Goal: Task Accomplishment & Management: Manage account settings

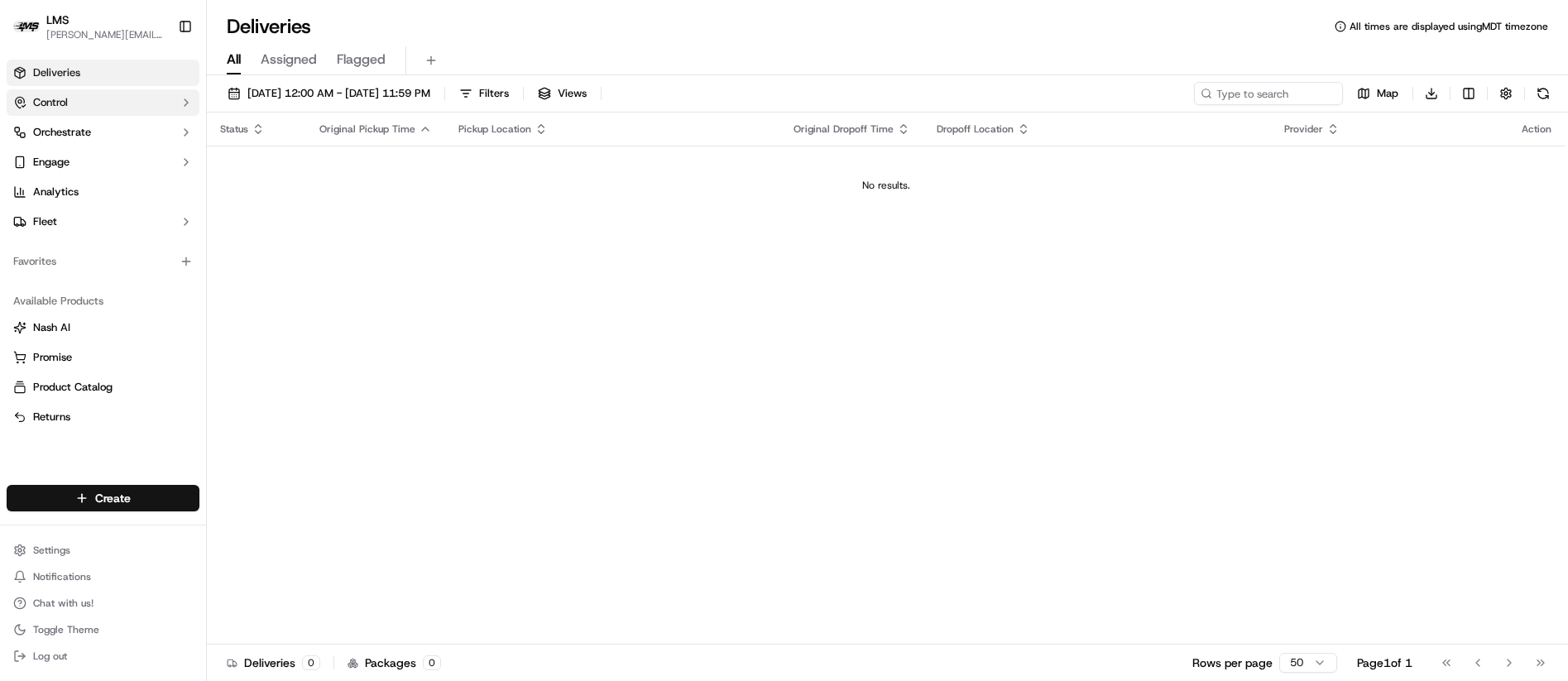
click at [61, 102] on span "Control" at bounding box center [50, 102] width 35 height 14
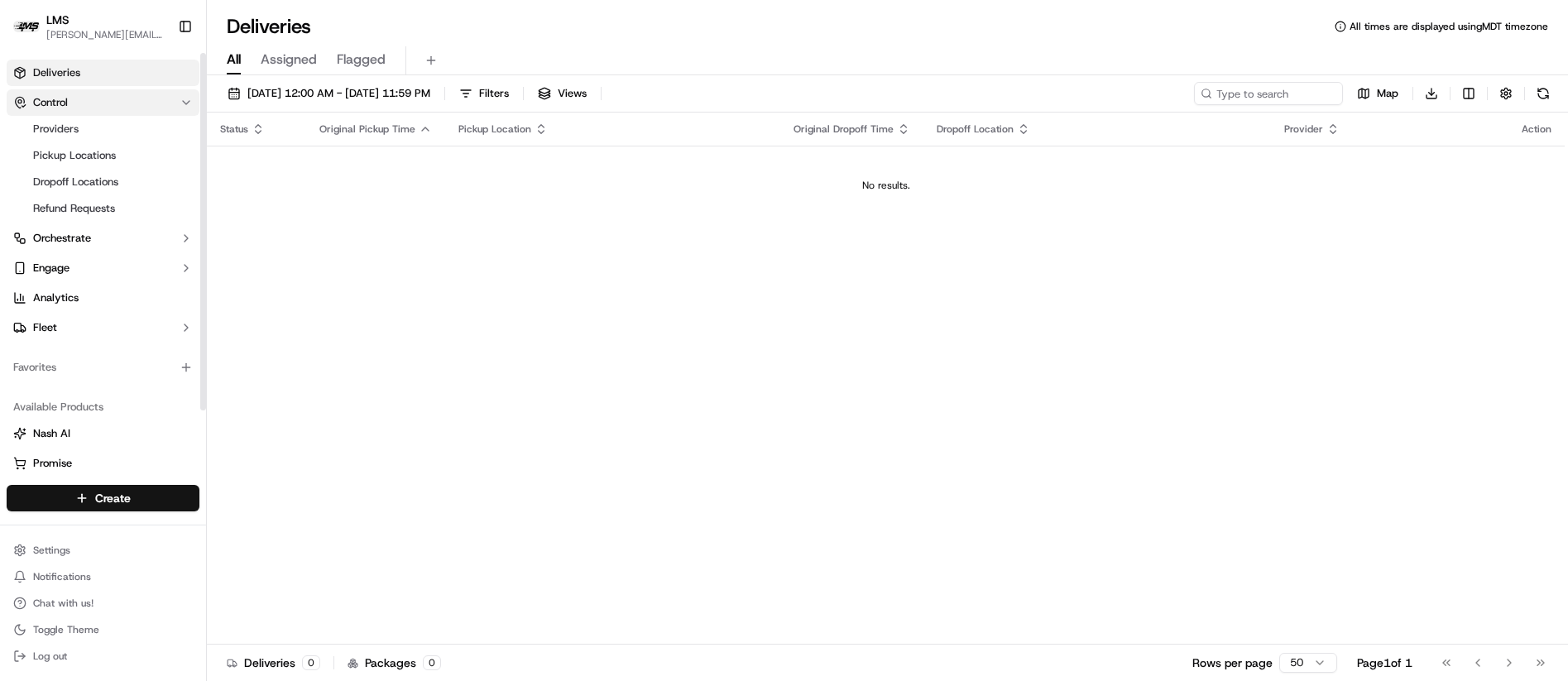
click at [73, 104] on button "Control" at bounding box center [103, 102] width 193 height 26
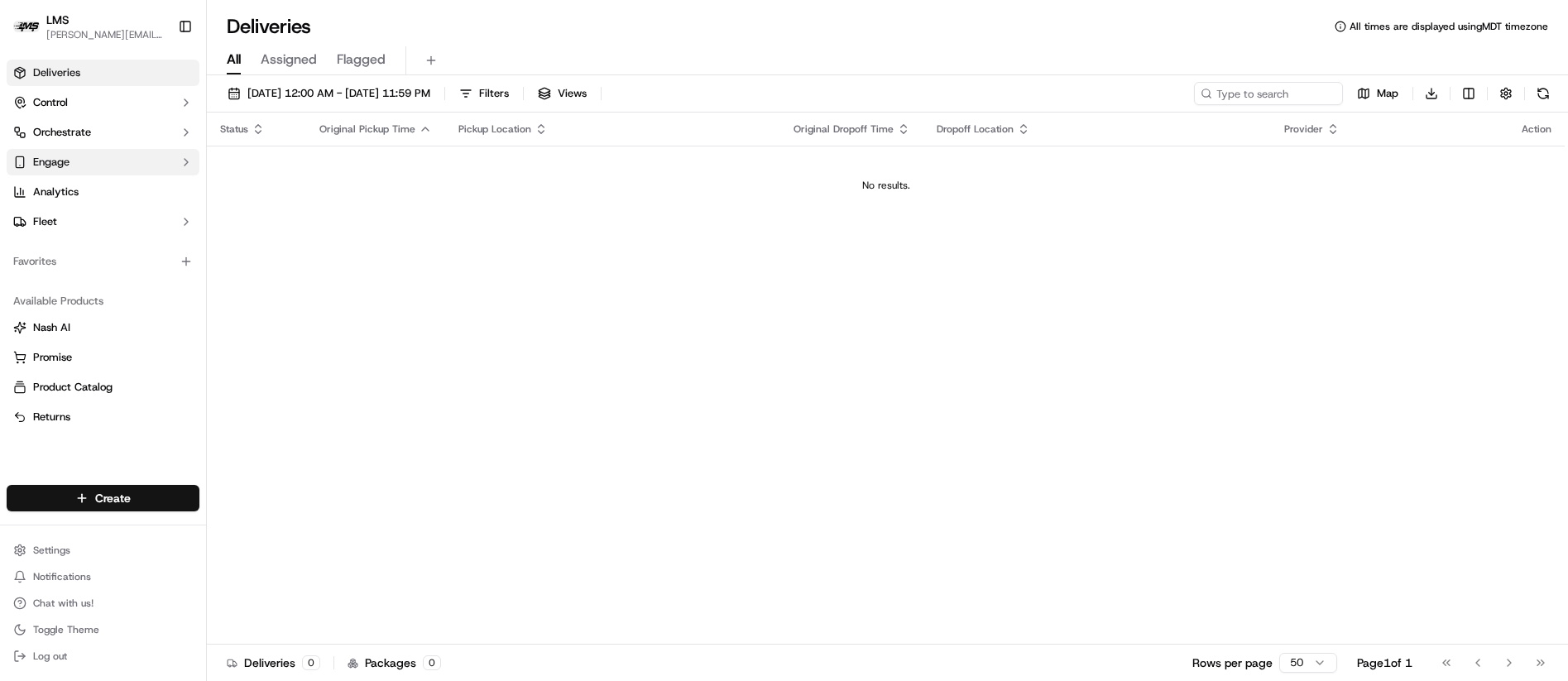
click at [74, 164] on button "Engage" at bounding box center [103, 161] width 193 height 26
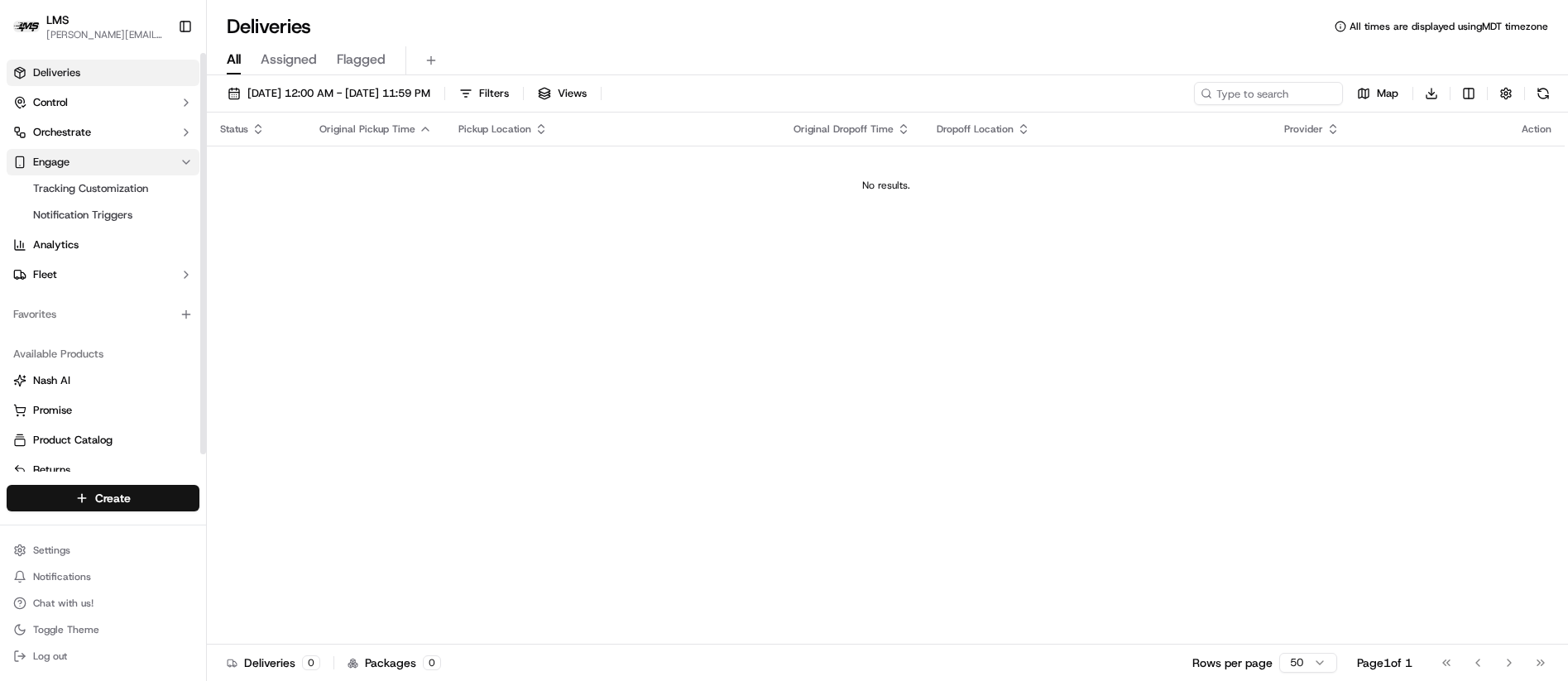
click at [75, 163] on button "Engage" at bounding box center [103, 161] width 193 height 26
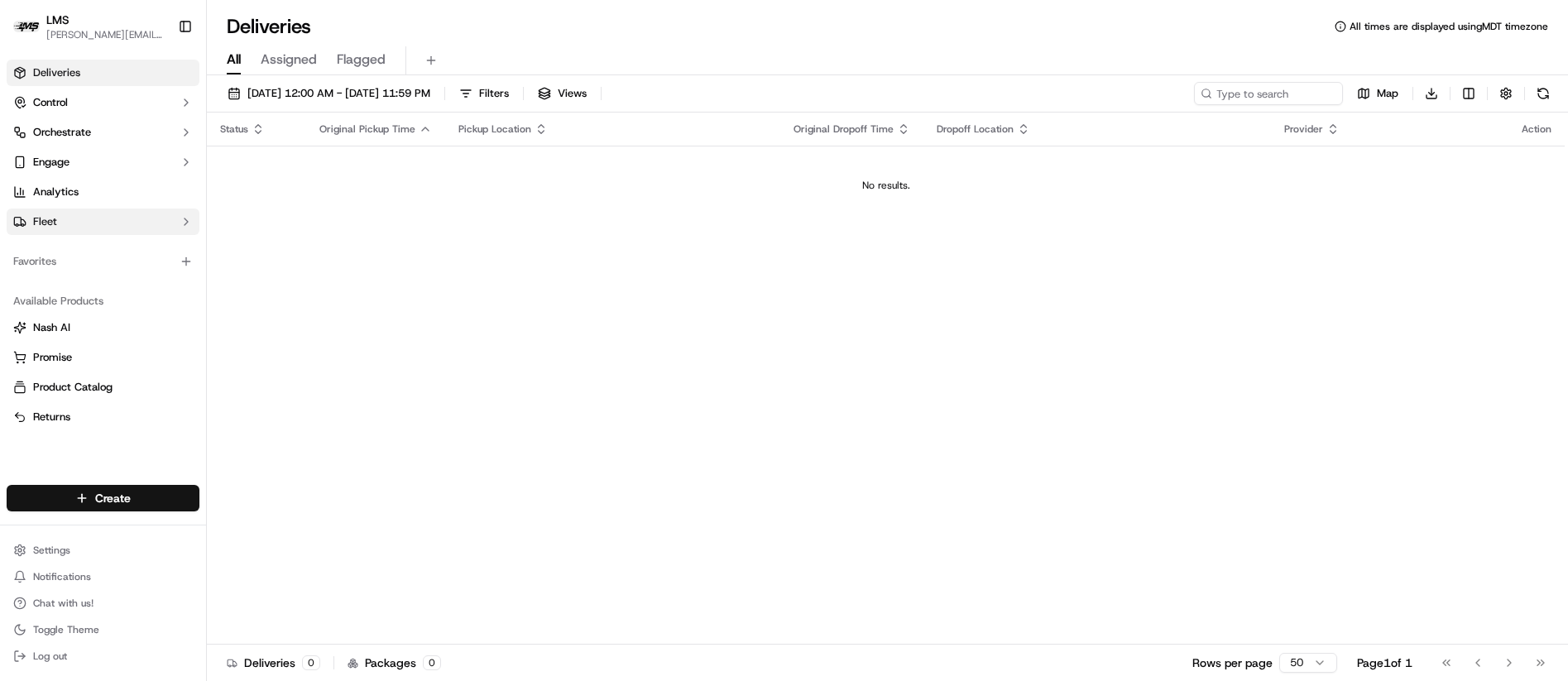
click at [105, 218] on button "Fleet" at bounding box center [103, 221] width 193 height 26
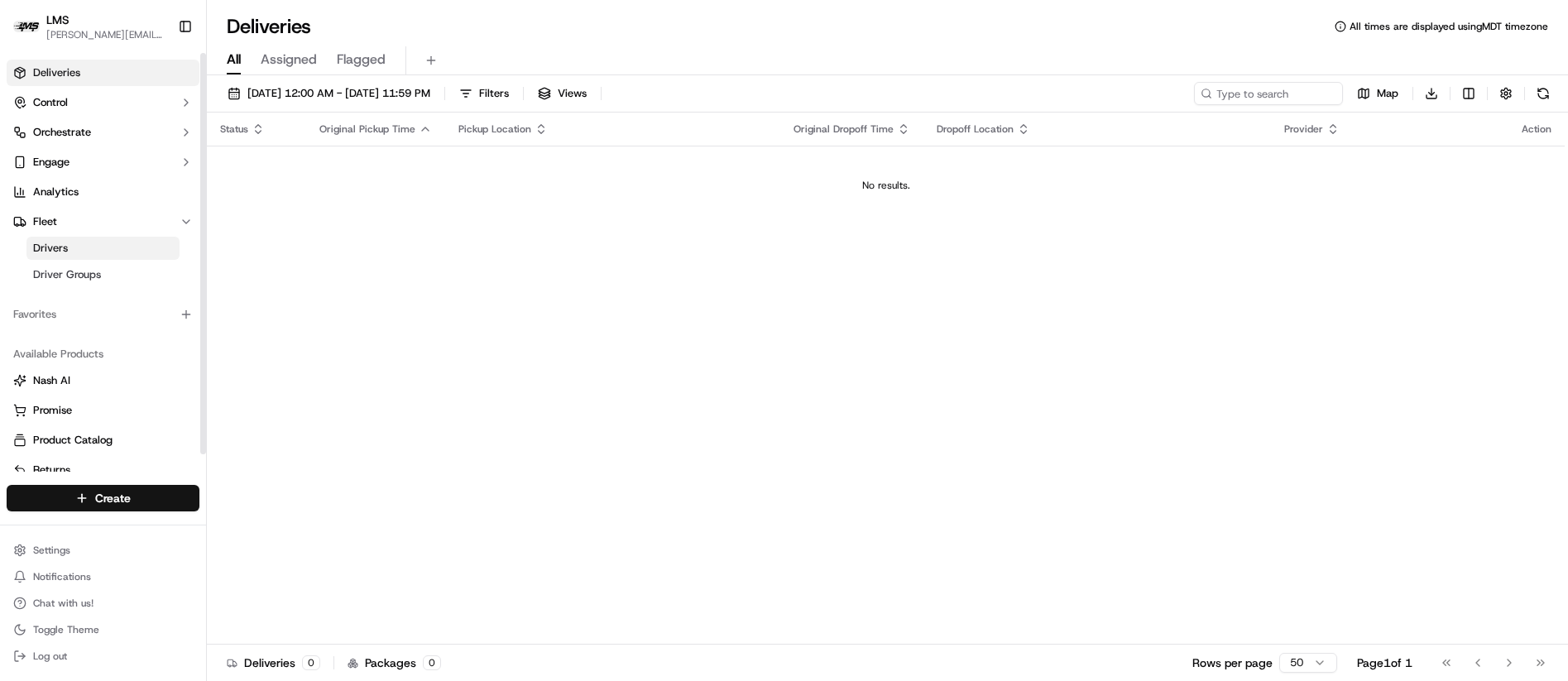
click at [64, 247] on span "Drivers" at bounding box center [50, 248] width 35 height 14
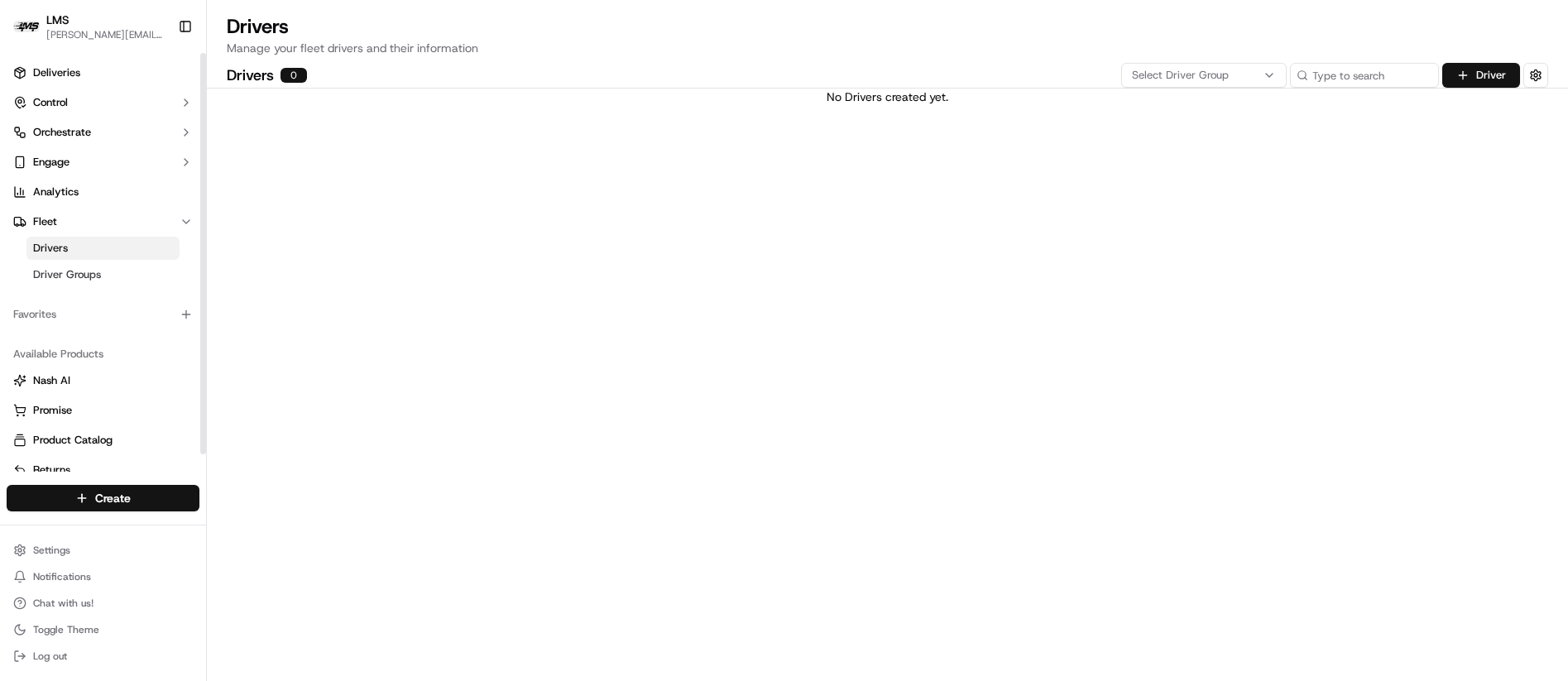
scroll to position [18, 0]
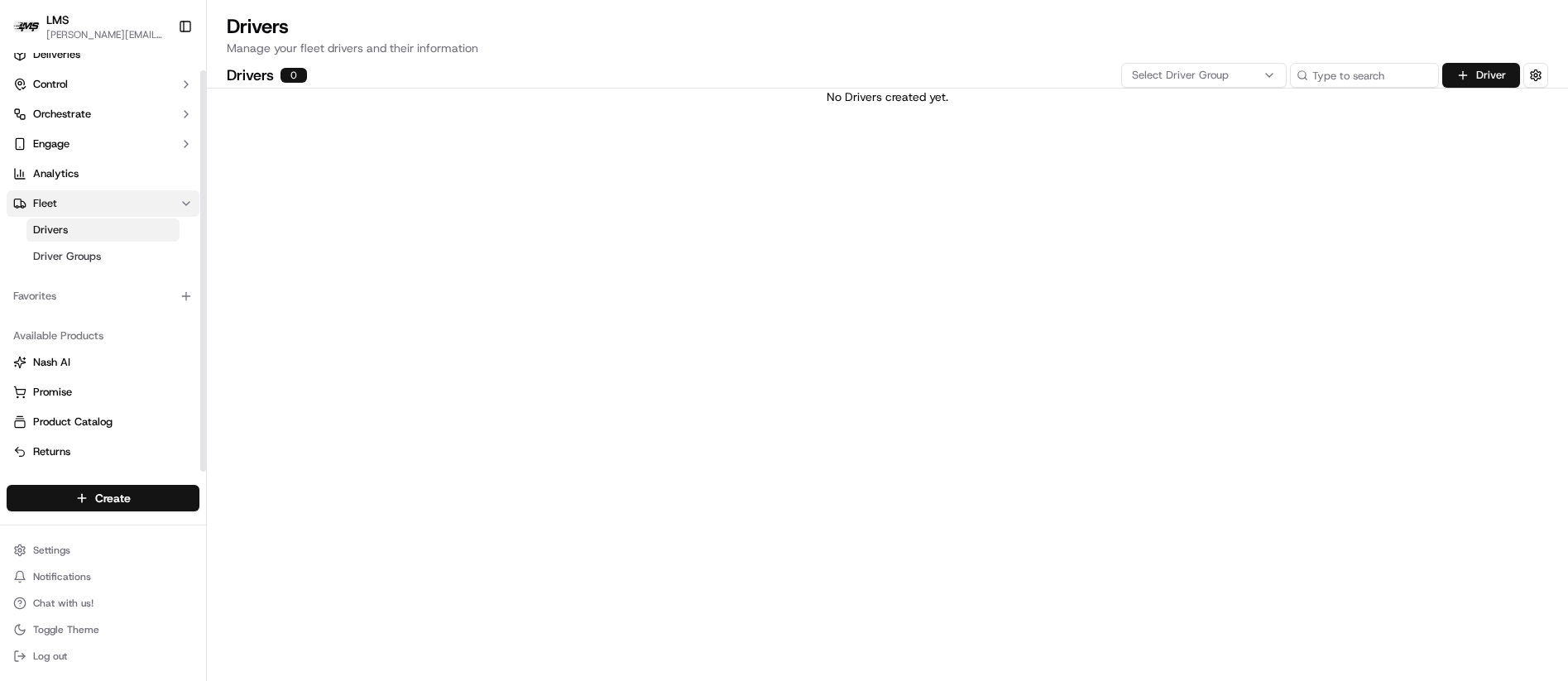
click at [184, 202] on icon "button" at bounding box center [186, 204] width 14 height 14
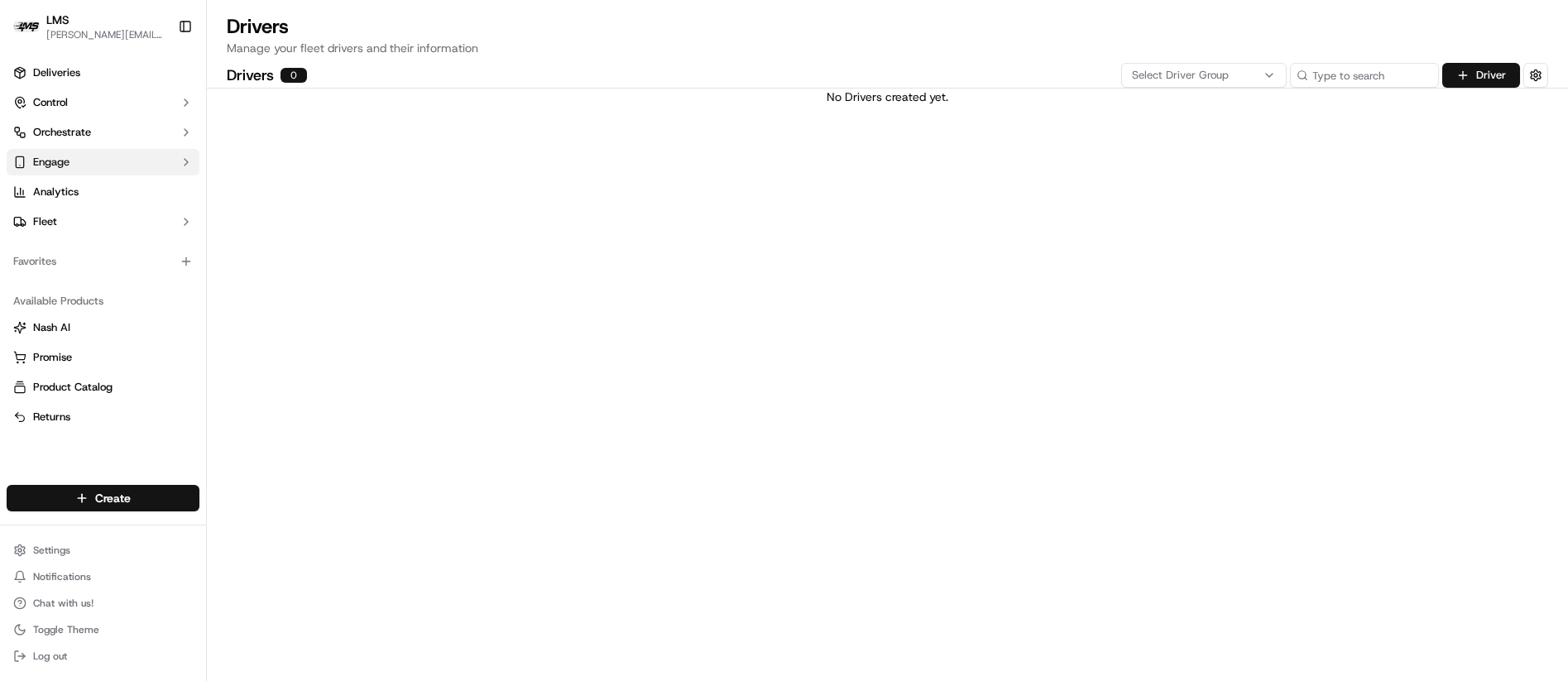
click at [63, 160] on span "Engage" at bounding box center [51, 161] width 37 height 14
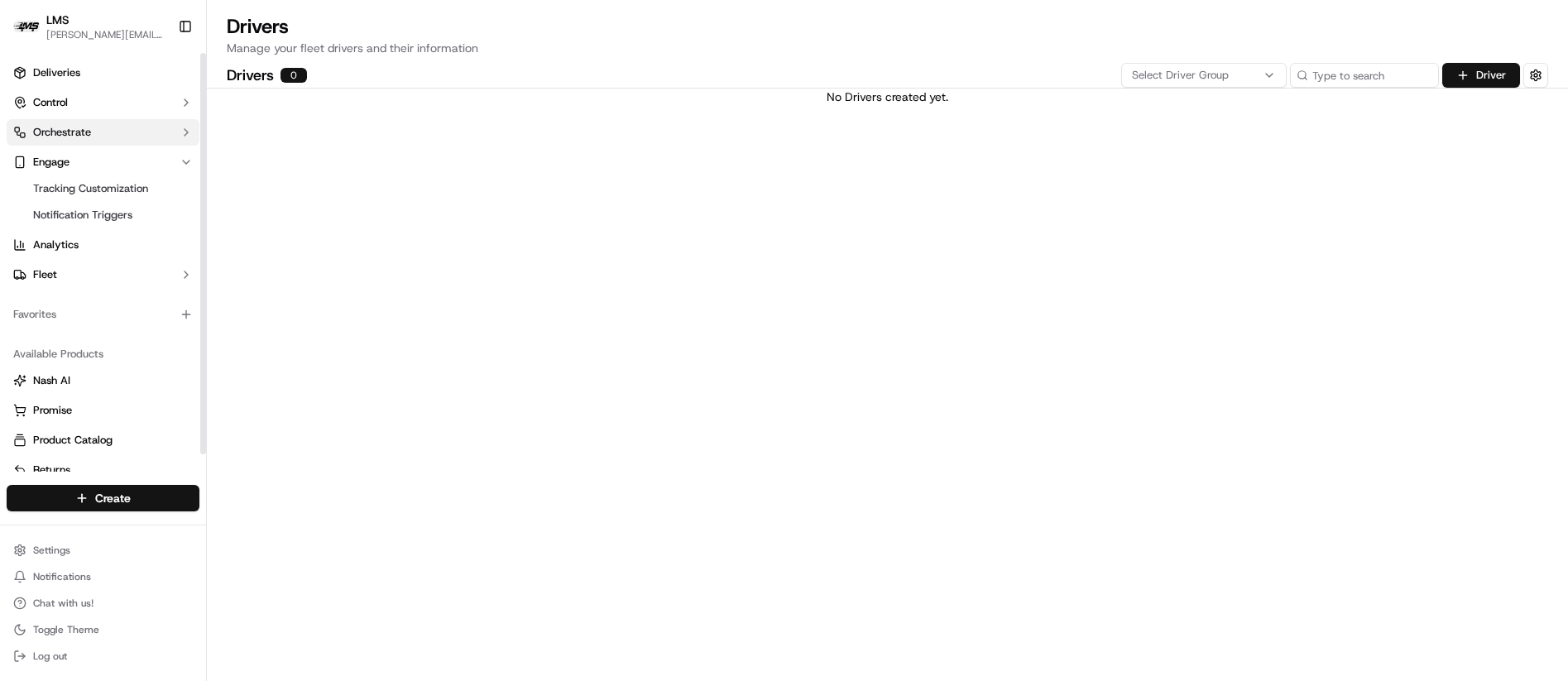
click at [83, 132] on span "Orchestrate" at bounding box center [62, 132] width 58 height 14
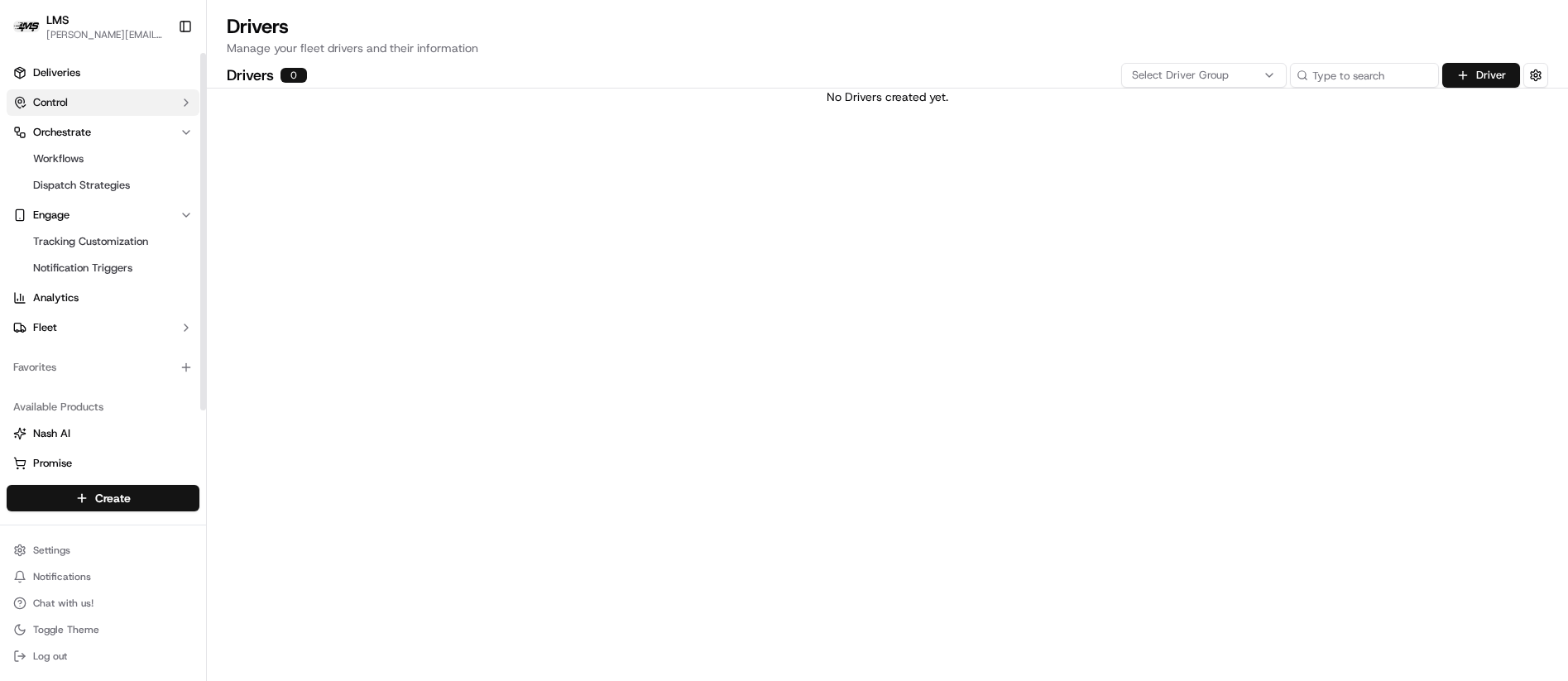
click at [73, 100] on button "Control" at bounding box center [103, 102] width 193 height 26
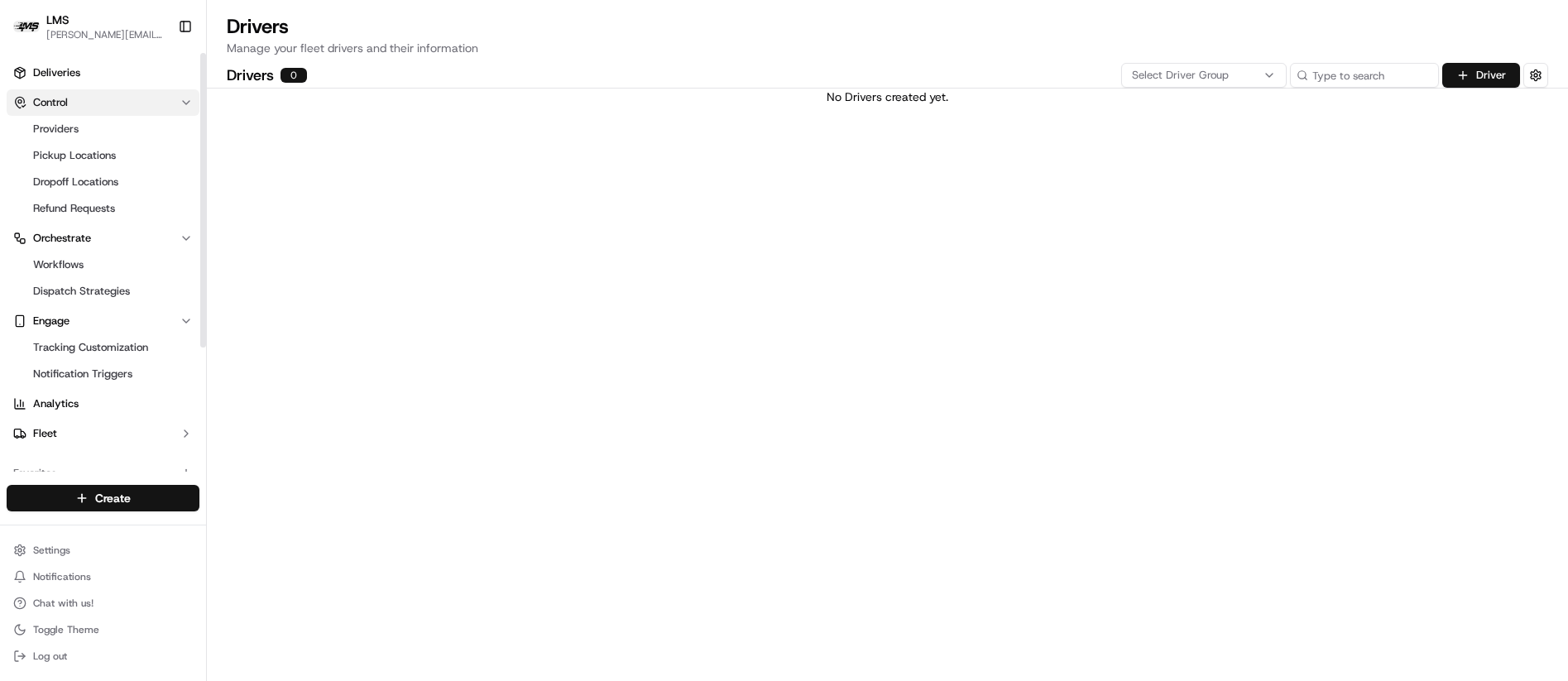
click at [73, 93] on button "Control" at bounding box center [103, 102] width 193 height 26
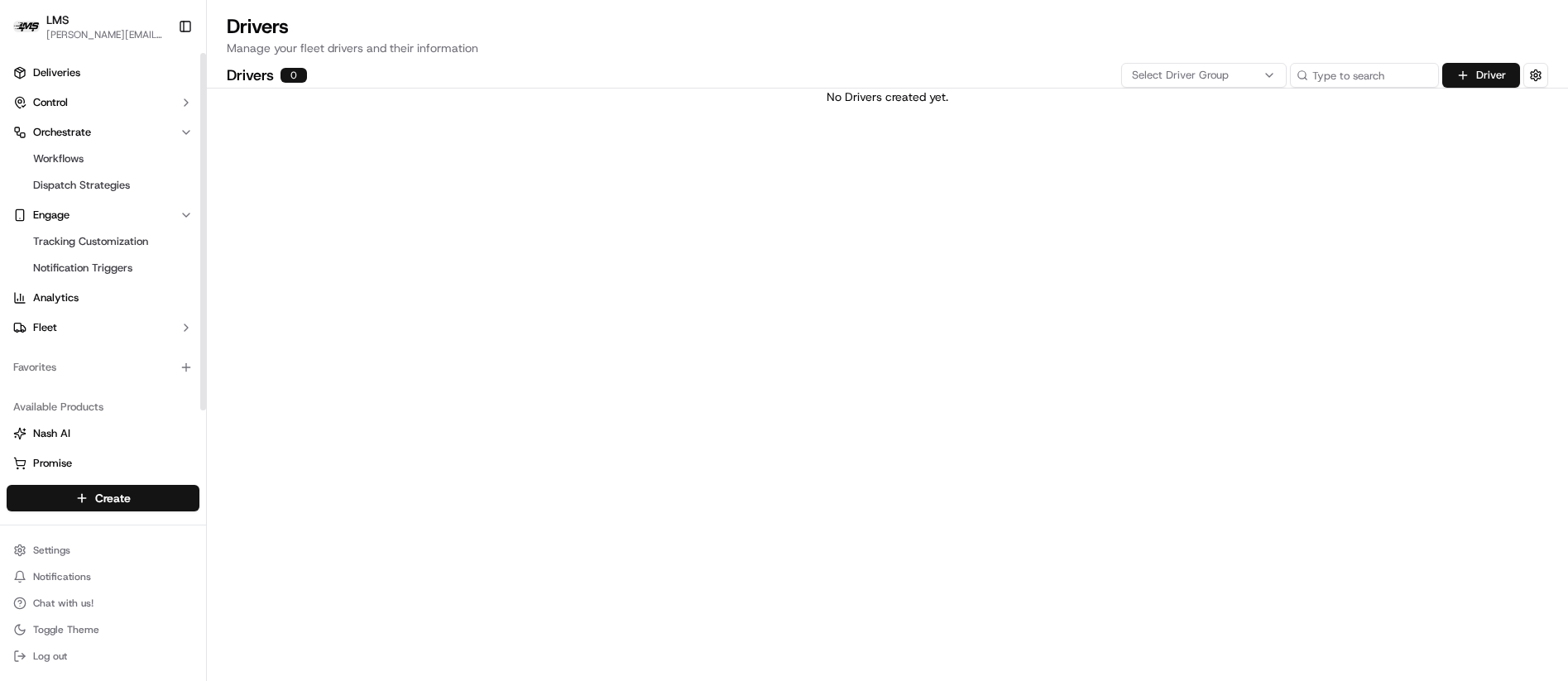
click at [69, 38] on span "[PERSON_NAME][EMAIL_ADDRESS][DOMAIN_NAME]" at bounding box center [105, 35] width 119 height 14
click at [181, 23] on button "Toggle Sidebar" at bounding box center [185, 26] width 28 height 28
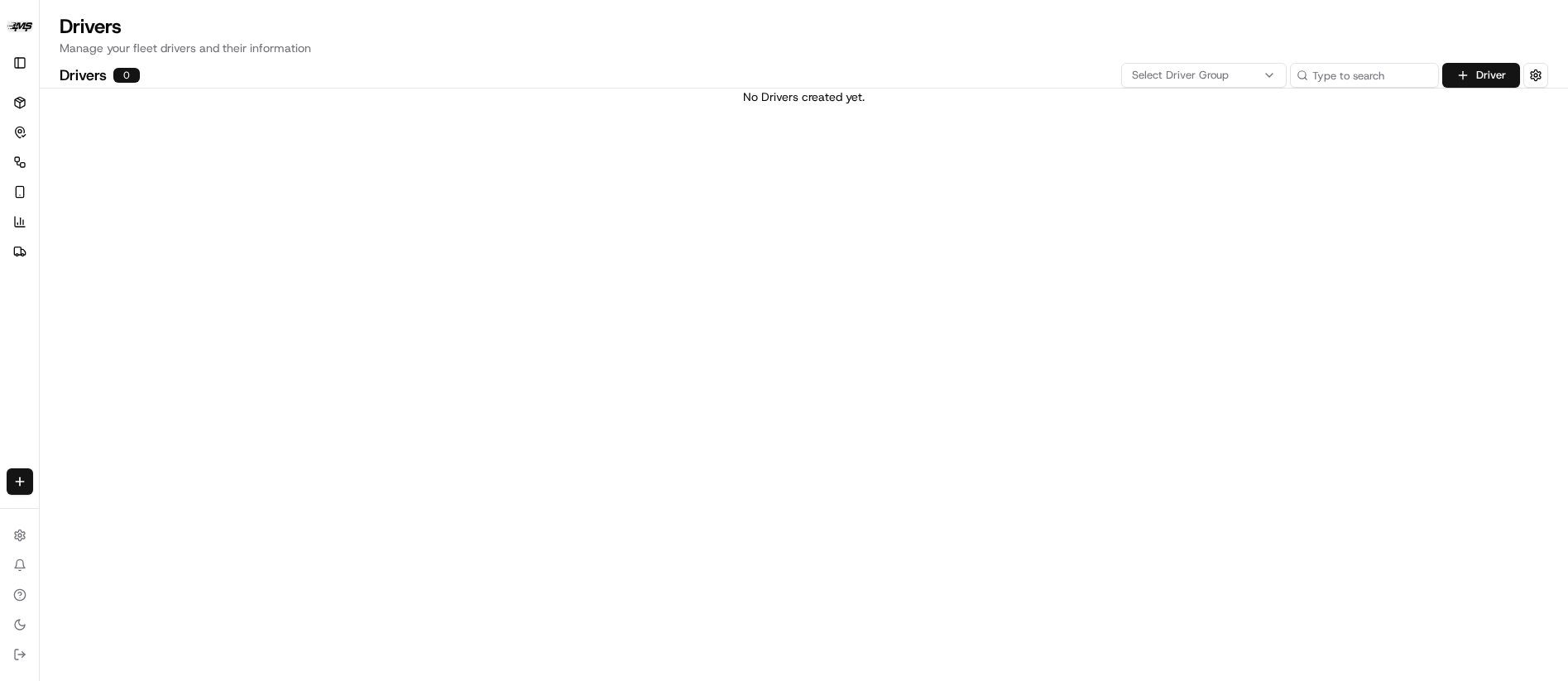
click at [20, 22] on img "button" at bounding box center [19, 26] width 26 height 12
click at [25, 60] on button "Toggle Sidebar" at bounding box center [19, 62] width 26 height 26
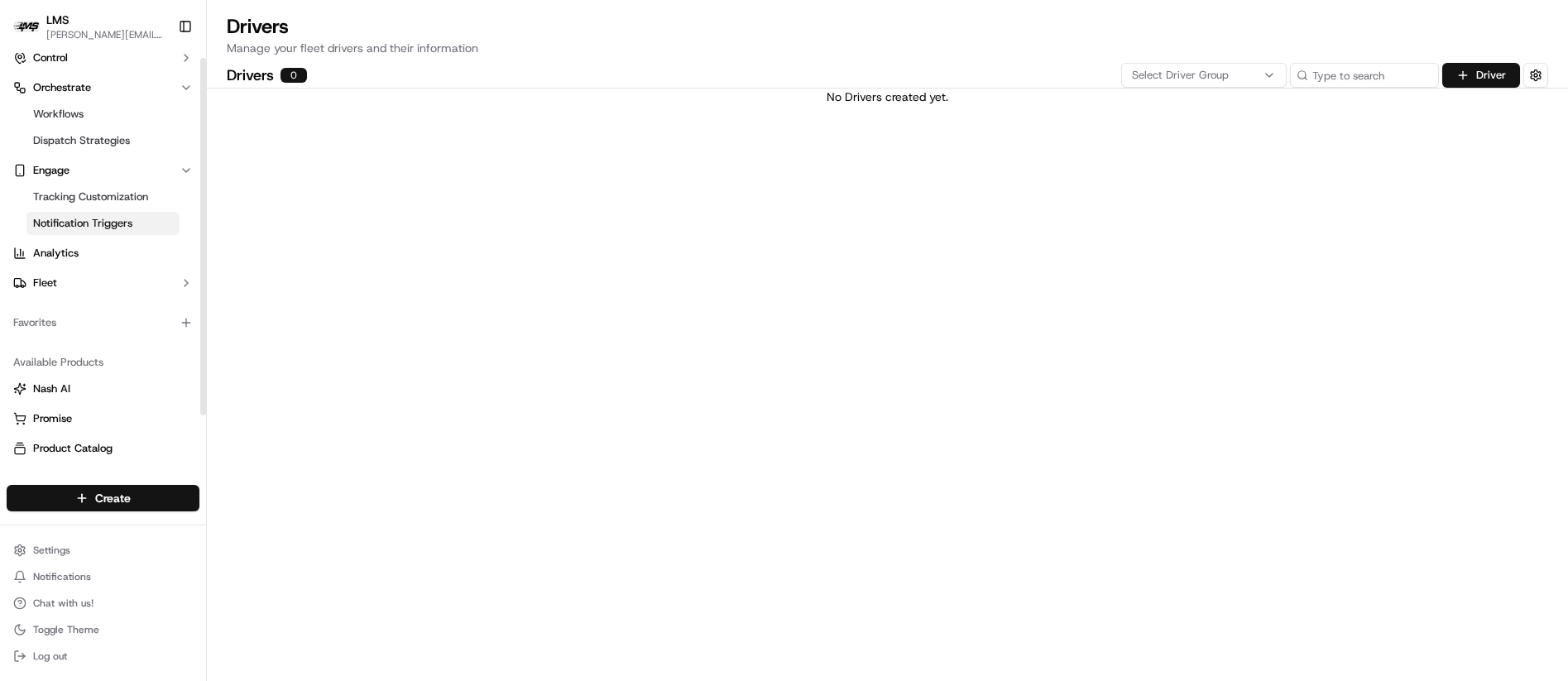
scroll to position [71, 0]
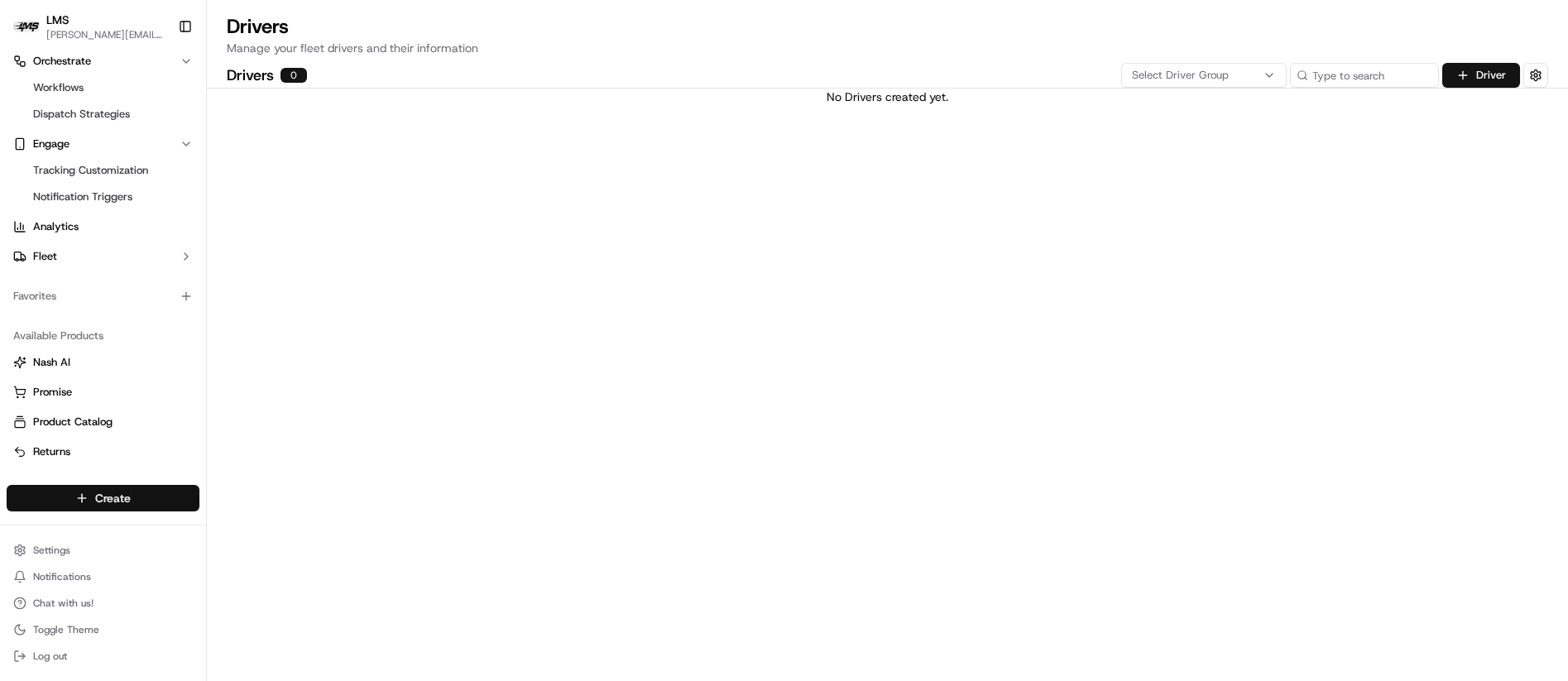
click at [102, 497] on html "LMS doug@lastmile.us Toggle Sidebar Deliveries Control Orchestrate Workflows Di…" at bounding box center [784, 340] width 1568 height 681
click at [437, 504] on html "LMS doug@lastmile.us Toggle Sidebar Deliveries Control Orchestrate Workflows Di…" at bounding box center [784, 340] width 1568 height 681
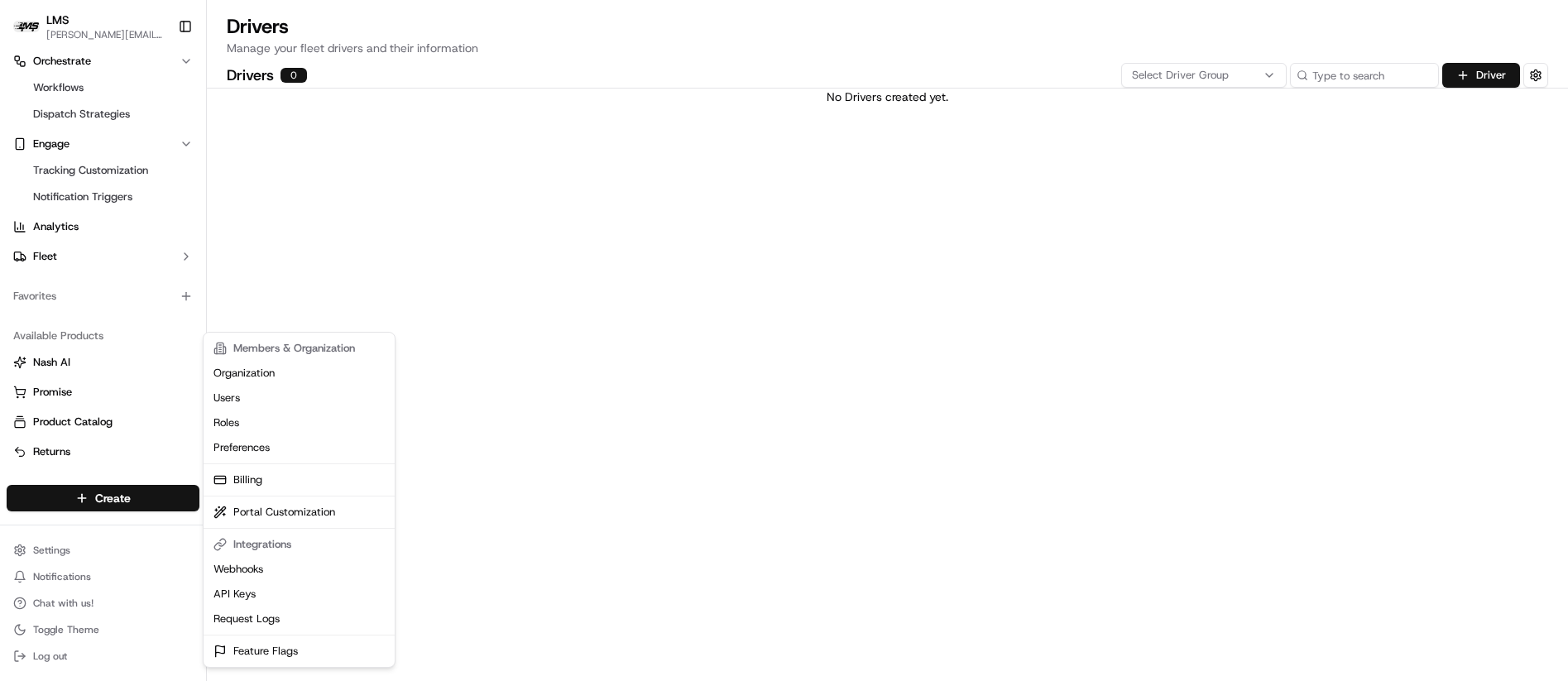
click at [43, 546] on html "LMS doug@lastmile.us Toggle Sidebar Deliveries Control Orchestrate Workflows Di…" at bounding box center [784, 340] width 1568 height 681
click at [234, 396] on link "Users" at bounding box center [299, 398] width 184 height 25
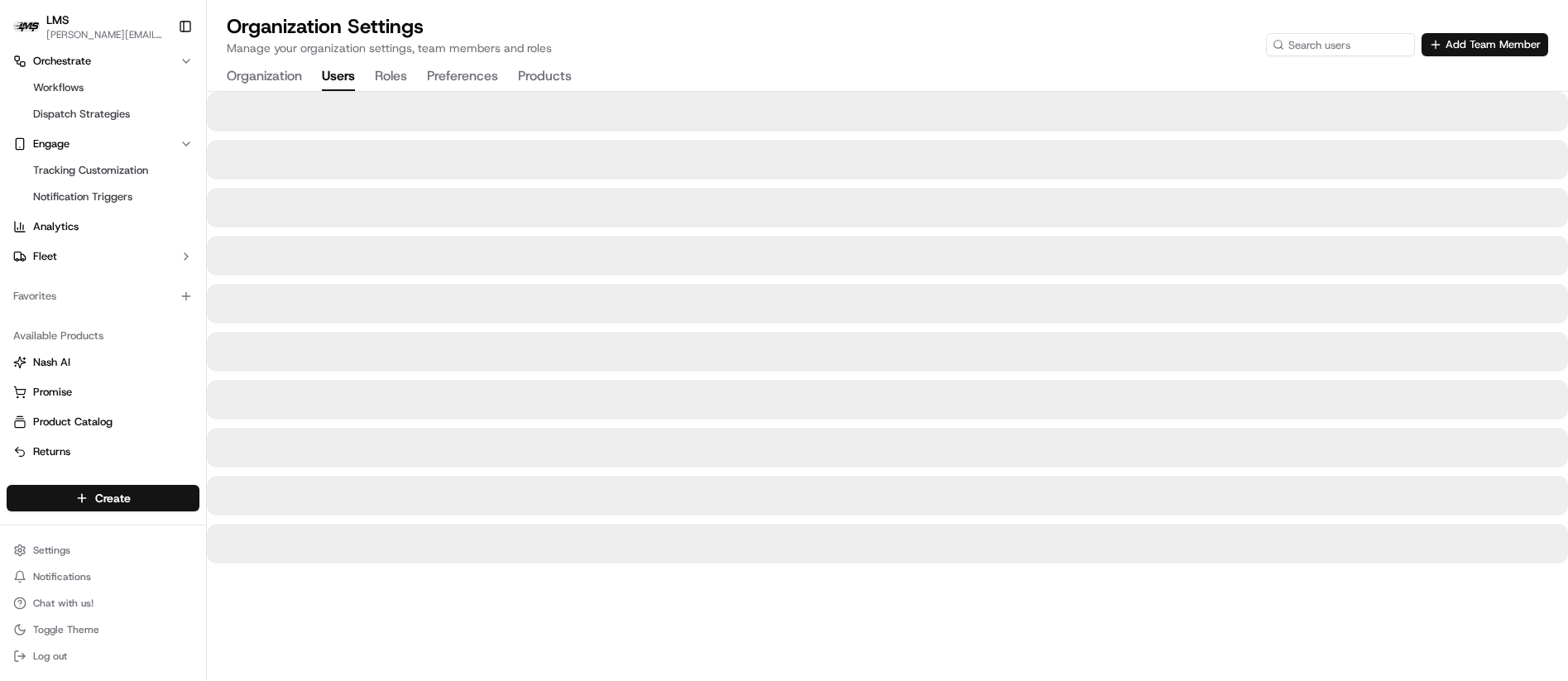
click at [257, 70] on button "Organization" at bounding box center [264, 76] width 75 height 28
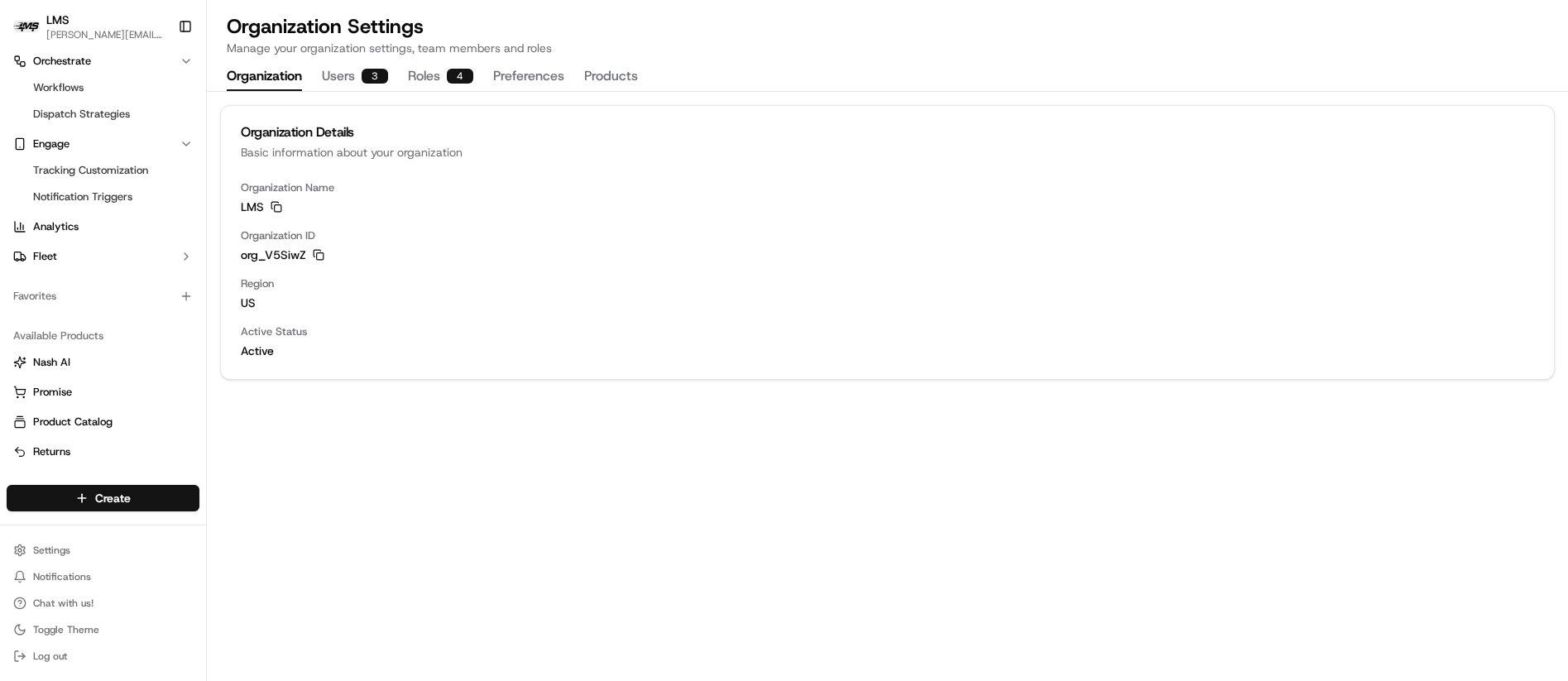
click at [355, 74] on button "Users 3" at bounding box center [355, 76] width 67 height 28
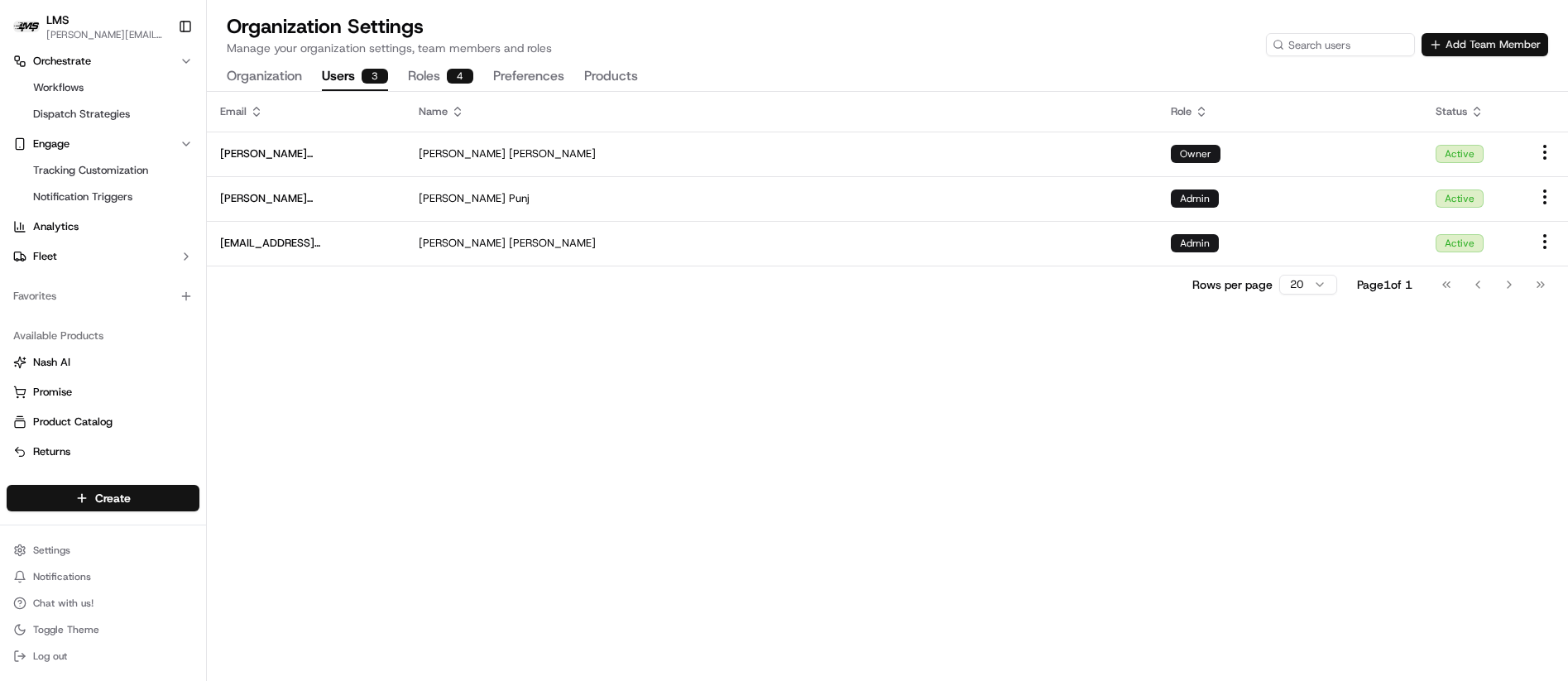
click at [1472, 49] on button "Add Team Member" at bounding box center [1484, 44] width 126 height 23
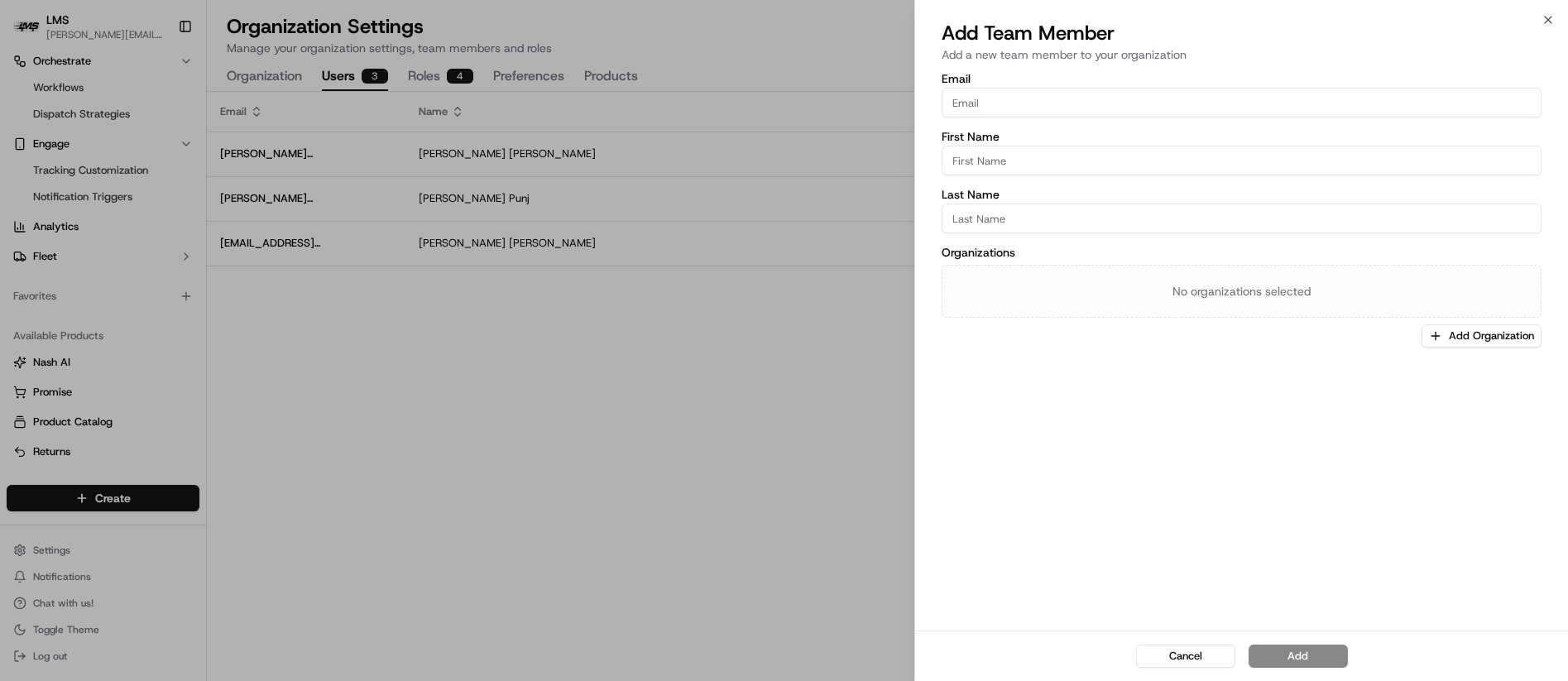
click at [1028, 97] on input "Email" at bounding box center [1242, 102] width 600 height 30
type input "larry@logisolv.com"
click at [977, 163] on input "First Name" at bounding box center [1242, 160] width 600 height 30
type input "[PERSON_NAME]"
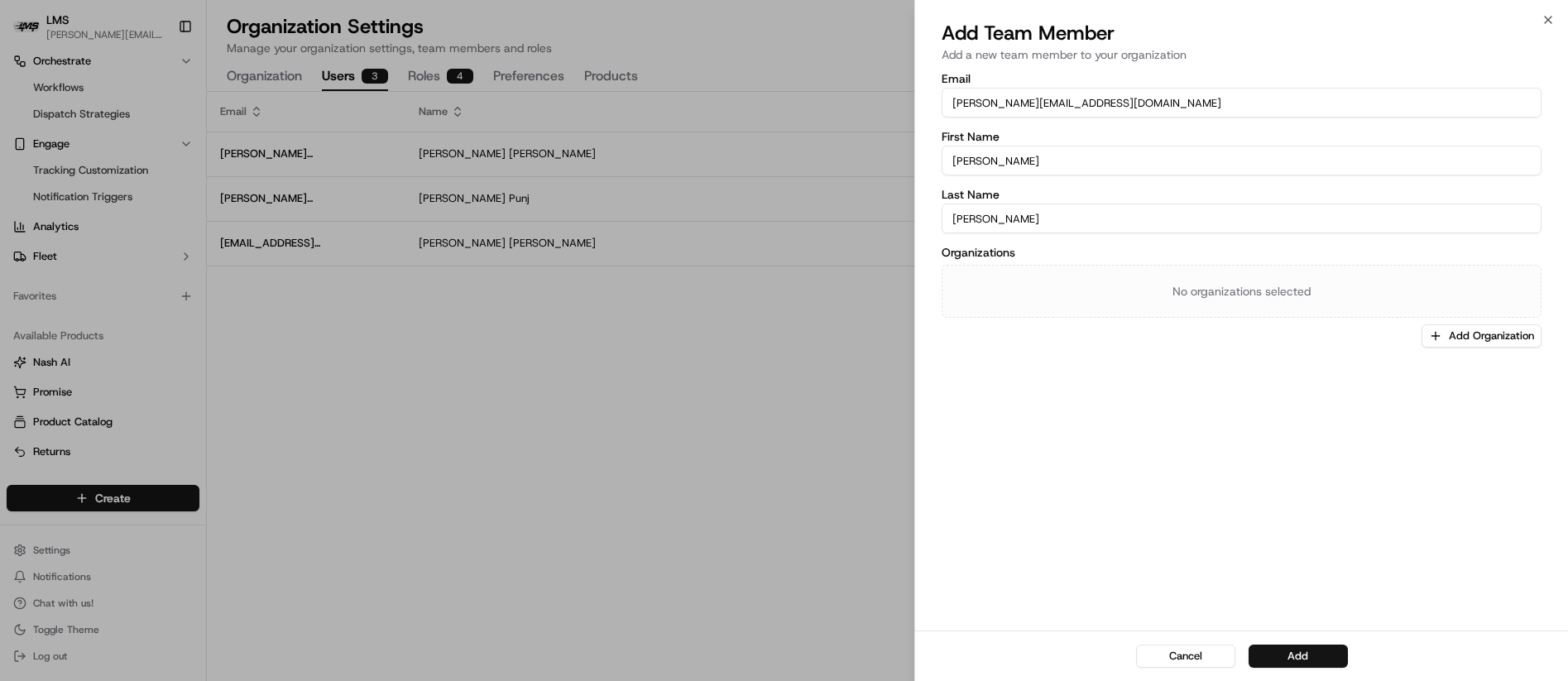
click at [1023, 272] on div "No organizations selected" at bounding box center [1242, 291] width 600 height 53
click at [1234, 299] on div "No organizations selected" at bounding box center [1242, 291] width 600 height 53
click at [1016, 277] on div "No organizations selected" at bounding box center [1242, 291] width 600 height 53
click at [1300, 650] on button "Add" at bounding box center [1298, 656] width 99 height 23
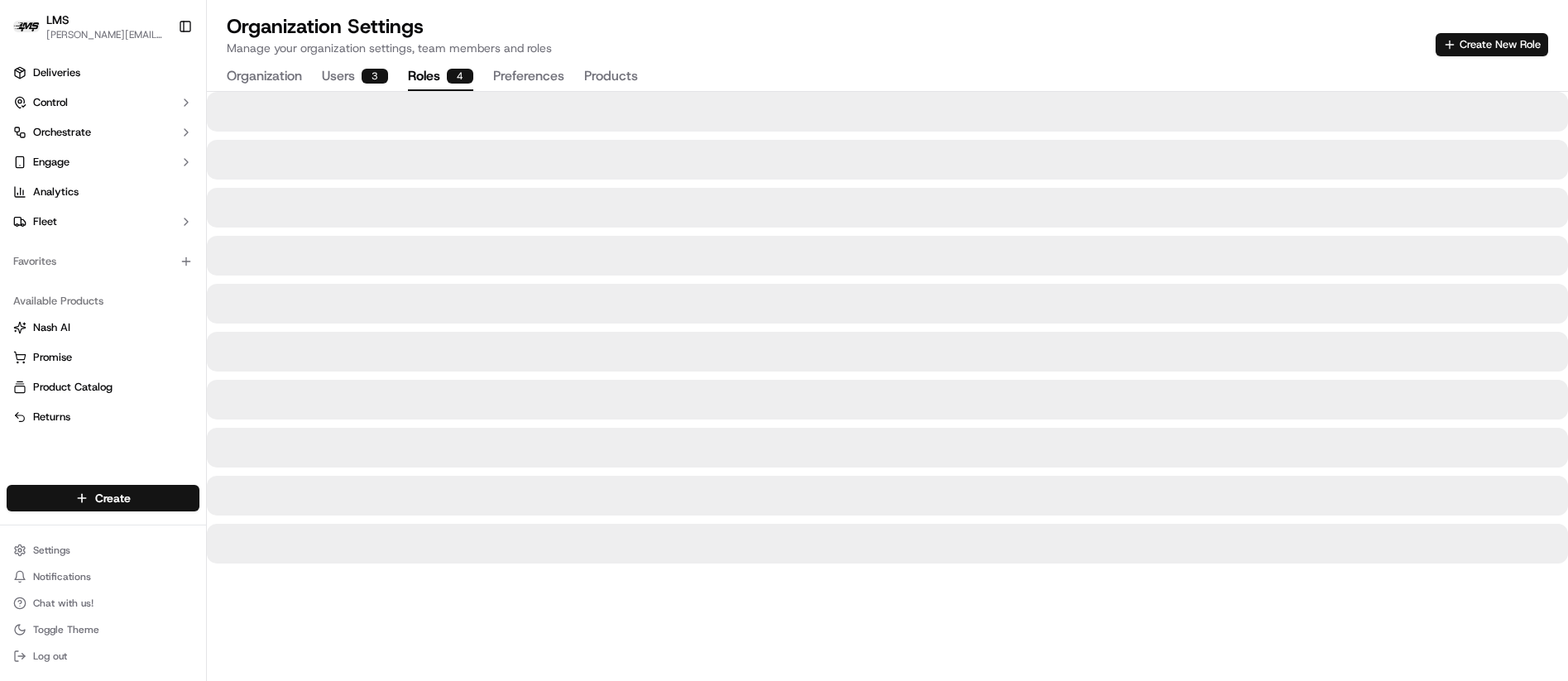
click at [453, 73] on div "4" at bounding box center [459, 75] width 26 height 14
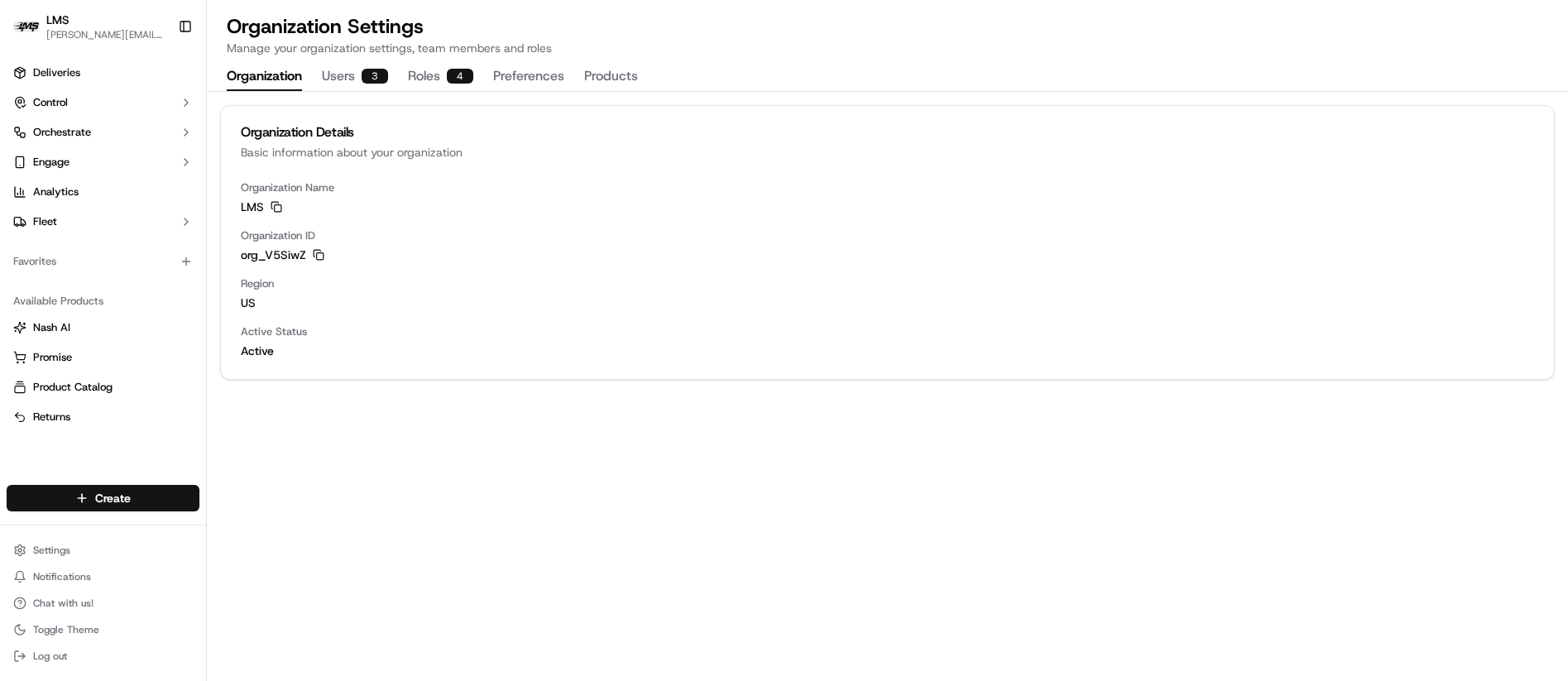
click at [277, 76] on button "Organization" at bounding box center [264, 76] width 75 height 28
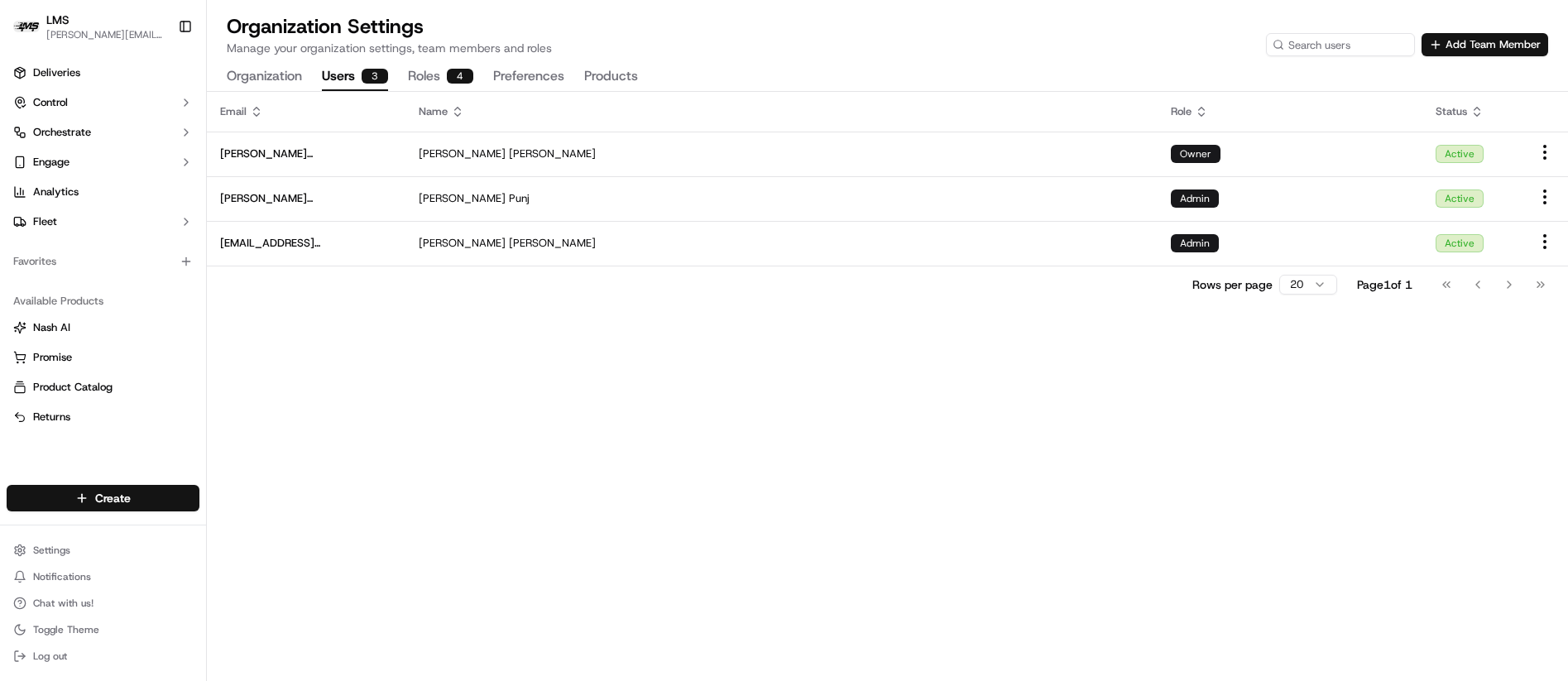
click at [340, 76] on button "Users 3" at bounding box center [355, 76] width 67 height 28
click at [1461, 36] on button "Add Team Member" at bounding box center [1484, 44] width 126 height 23
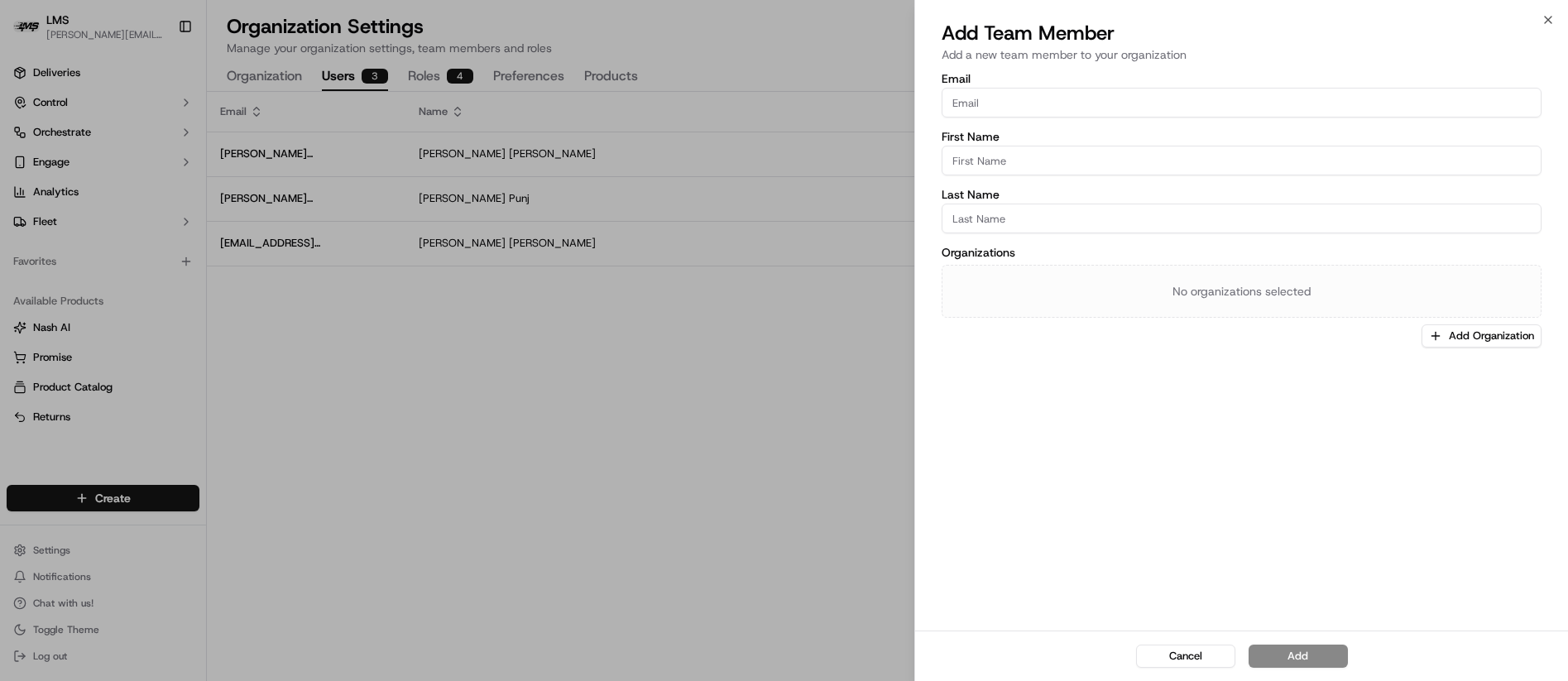
click at [1021, 102] on input "Email" at bounding box center [1242, 102] width 600 height 30
type input "danielle@lastmile.us"
click at [982, 160] on input "First Name" at bounding box center [1242, 160] width 600 height 30
type input "Danielle"
click at [983, 218] on input "Last Name" at bounding box center [1242, 218] width 600 height 30
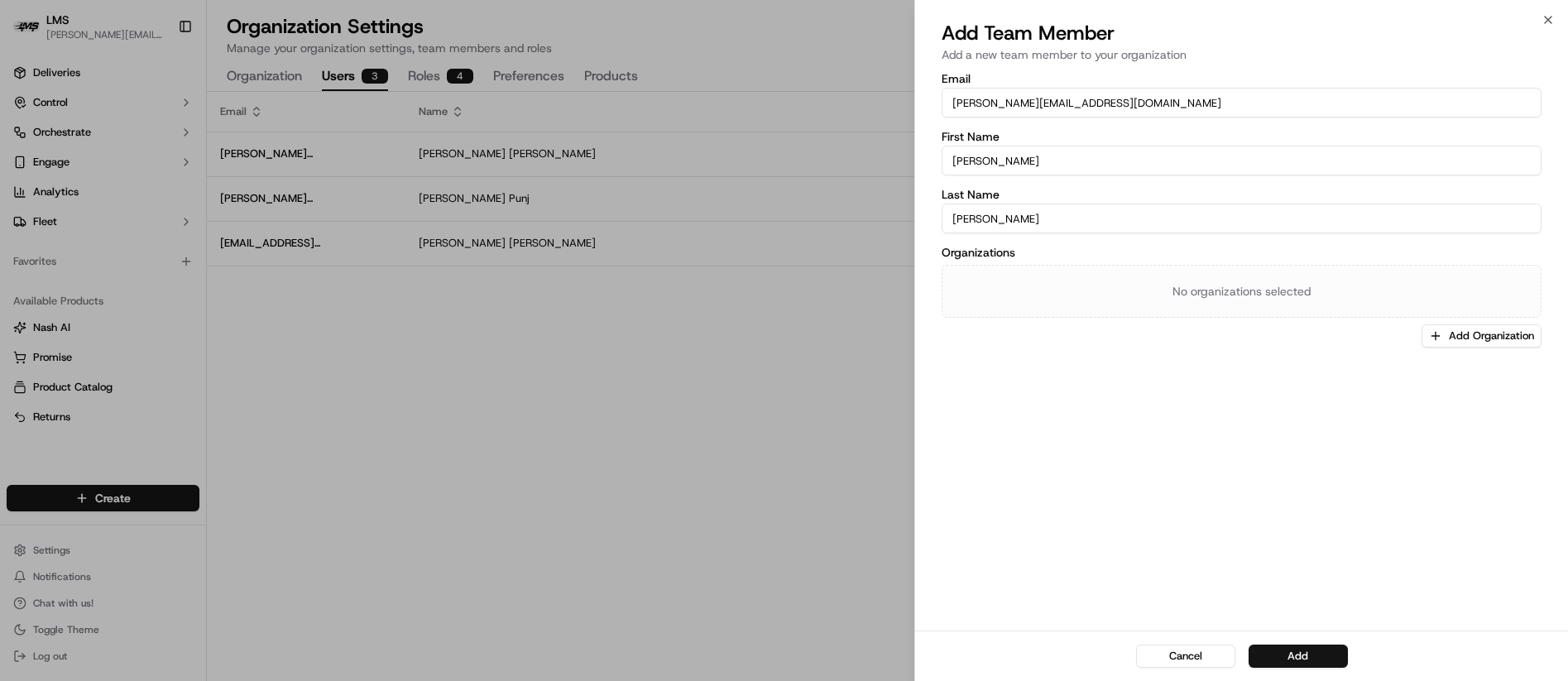
type input "[PERSON_NAME]"
click at [1228, 283] on div "No organizations selected" at bounding box center [1242, 291] width 600 height 53
click at [1291, 659] on button "Add" at bounding box center [1298, 656] width 99 height 23
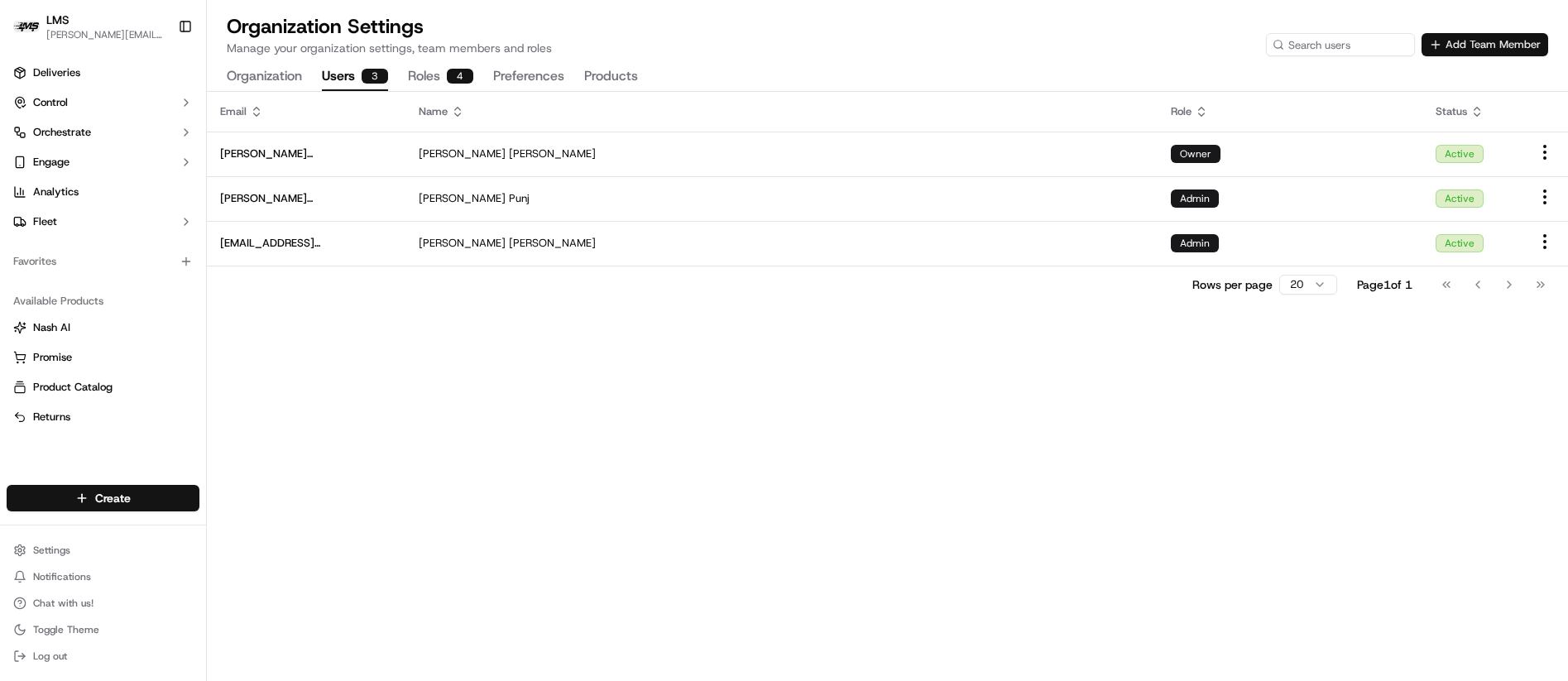
click at [1481, 38] on button "Add Team Member" at bounding box center [1484, 44] width 126 height 23
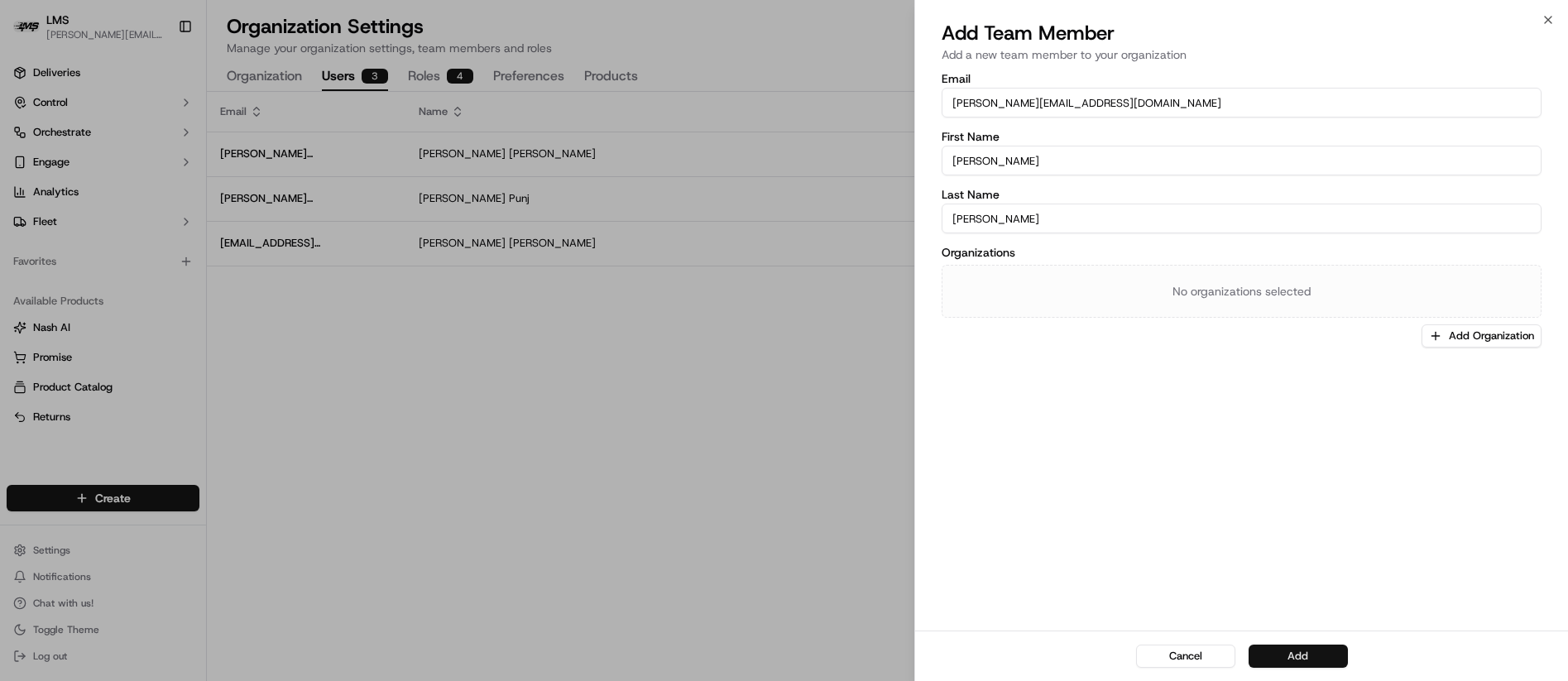
click at [1292, 657] on button "Add" at bounding box center [1298, 656] width 99 height 23
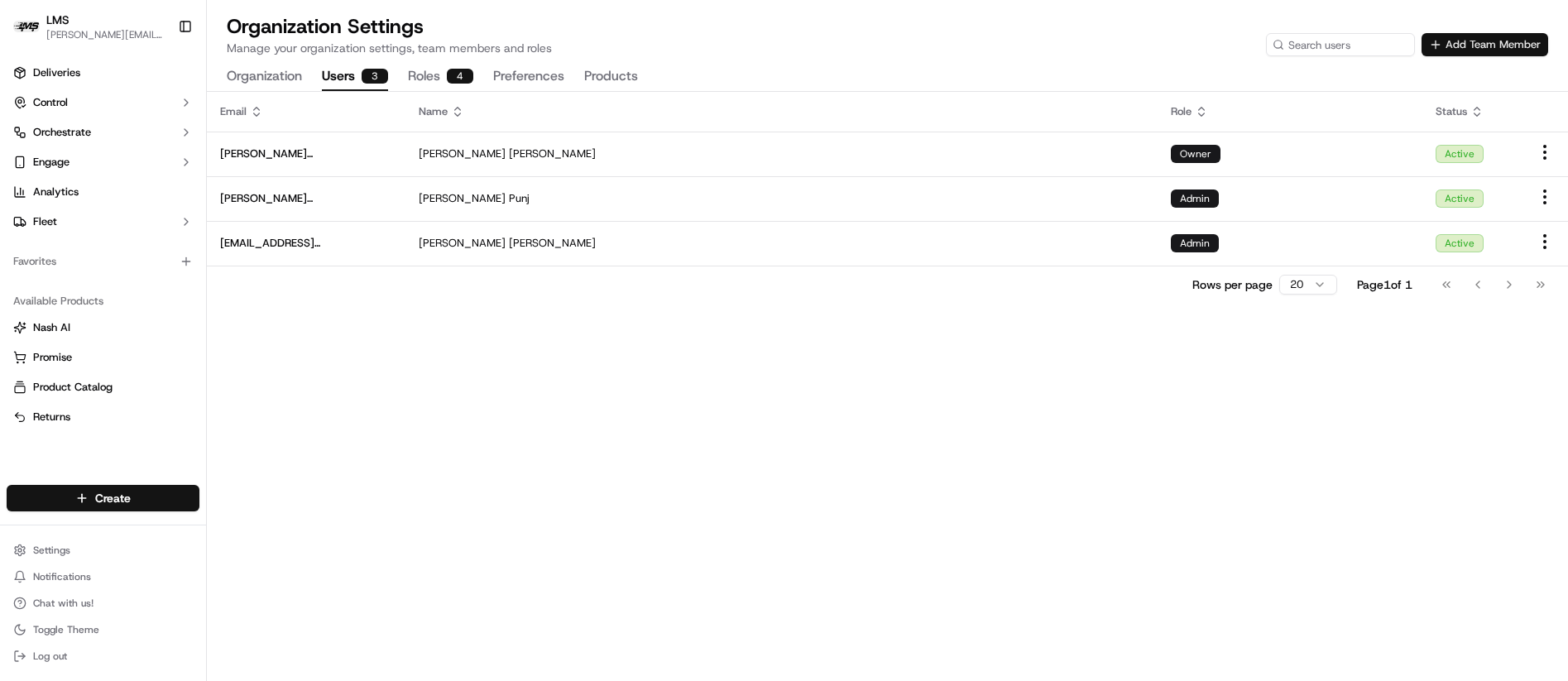
click at [1467, 43] on button "Add Team Member" at bounding box center [1484, 44] width 126 height 23
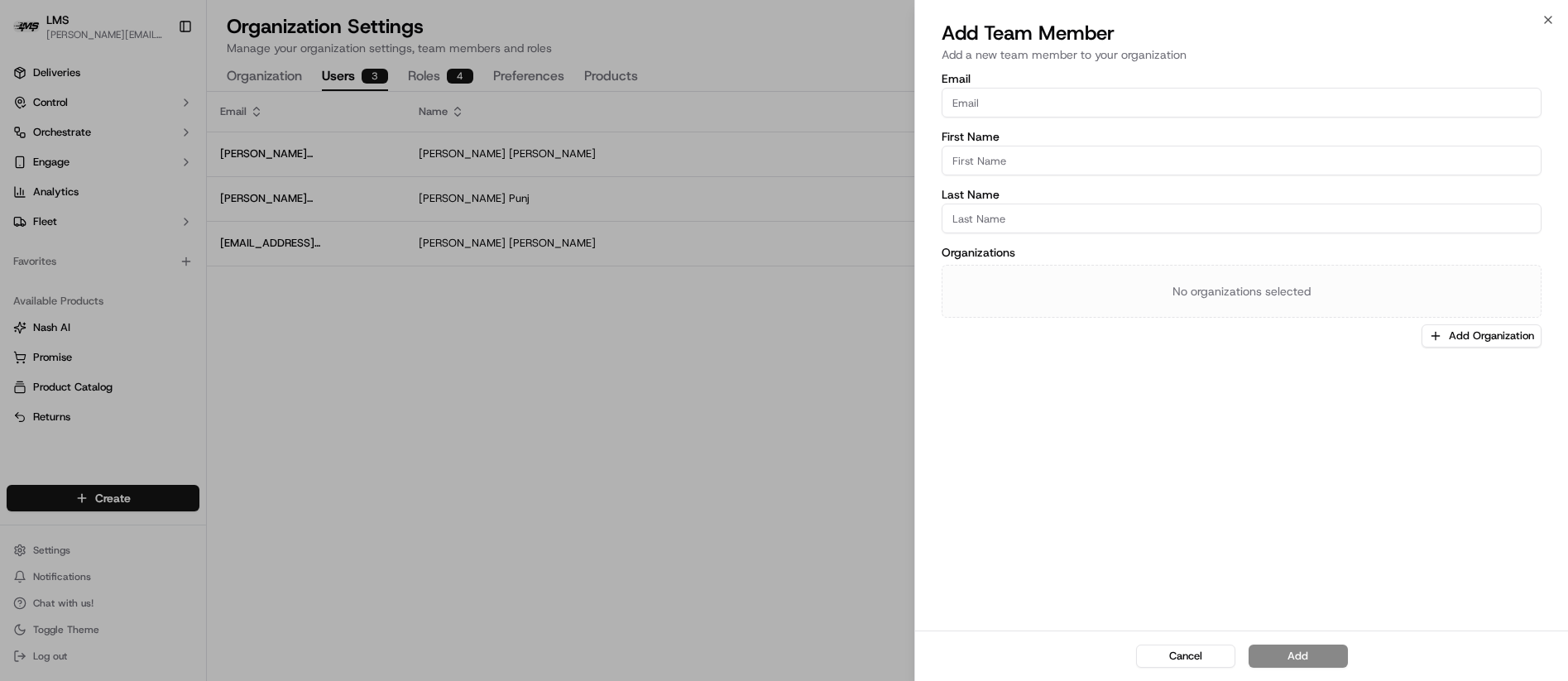
click at [1000, 99] on input "Email" at bounding box center [1242, 102] width 600 height 30
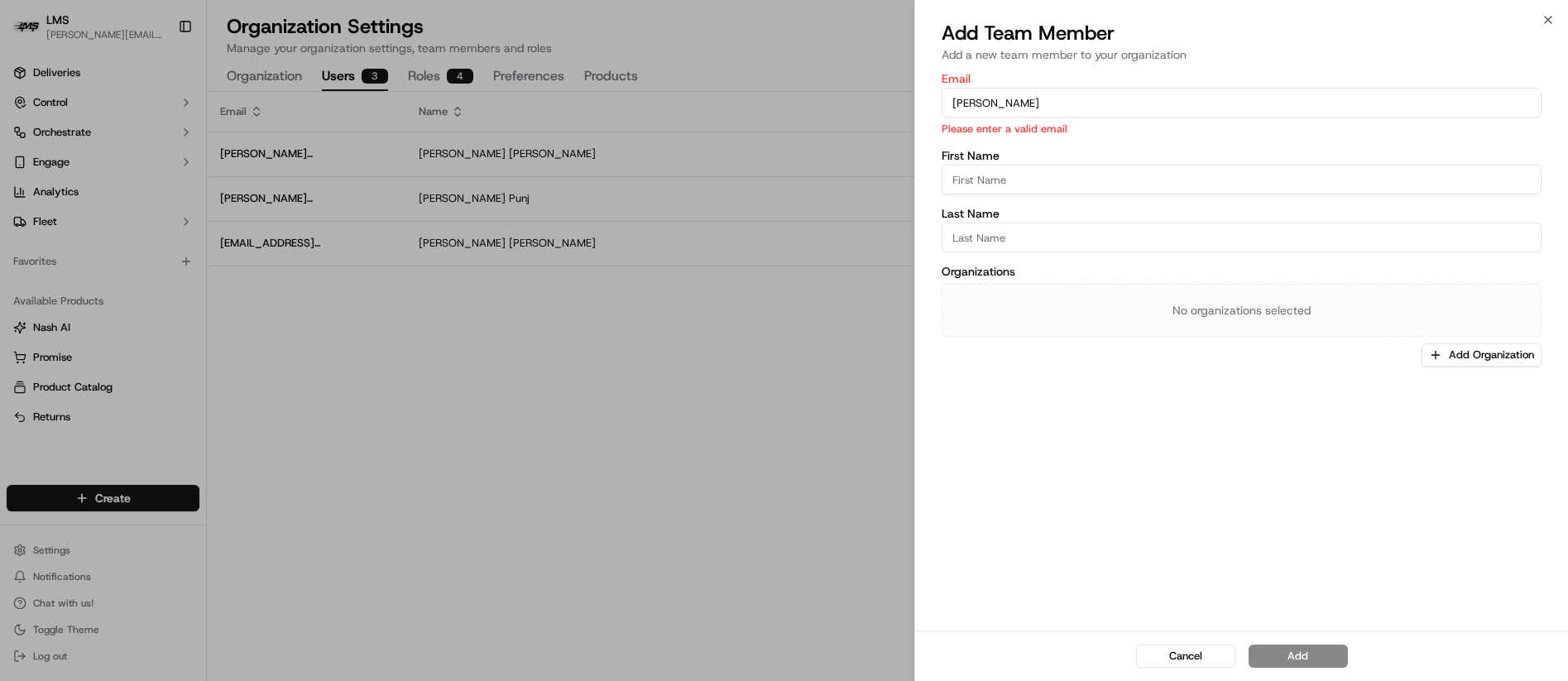
click at [1103, 99] on input "[PERSON_NAME]" at bounding box center [1242, 102] width 600 height 30
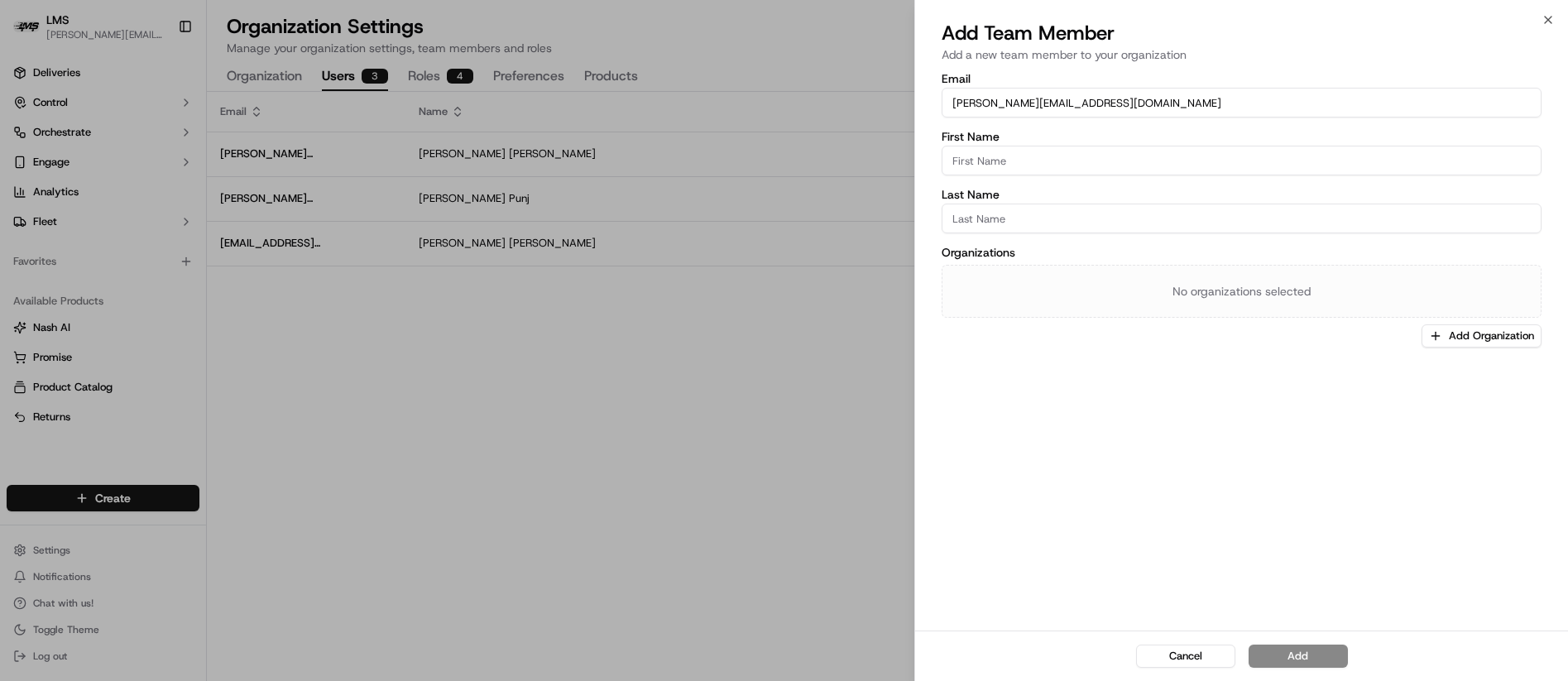
type input "[PERSON_NAME][EMAIL_ADDRESS][DOMAIN_NAME]"
click at [995, 160] on input "First Name" at bounding box center [1242, 160] width 600 height 30
type input "[PERSON_NAME]"
click at [983, 208] on input "Last Name" at bounding box center [1242, 218] width 600 height 30
type input "[PERSON_NAME]"
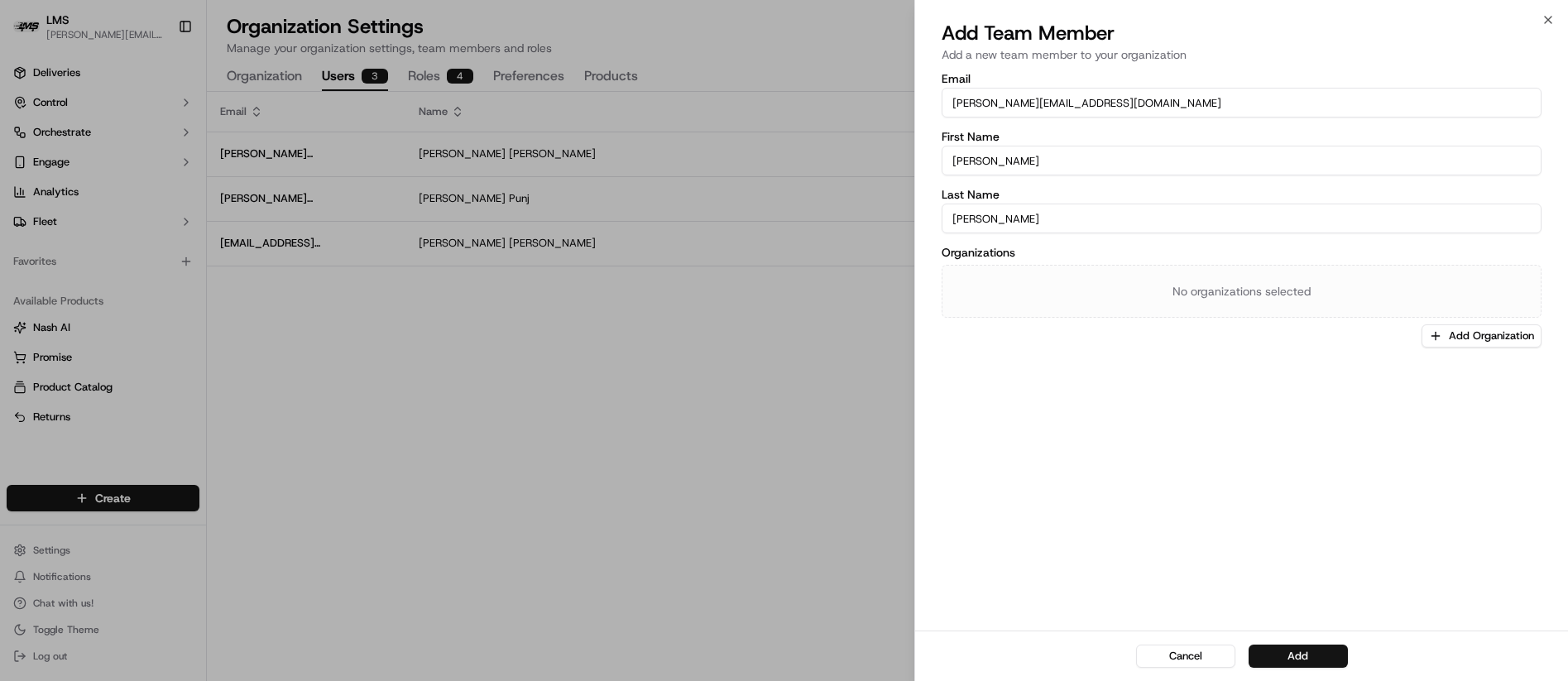
click at [1199, 293] on div "No organizations selected" at bounding box center [1242, 291] width 600 height 53
click at [1297, 655] on button "Add" at bounding box center [1298, 656] width 99 height 23
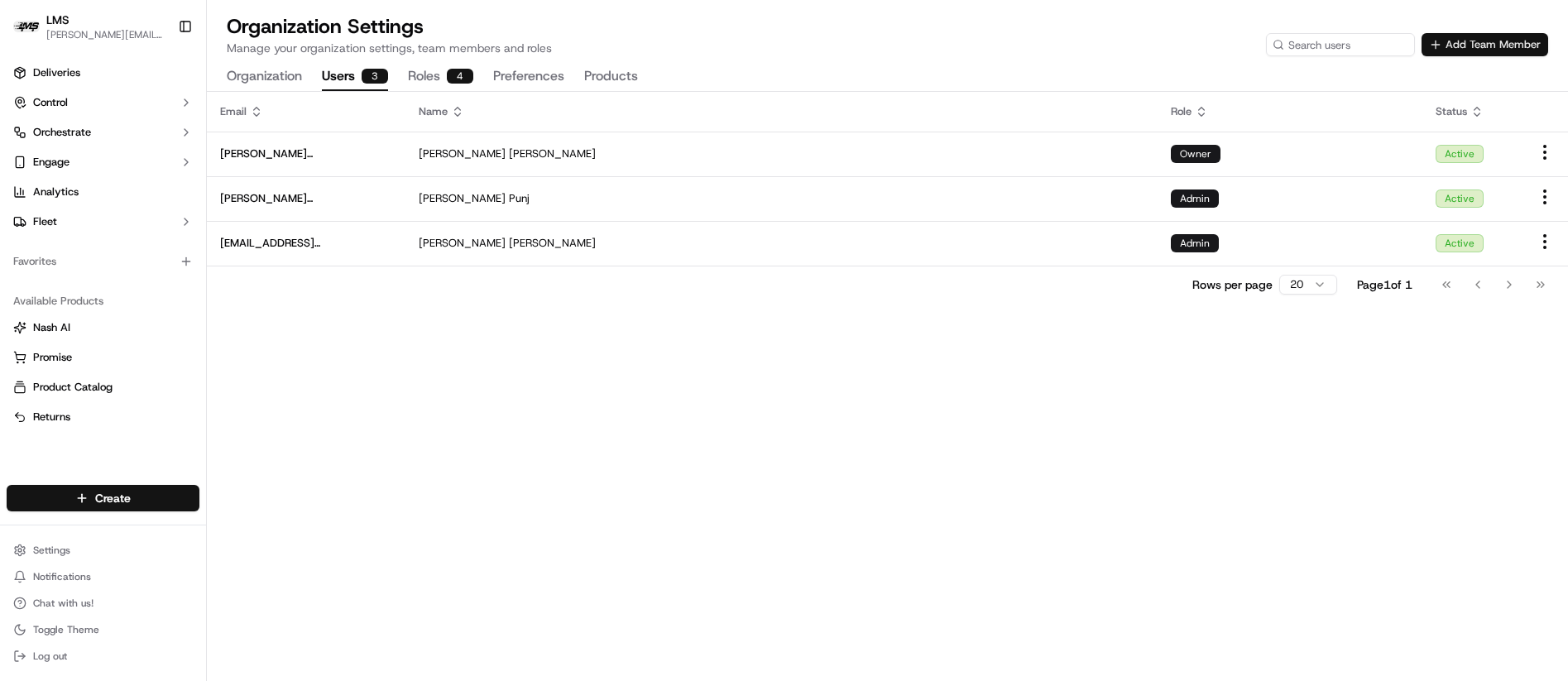
click at [1474, 39] on button "Add Team Member" at bounding box center [1484, 44] width 126 height 23
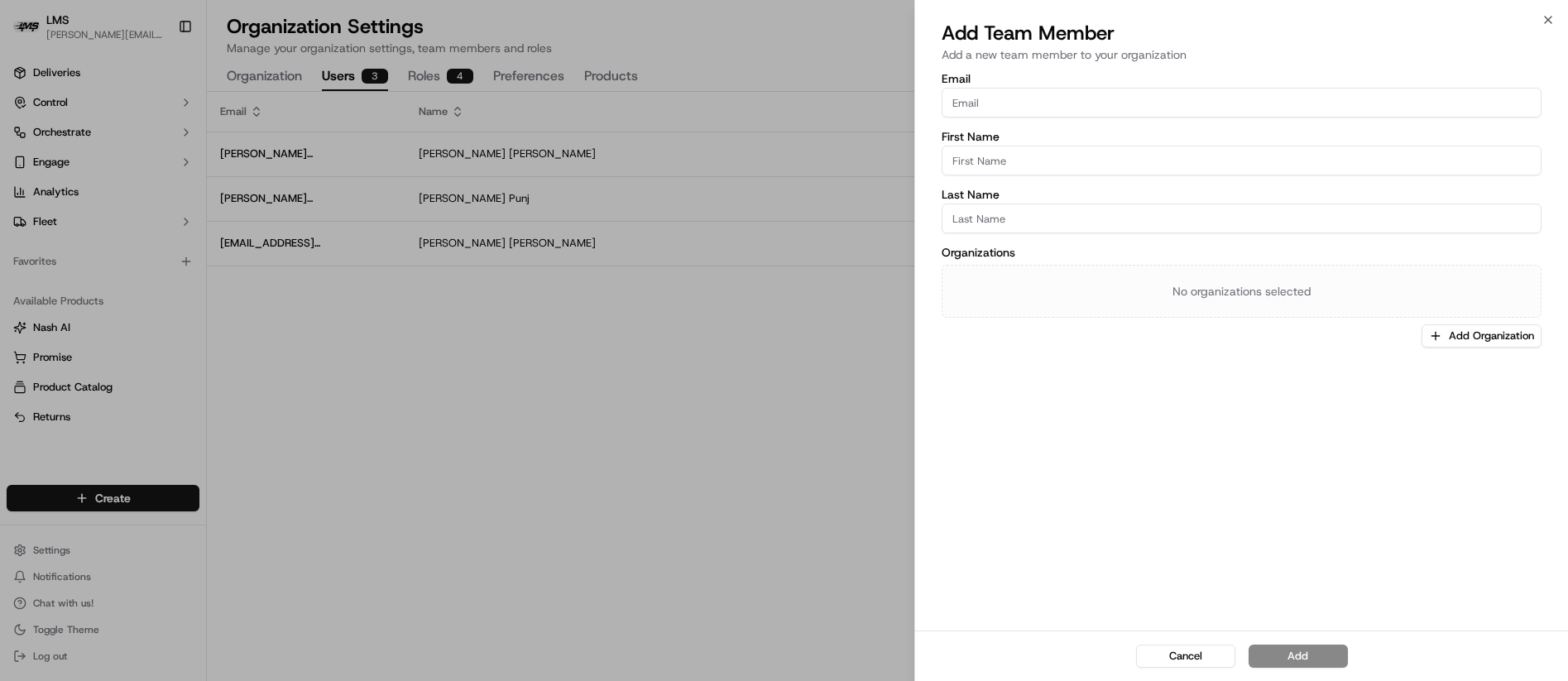
click at [983, 102] on input "Email" at bounding box center [1242, 102] width 600 height 30
type input "lg@logisolv.com"
click at [987, 161] on input "First Name" at bounding box center [1242, 160] width 600 height 30
type input "[PERSON_NAME]"
click at [987, 220] on input "Last Name" at bounding box center [1242, 218] width 600 height 30
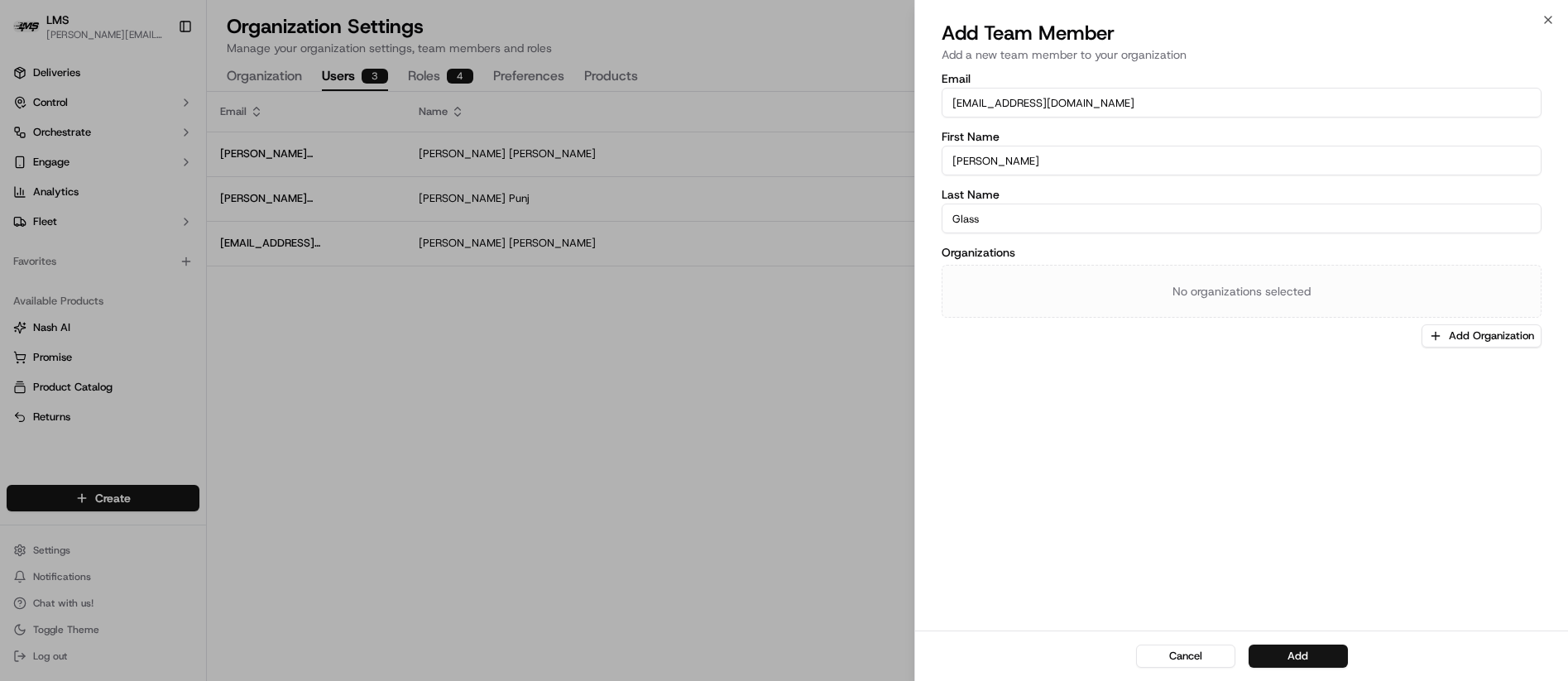
type input "[PERSON_NAME]"
click at [990, 335] on div "Organizations No organizations selected Add Organization" at bounding box center [1242, 297] width 600 height 101
click at [1304, 657] on button "Add" at bounding box center [1298, 656] width 99 height 23
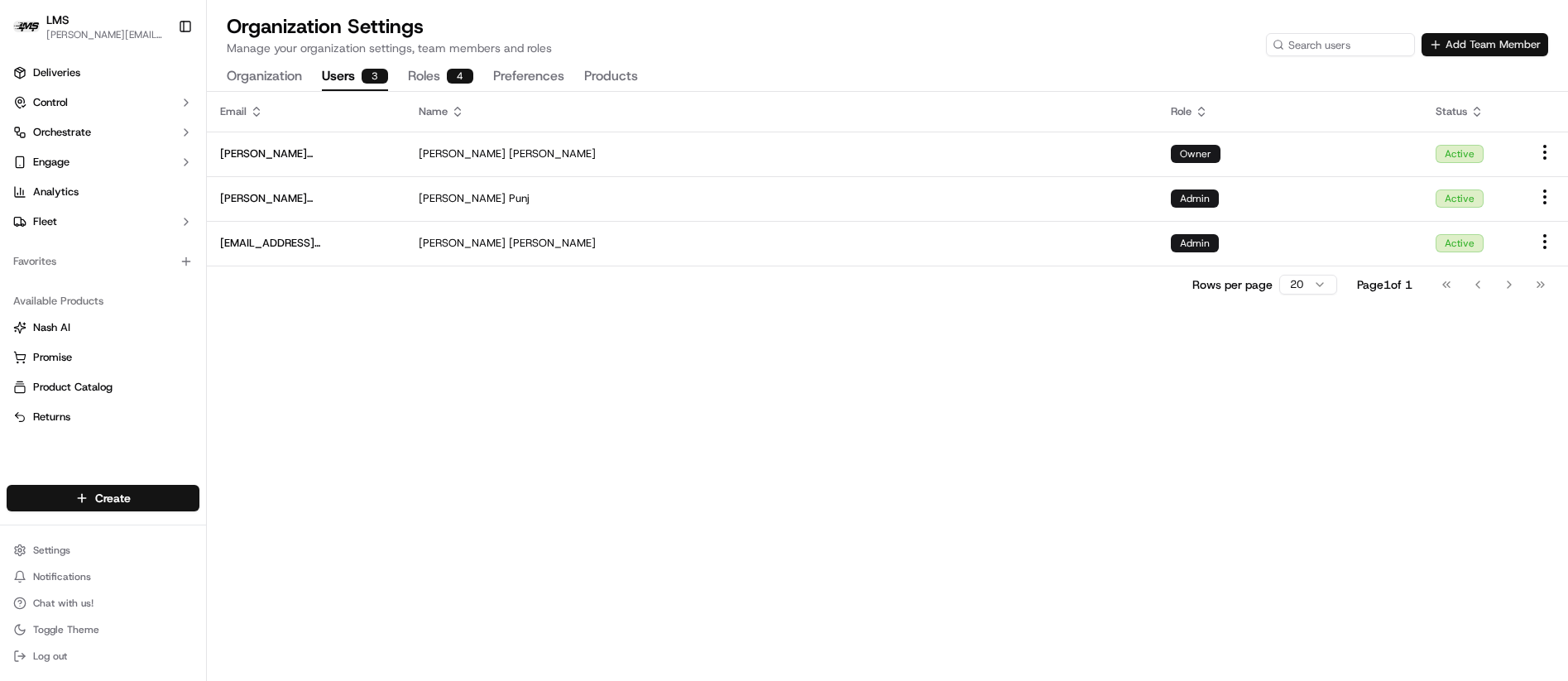
click at [1477, 42] on button "Add Team Member" at bounding box center [1484, 44] width 126 height 23
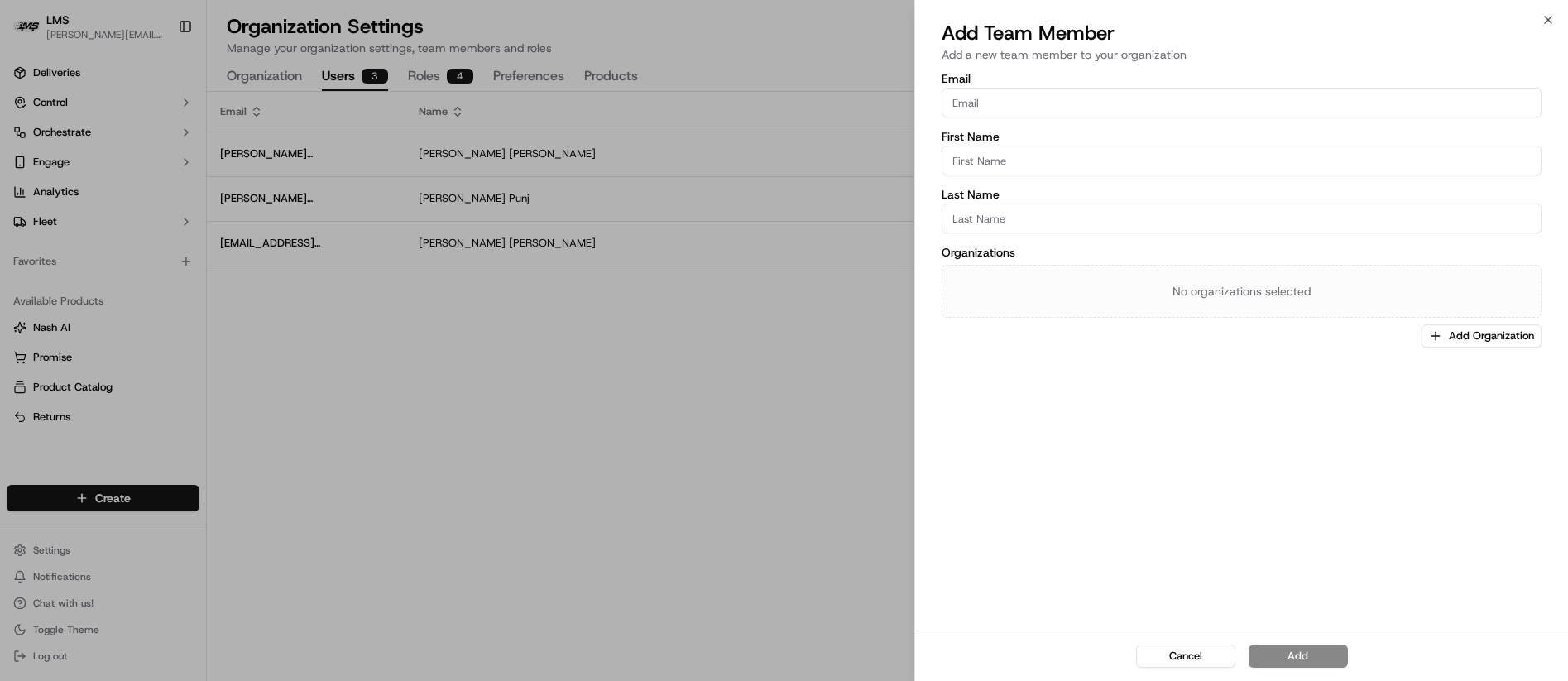
click at [1026, 107] on input "Email" at bounding box center [1242, 102] width 600 height 30
type input "[PERSON_NAME][EMAIL_ADDRESS][DOMAIN_NAME]"
click at [1042, 160] on input "First Name" at bounding box center [1242, 160] width 600 height 30
type input "Amy"
click at [1024, 210] on input "Last Name" at bounding box center [1242, 218] width 600 height 30
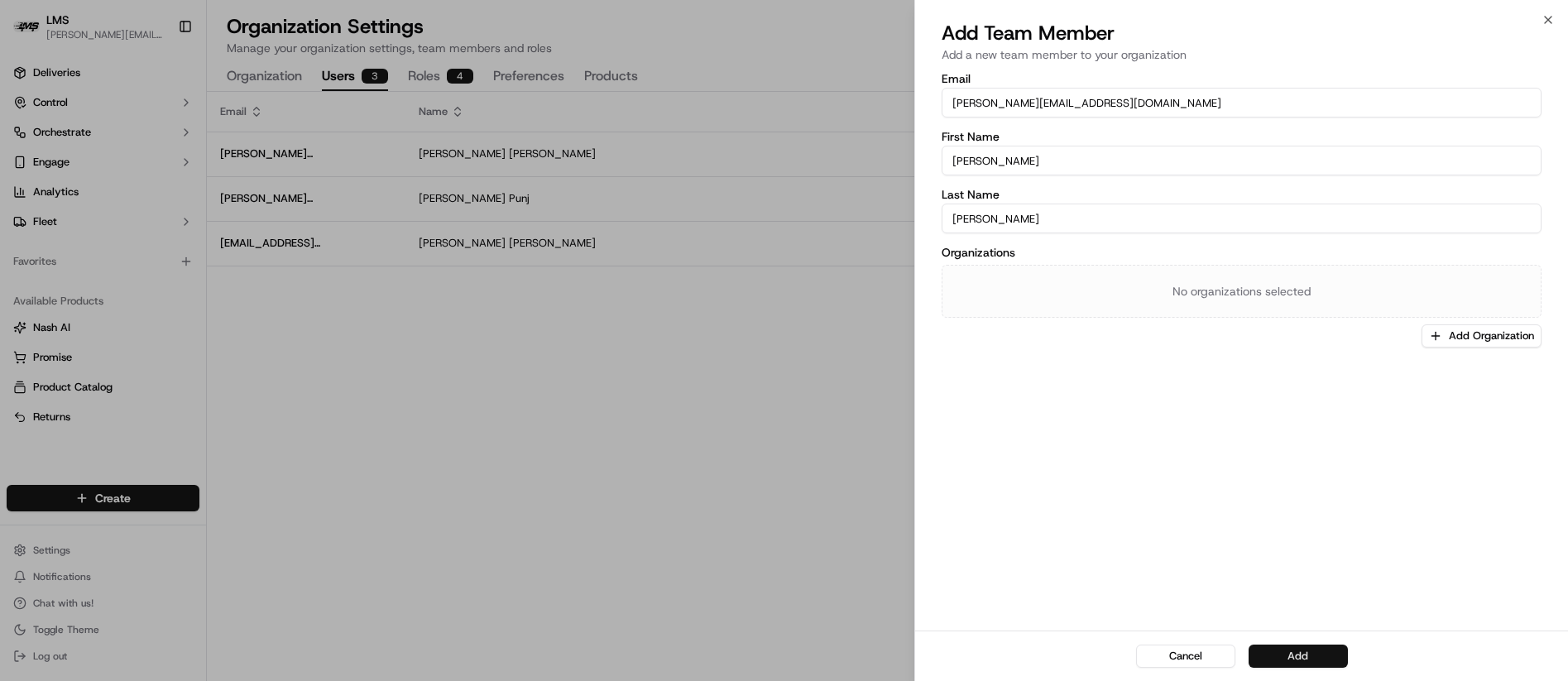
type input "[PERSON_NAME]"
click at [1304, 654] on button "Add" at bounding box center [1298, 656] width 99 height 23
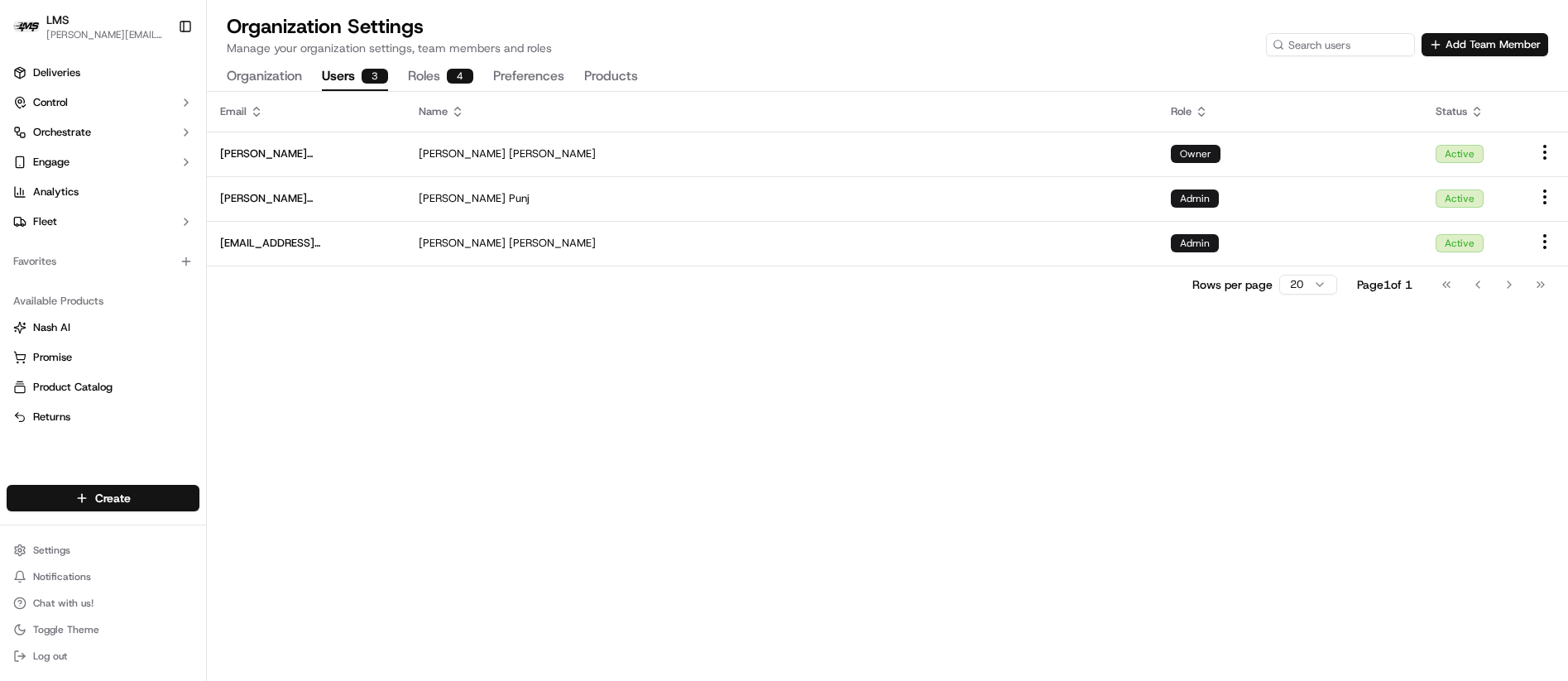
click at [68, 20] on span "LMS" at bounding box center [58, 19] width 23 height 16
click at [58, 70] on span "Deliveries" at bounding box center [56, 72] width 47 height 14
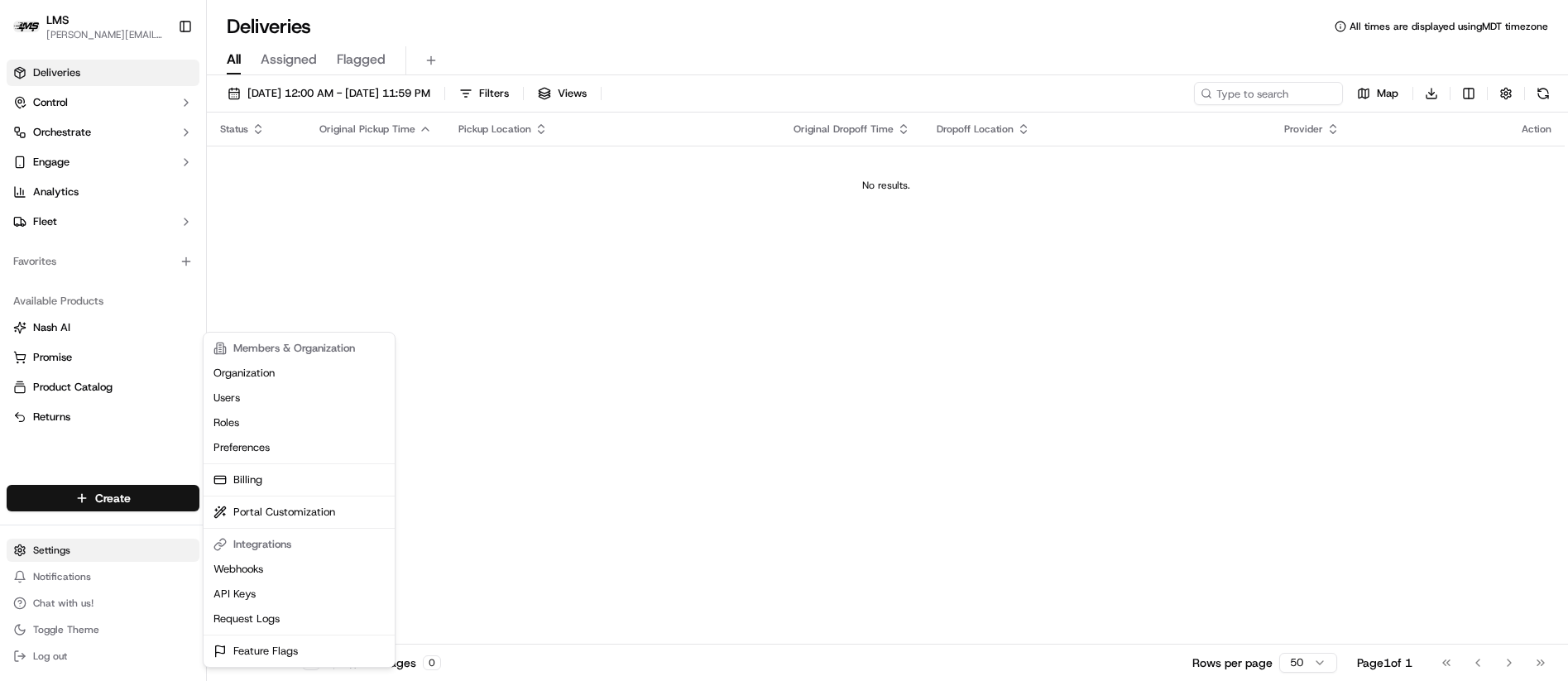
click at [55, 551] on html "LMS doug@lastmile.us Toggle Sidebar Deliveries Control Orchestrate Engage Analy…" at bounding box center [784, 340] width 1568 height 681
click at [253, 376] on link "Organization" at bounding box center [299, 373] width 184 height 25
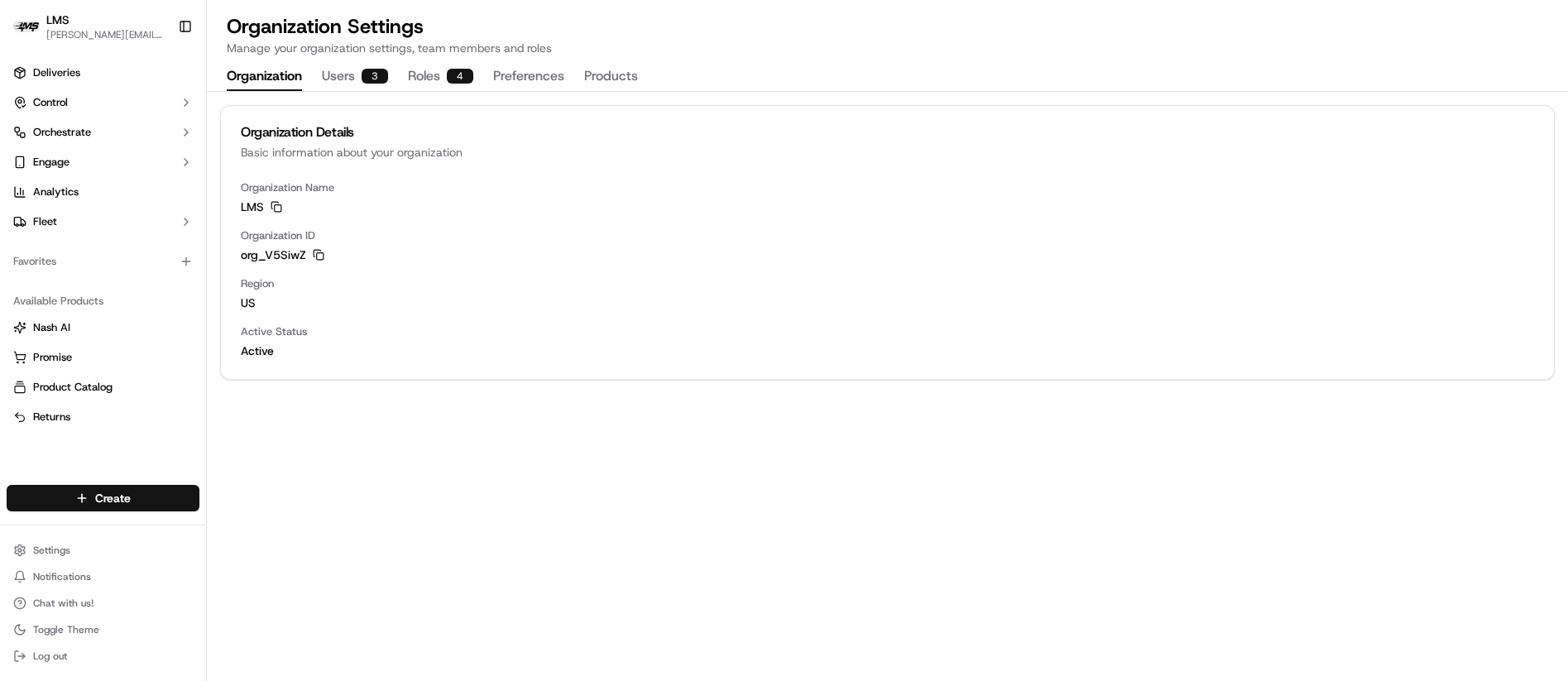
click at [334, 69] on button "Users 3" at bounding box center [355, 76] width 67 height 28
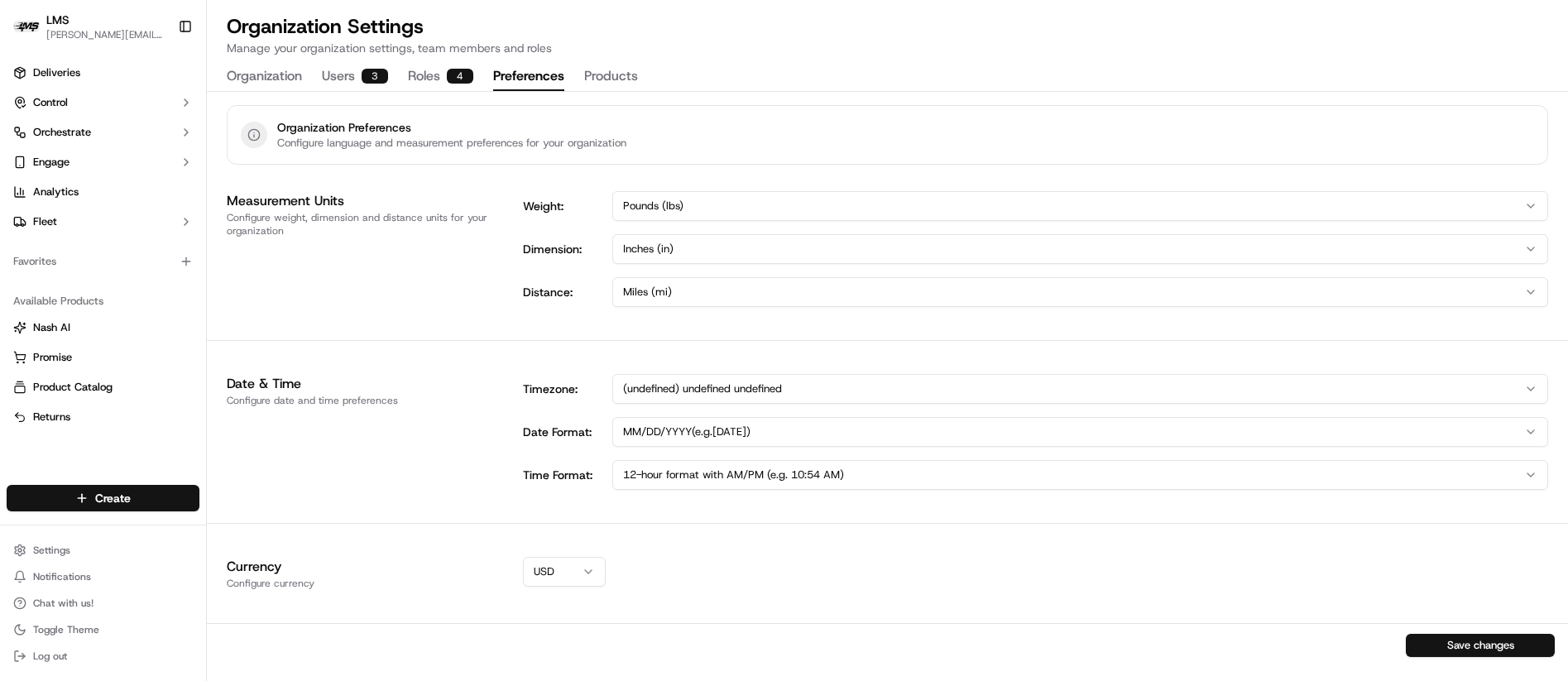
click at [535, 78] on button "Preferences" at bounding box center [528, 76] width 71 height 28
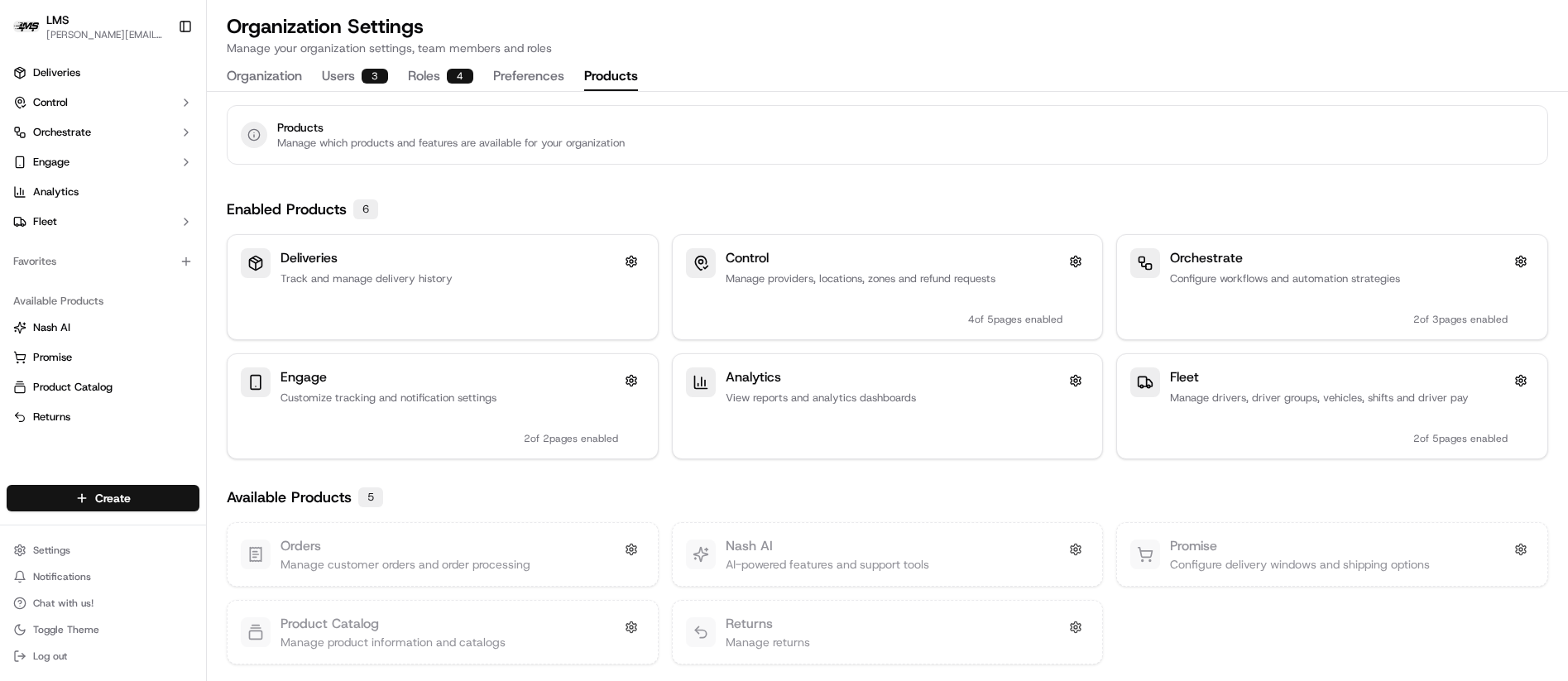
click at [596, 71] on button "Products" at bounding box center [611, 76] width 54 height 28
click at [439, 77] on button "Roles 4" at bounding box center [441, 76] width 66 height 28
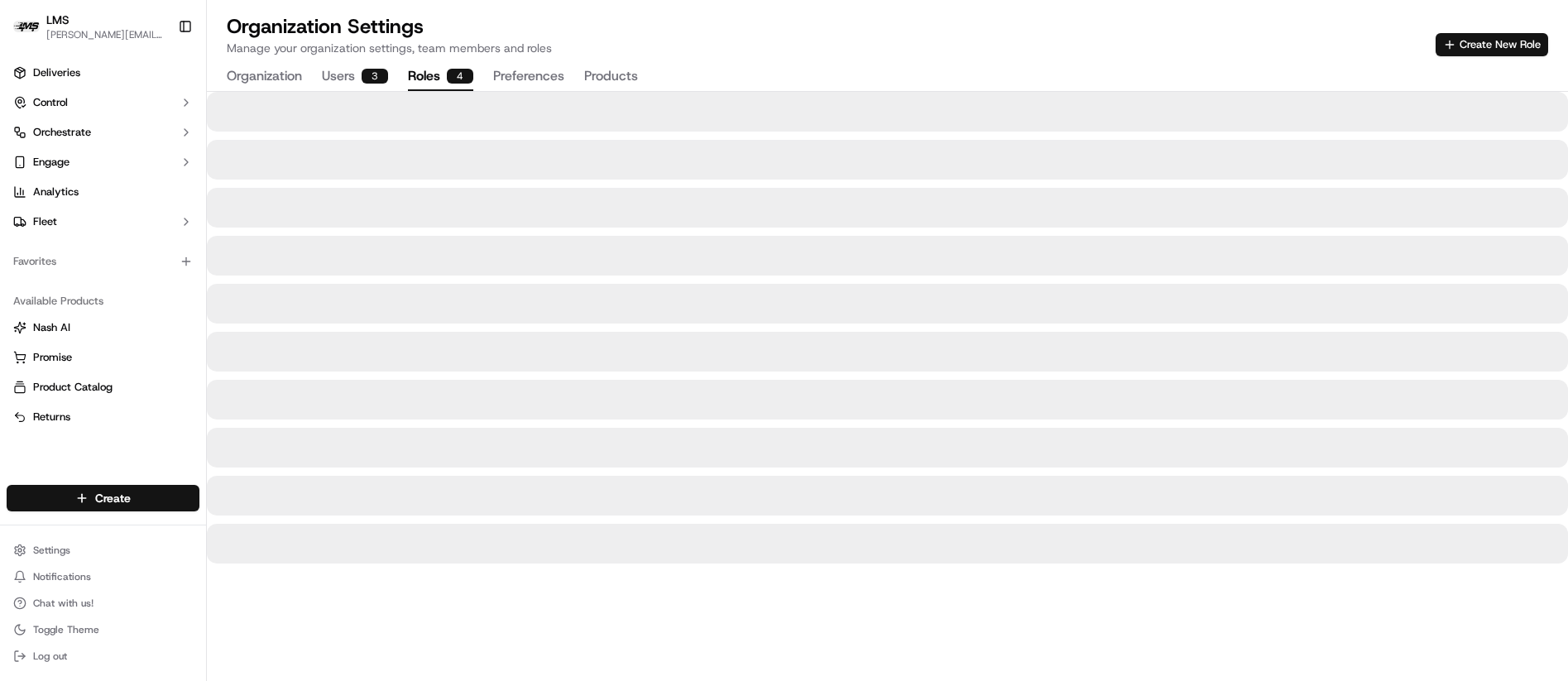
click at [338, 79] on button "Users 3" at bounding box center [355, 76] width 67 height 28
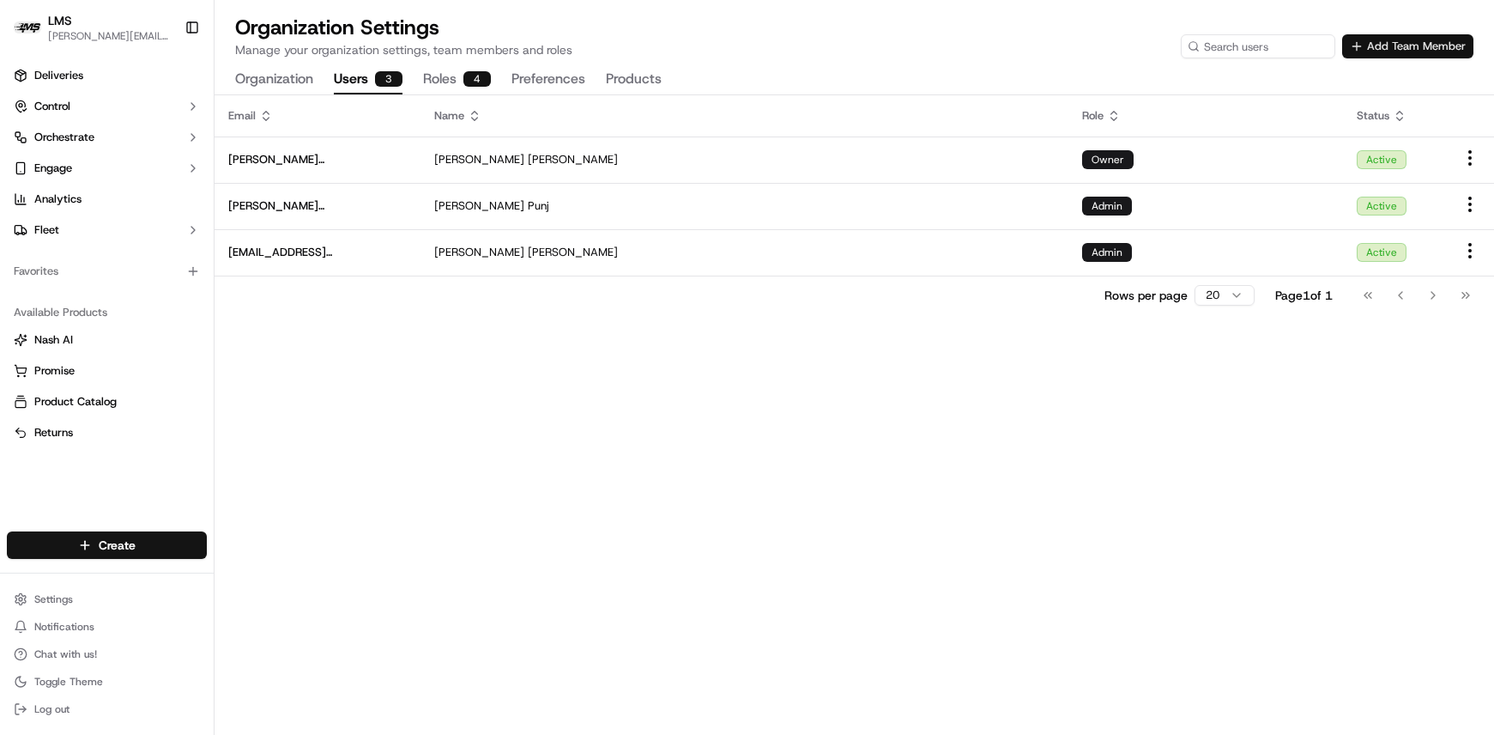
click at [1394, 45] on button "Add Team Member" at bounding box center [1407, 46] width 131 height 24
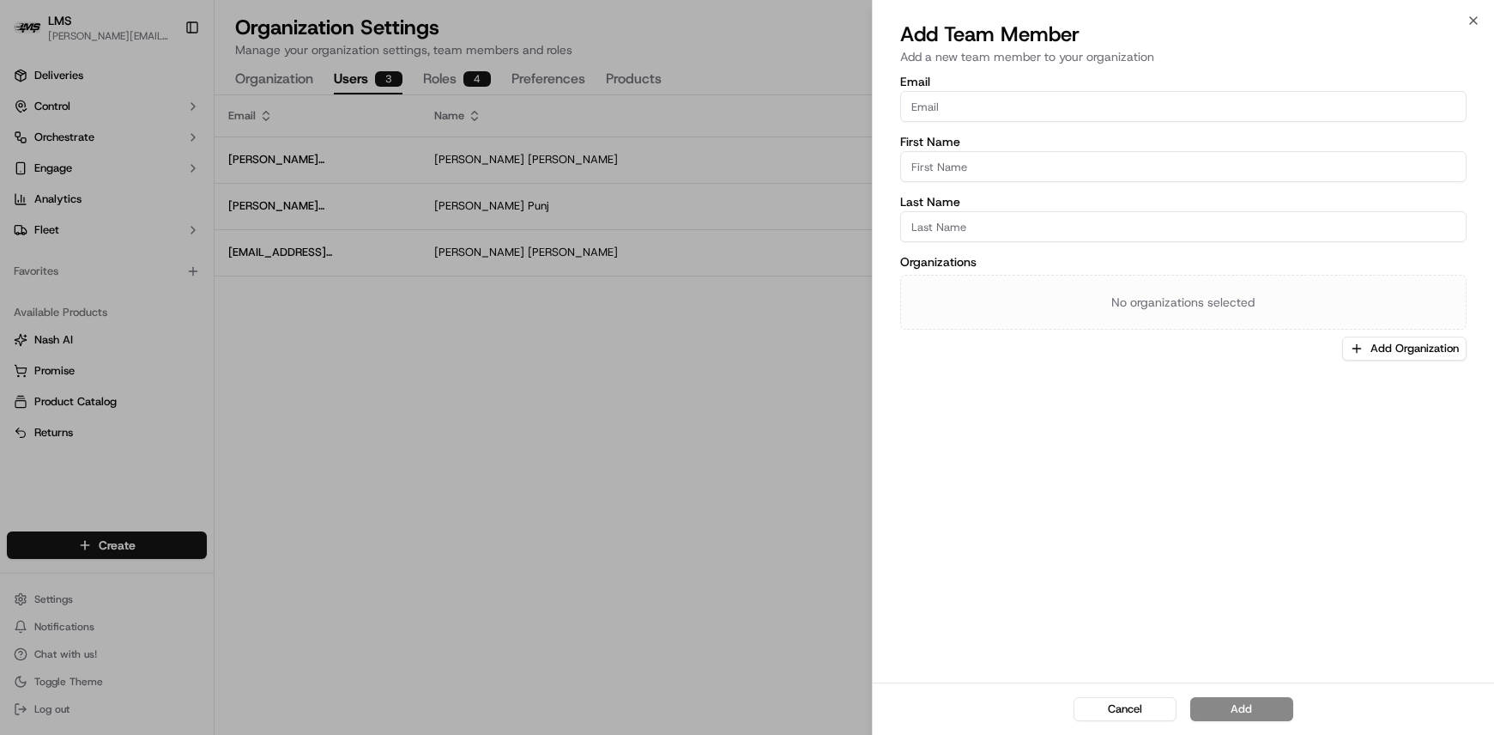
click at [939, 112] on input "Email" at bounding box center [1183, 106] width 566 height 31
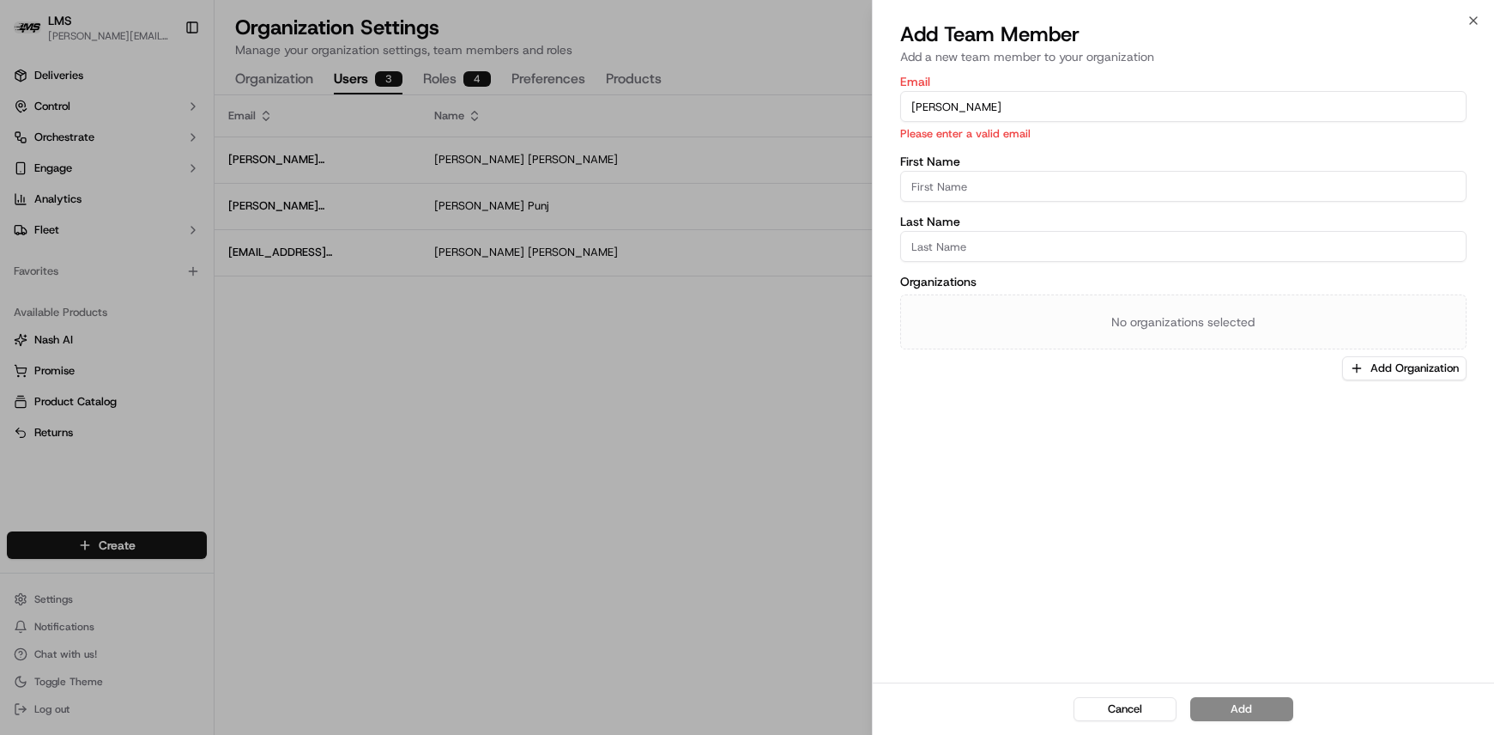
type input "[PERSON_NAME]"
click at [934, 247] on input "Last Name" at bounding box center [1183, 246] width 566 height 31
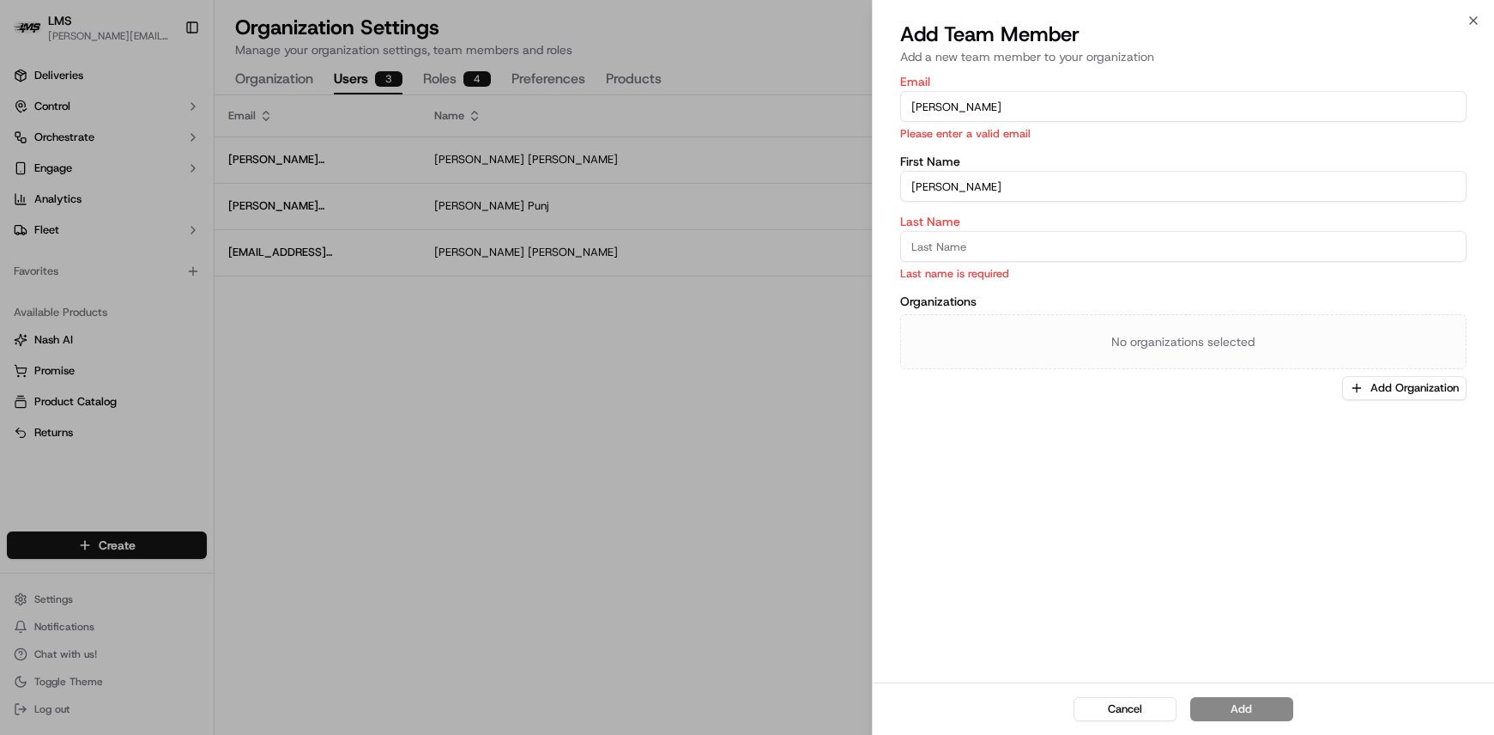
click at [950, 104] on input "[PERSON_NAME]" at bounding box center [1183, 106] width 566 height 31
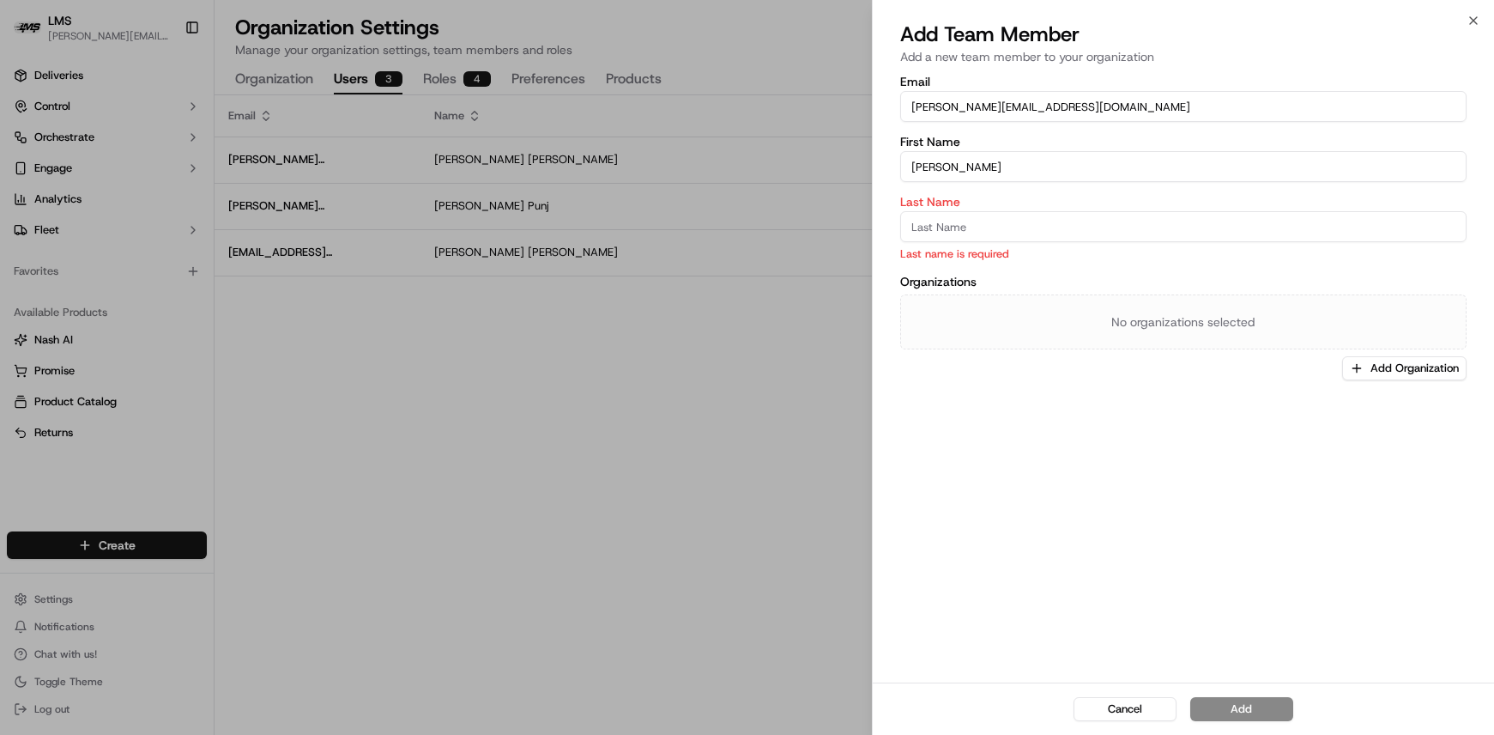
type input "[PERSON_NAME][EMAIL_ADDRESS][DOMAIN_NAME]"
drag, startPoint x: 974, startPoint y: 166, endPoint x: 883, endPoint y: 148, distance: 92.7
click at [876, 154] on div "Email [PERSON_NAME][EMAIL_ADDRESS][DOMAIN_NAME] First Name [PERSON_NAME] Last N…" at bounding box center [1183, 377] width 621 height 610
type input "[PERSON_NAME]"
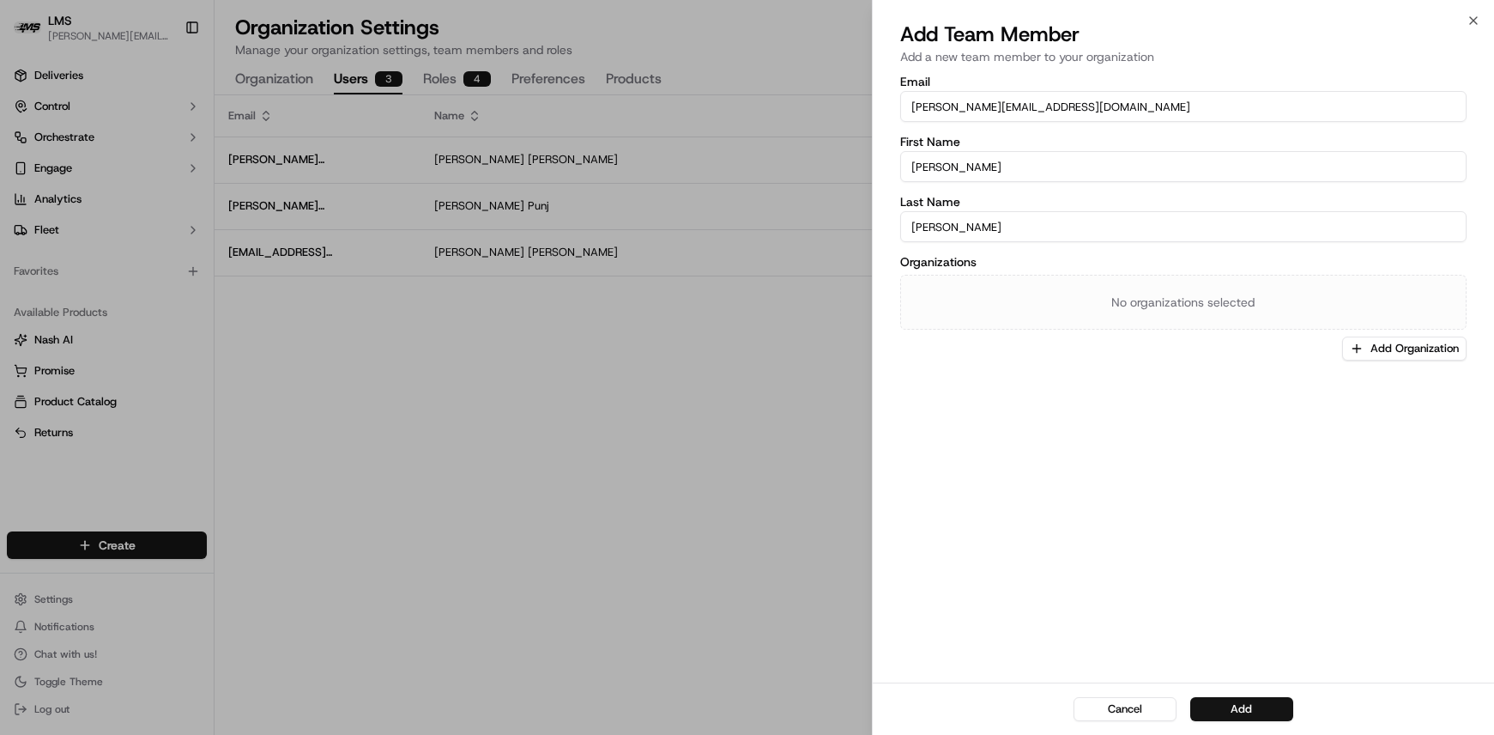
type input "[PERSON_NAME]"
click at [960, 367] on div "Email [PERSON_NAME][EMAIL_ADDRESS][DOMAIN_NAME] First Name [PERSON_NAME] Last N…" at bounding box center [1183, 377] width 621 height 610
click at [1238, 705] on button "Add" at bounding box center [1241, 709] width 103 height 24
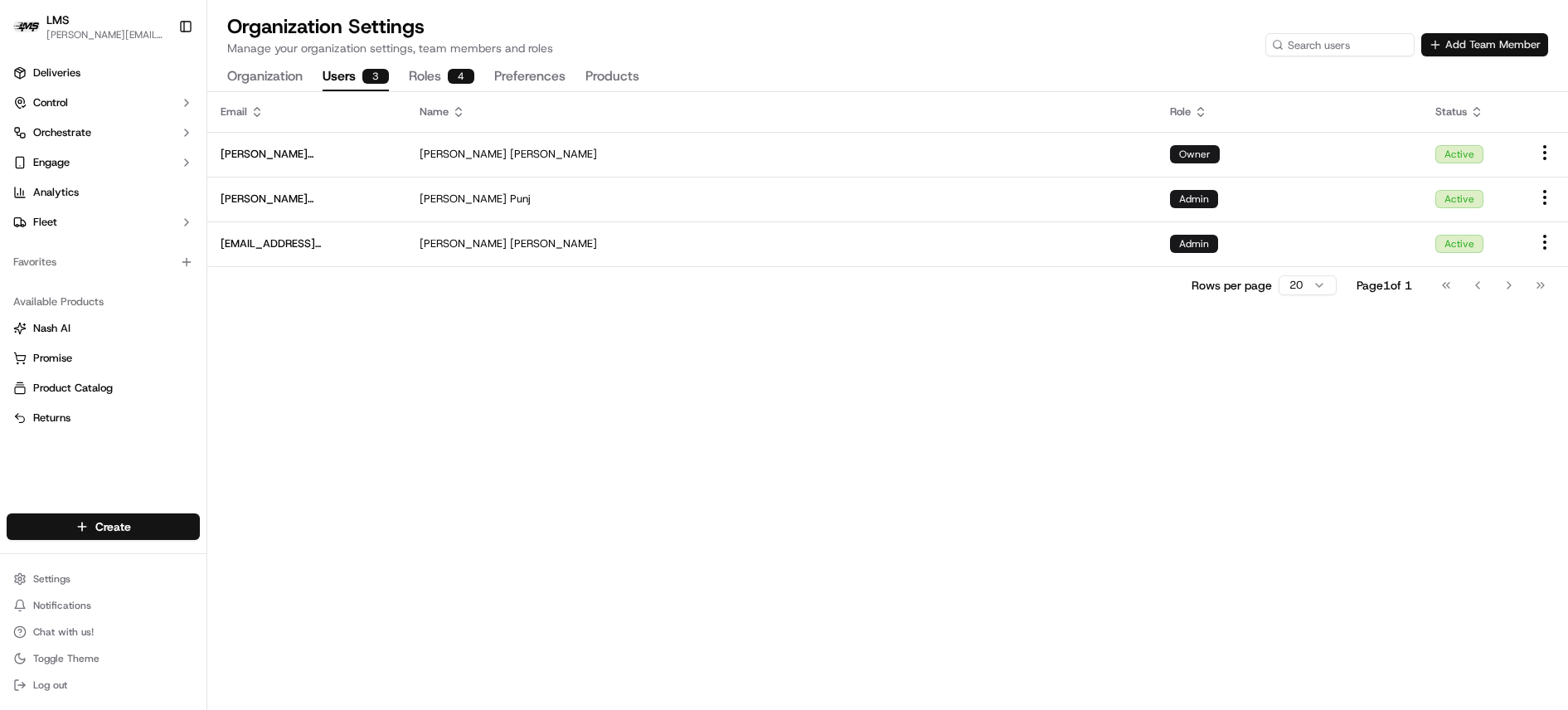
click at [1457, 43] on button "Add Team Member" at bounding box center [1484, 44] width 127 height 23
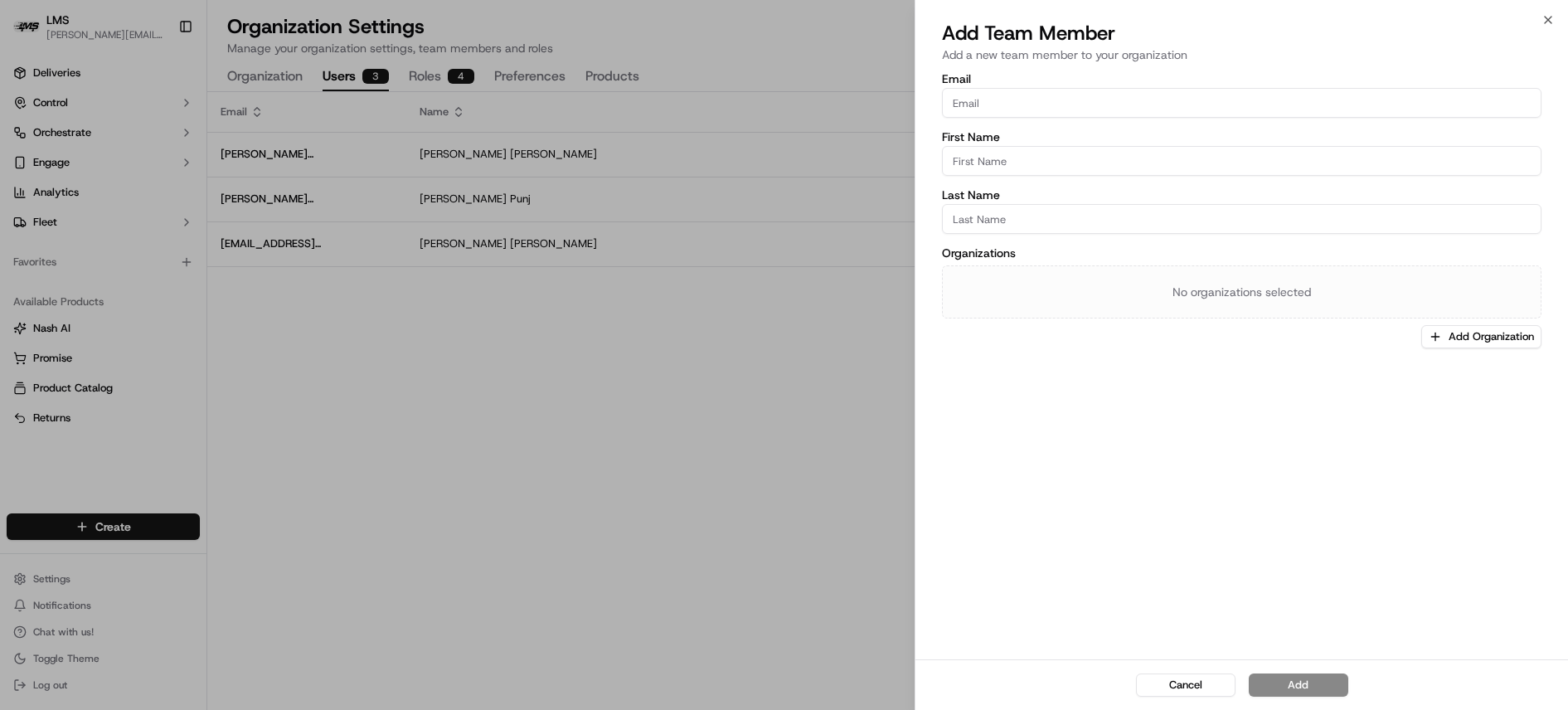
click at [1236, 302] on div "No organizations selected" at bounding box center [1241, 292] width 599 height 53
click at [1479, 336] on button "Add Organization" at bounding box center [1481, 336] width 120 height 23
click at [1361, 424] on span "LMS" at bounding box center [1458, 423] width 204 height 14
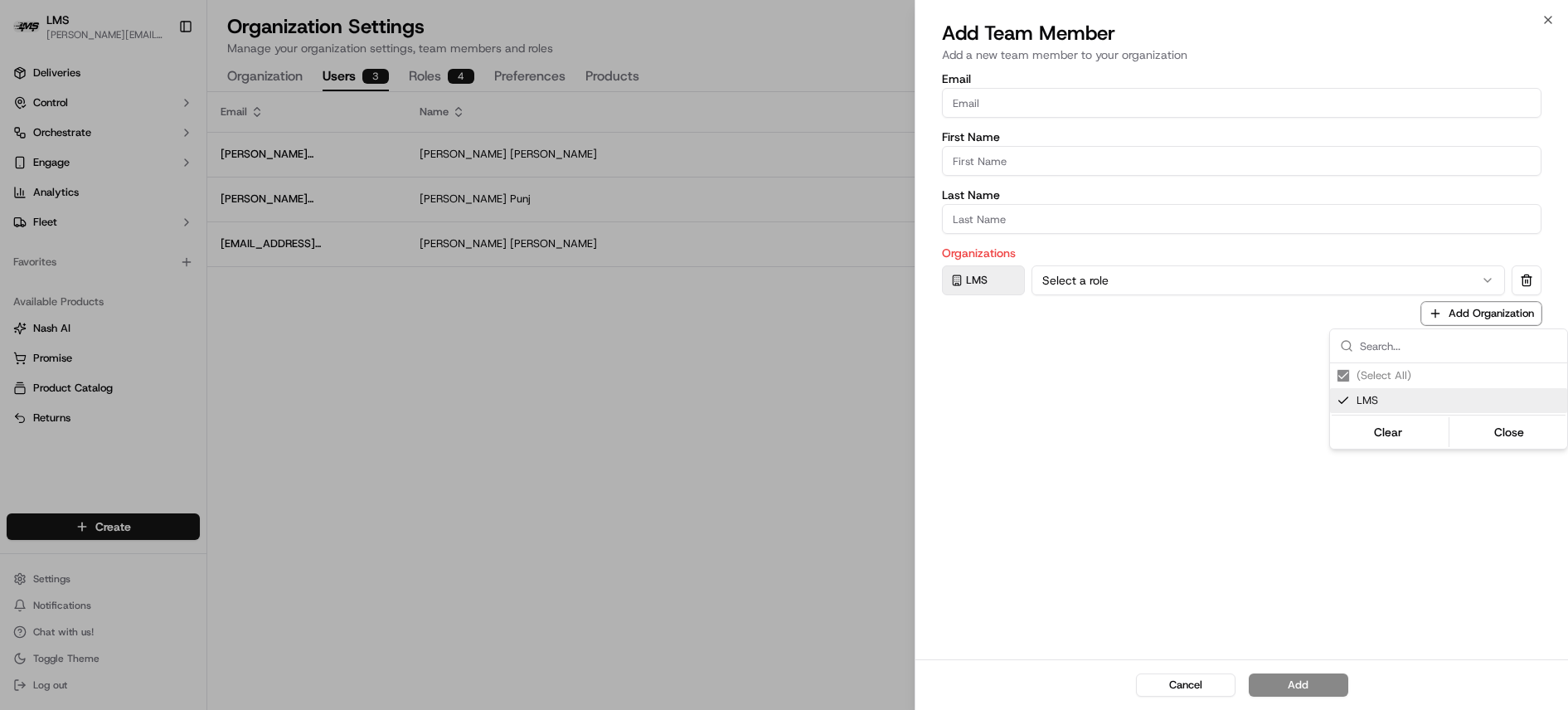
click at [970, 101] on div at bounding box center [784, 355] width 1568 height 710
click at [992, 99] on input "Email" at bounding box center [1241, 102] width 599 height 30
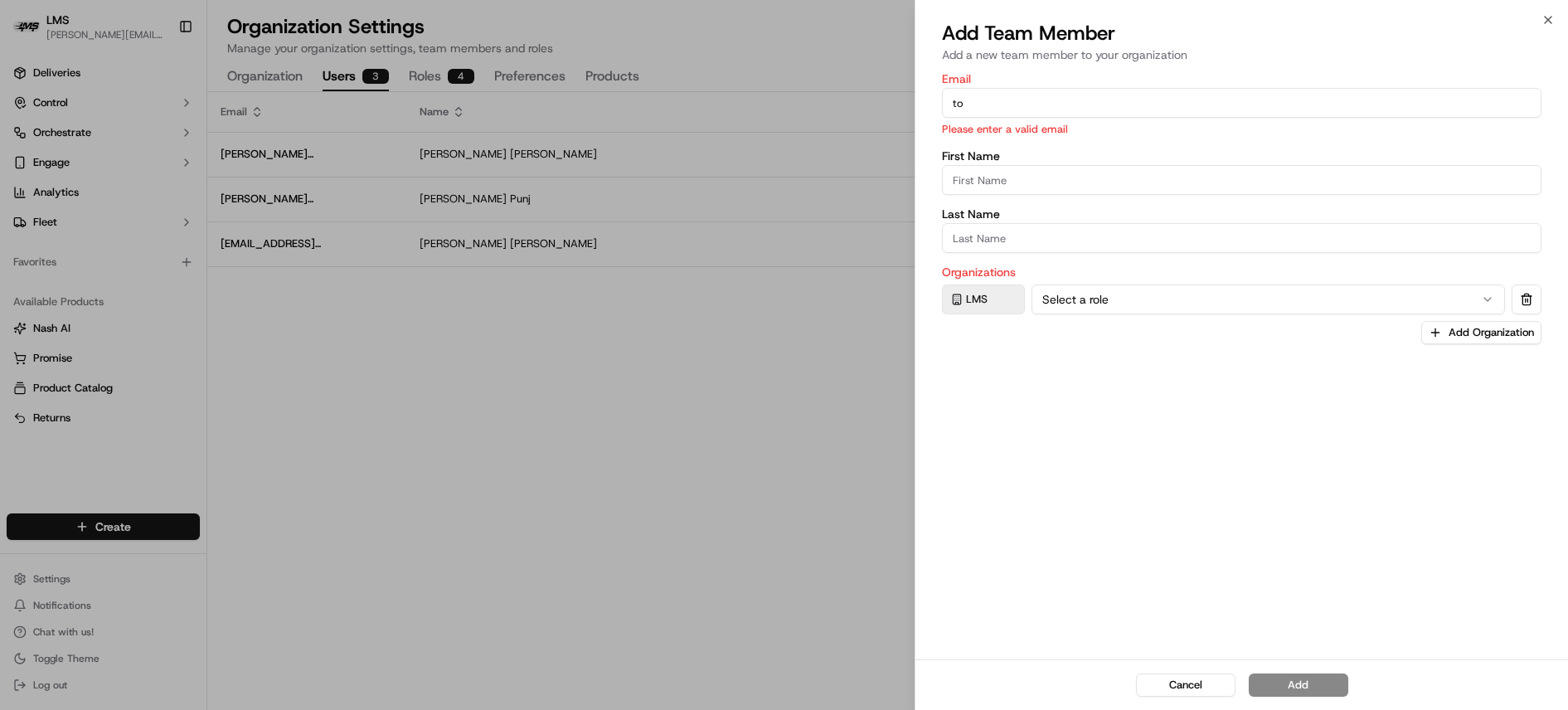
type input "Tom@lastmile.us"
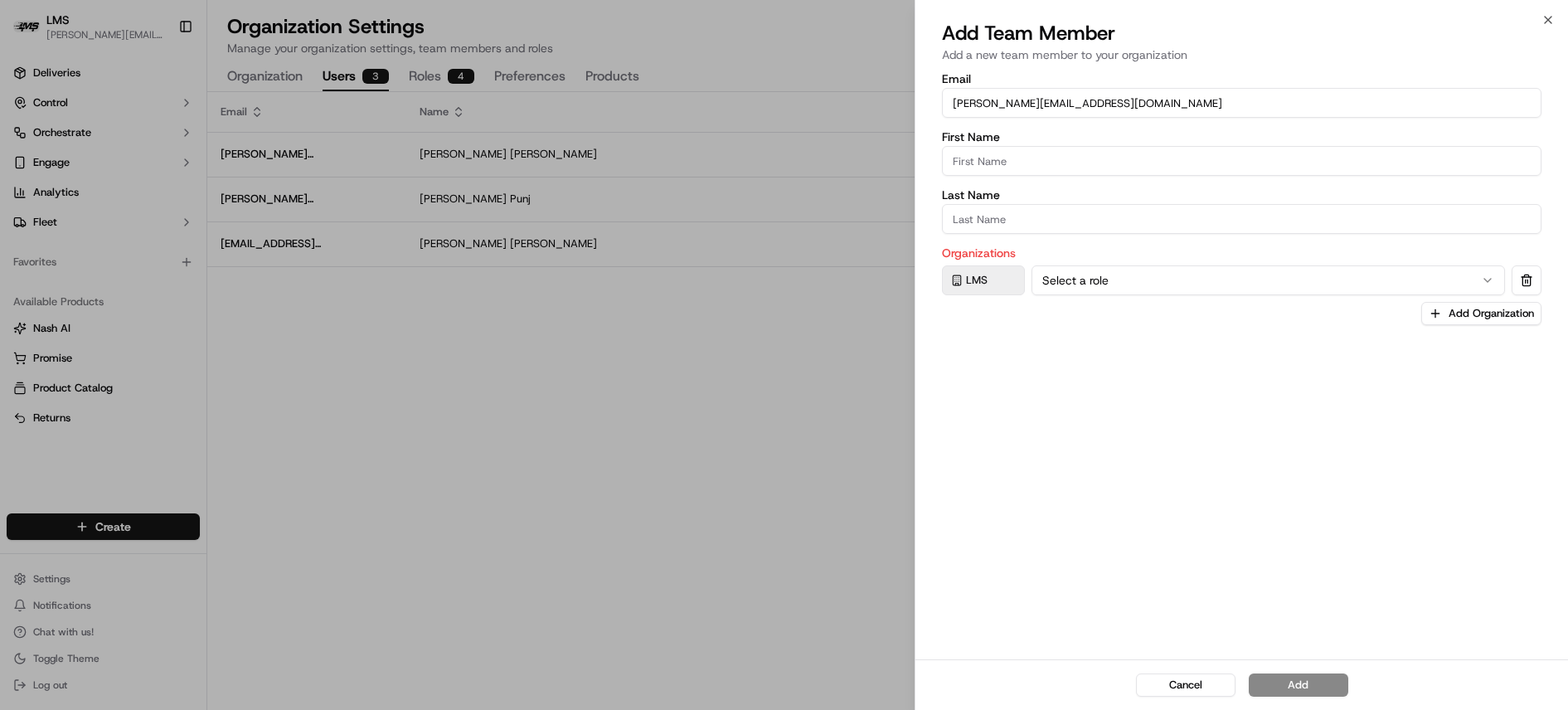
drag, startPoint x: 1002, startPoint y: 162, endPoint x: 1022, endPoint y: 168, distance: 20.9
click at [1002, 162] on input "First Name" at bounding box center [1241, 160] width 599 height 30
type input "[PERSON_NAME]"
click at [1017, 223] on input "Last Name" at bounding box center [1241, 218] width 599 height 30
type input "[PERSON_NAME]"
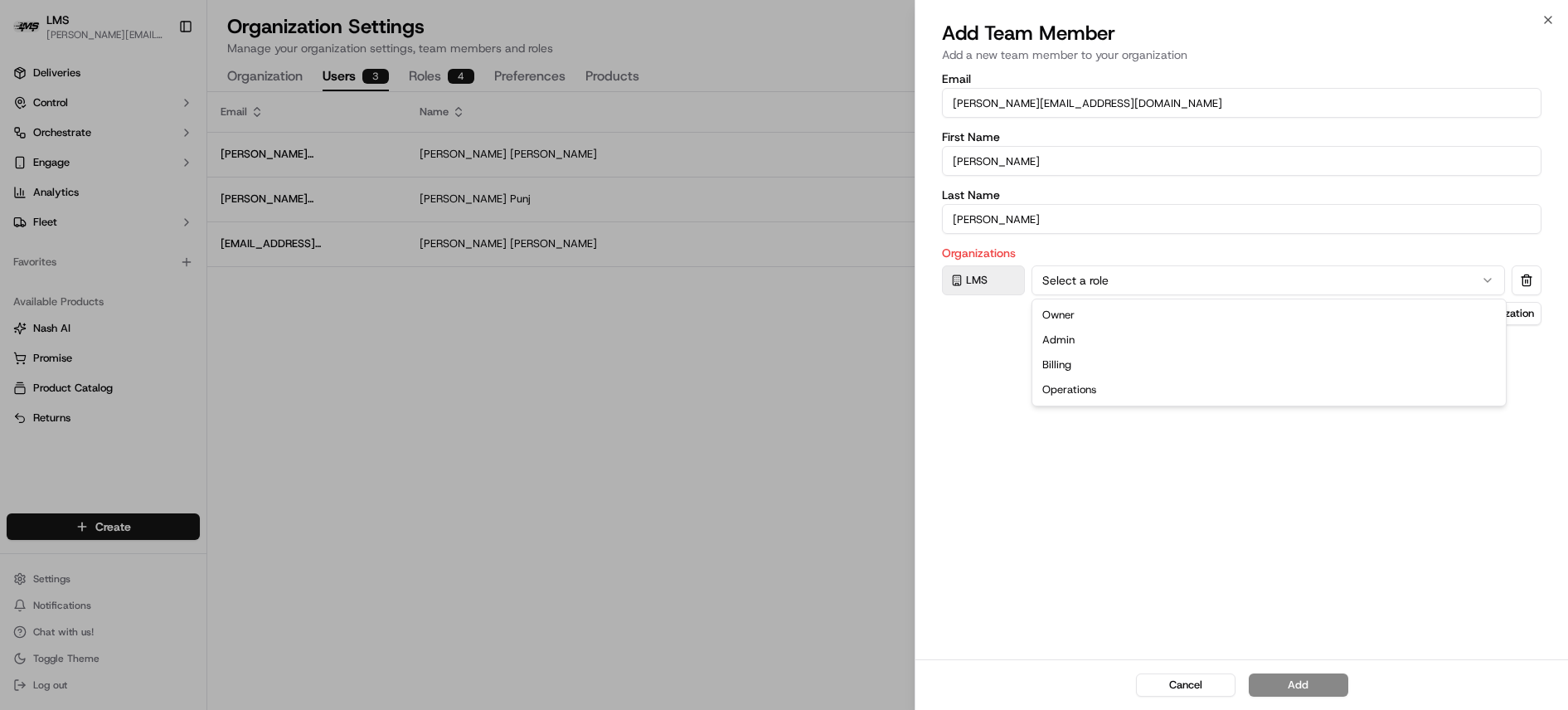
click at [1109, 279] on button "Select a role" at bounding box center [1268, 280] width 473 height 30
click at [1290, 680] on button "Add" at bounding box center [1297, 685] width 100 height 23
click at [1124, 289] on button "Owner" at bounding box center [1268, 280] width 473 height 30
click at [1300, 687] on button "Add" at bounding box center [1297, 685] width 100 height 23
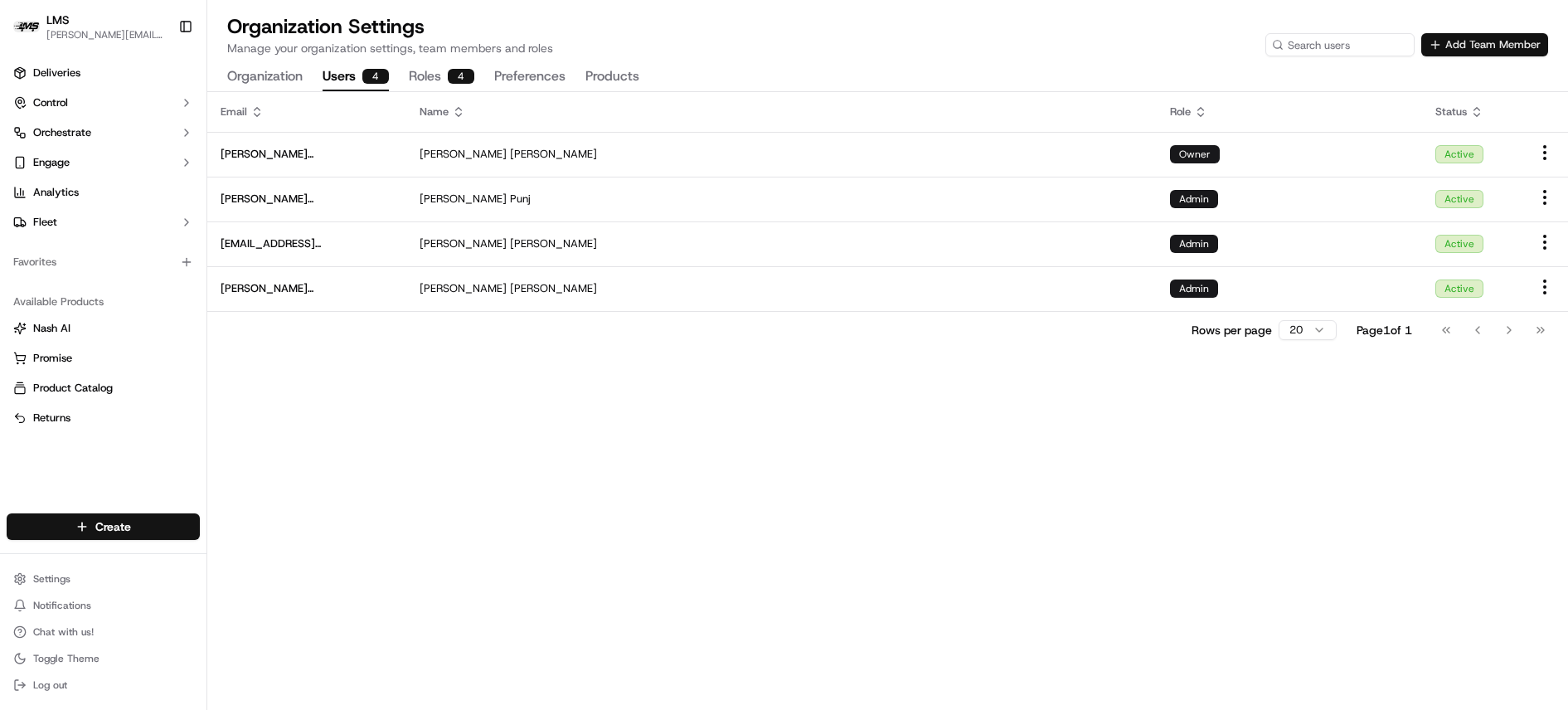
click at [1483, 38] on button "Add Team Member" at bounding box center [1484, 44] width 127 height 23
click at [1469, 43] on button "Add Team Member" at bounding box center [1484, 44] width 127 height 23
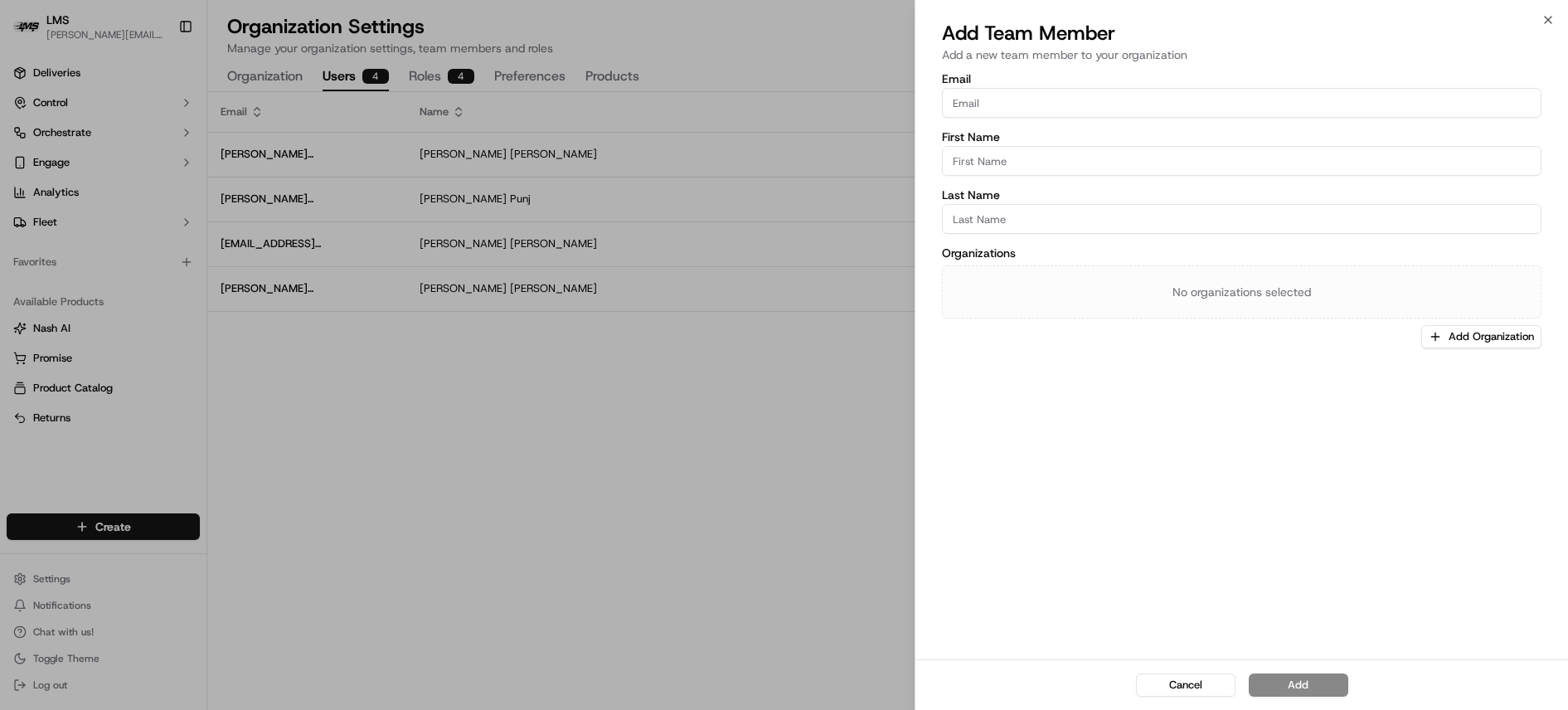
click at [1023, 101] on input "Email" at bounding box center [1241, 102] width 599 height 30
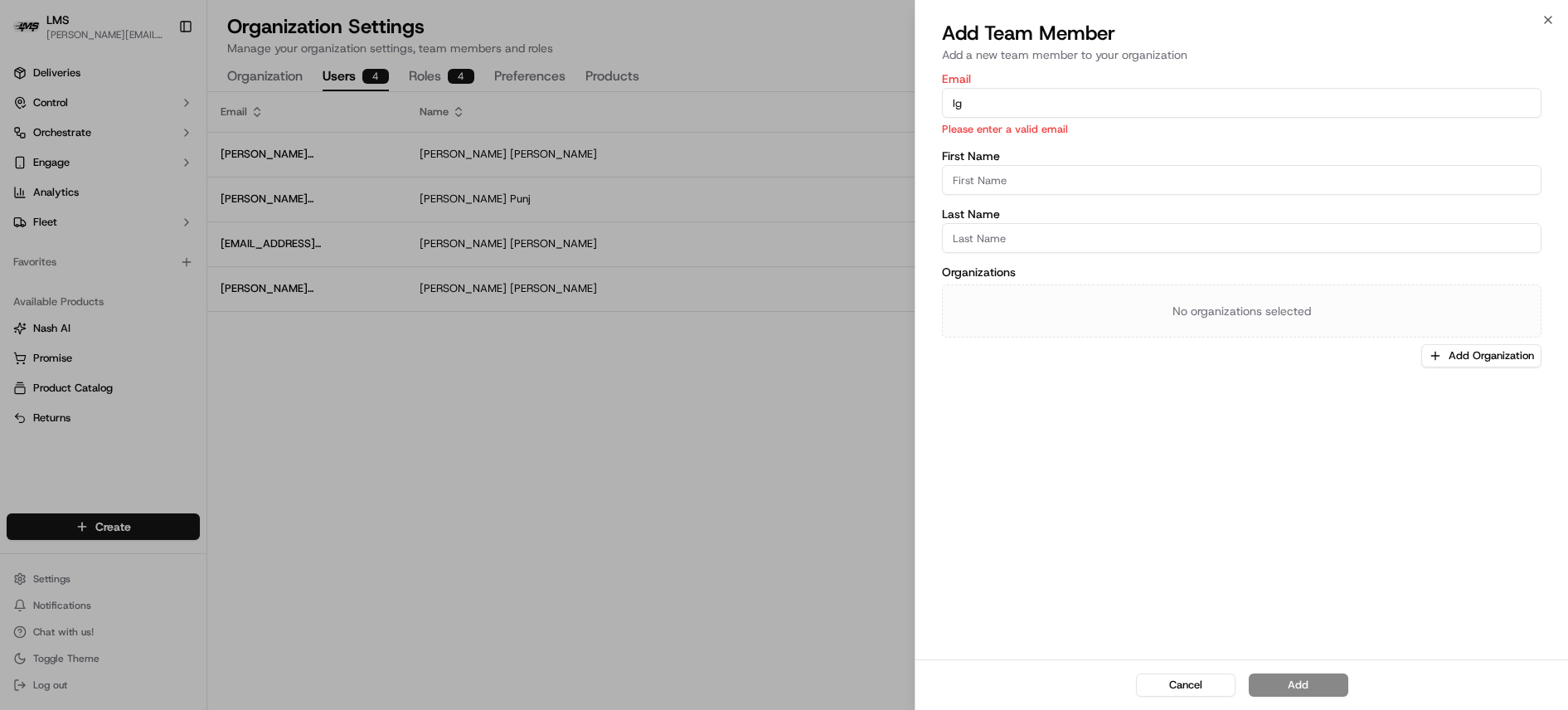
type input "[EMAIL_ADDRESS][DOMAIN_NAME]"
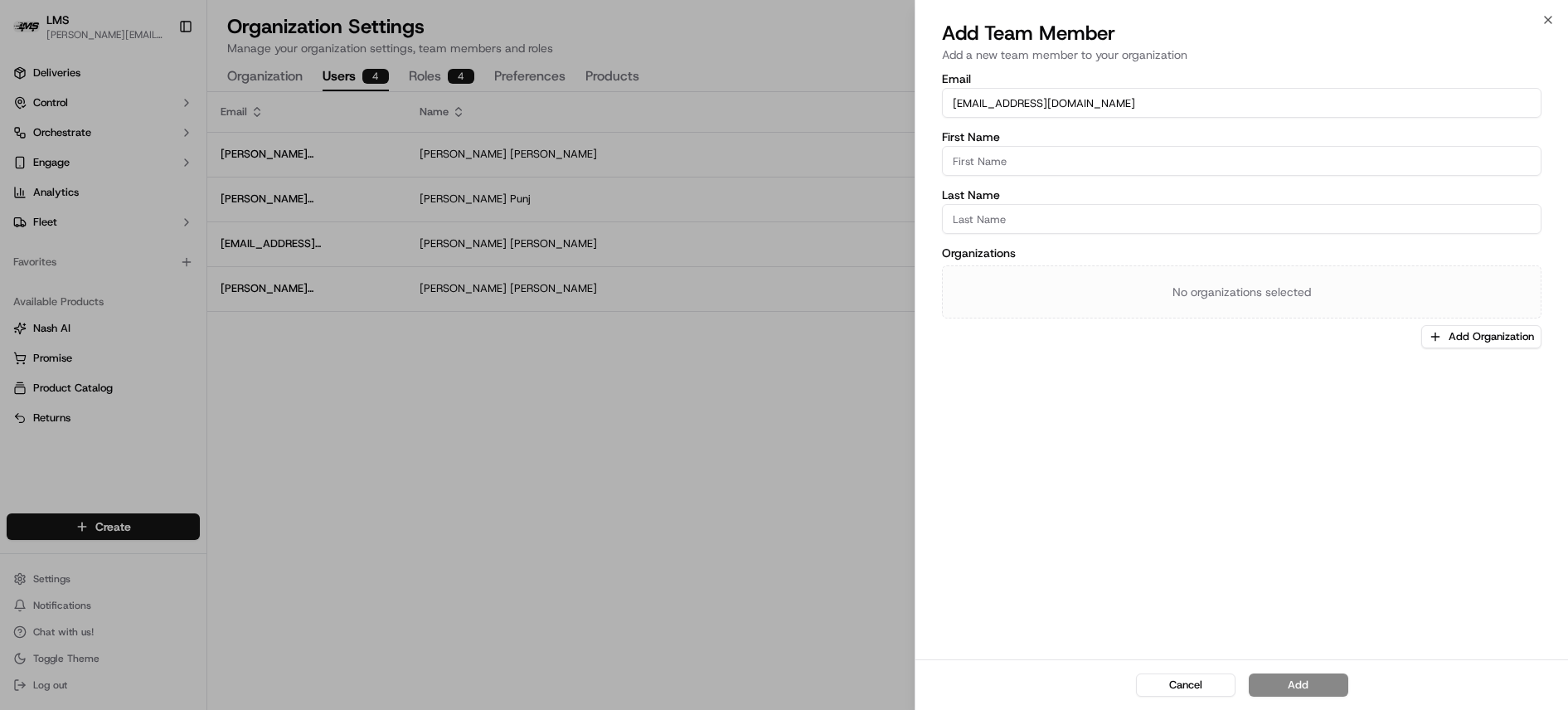
click at [1012, 164] on input "First Name" at bounding box center [1241, 160] width 599 height 30
type input "[PERSON_NAME]"
click at [977, 220] on input "Last Name" at bounding box center [1241, 218] width 599 height 30
type input "[PERSON_NAME]"
click at [1467, 336] on button "Add Organization" at bounding box center [1481, 336] width 120 height 23
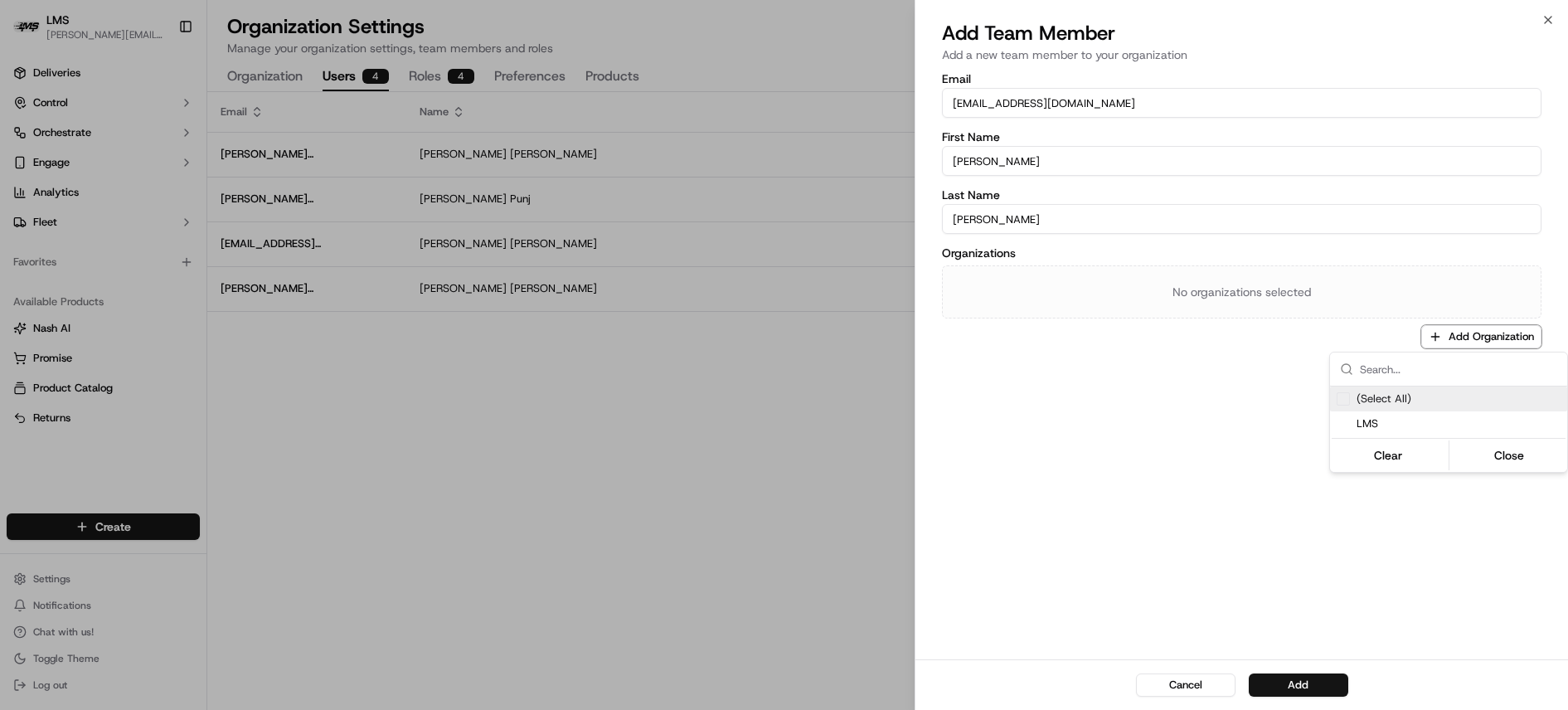
click at [1342, 400] on div "Suggestions" at bounding box center [1343, 399] width 14 height 14
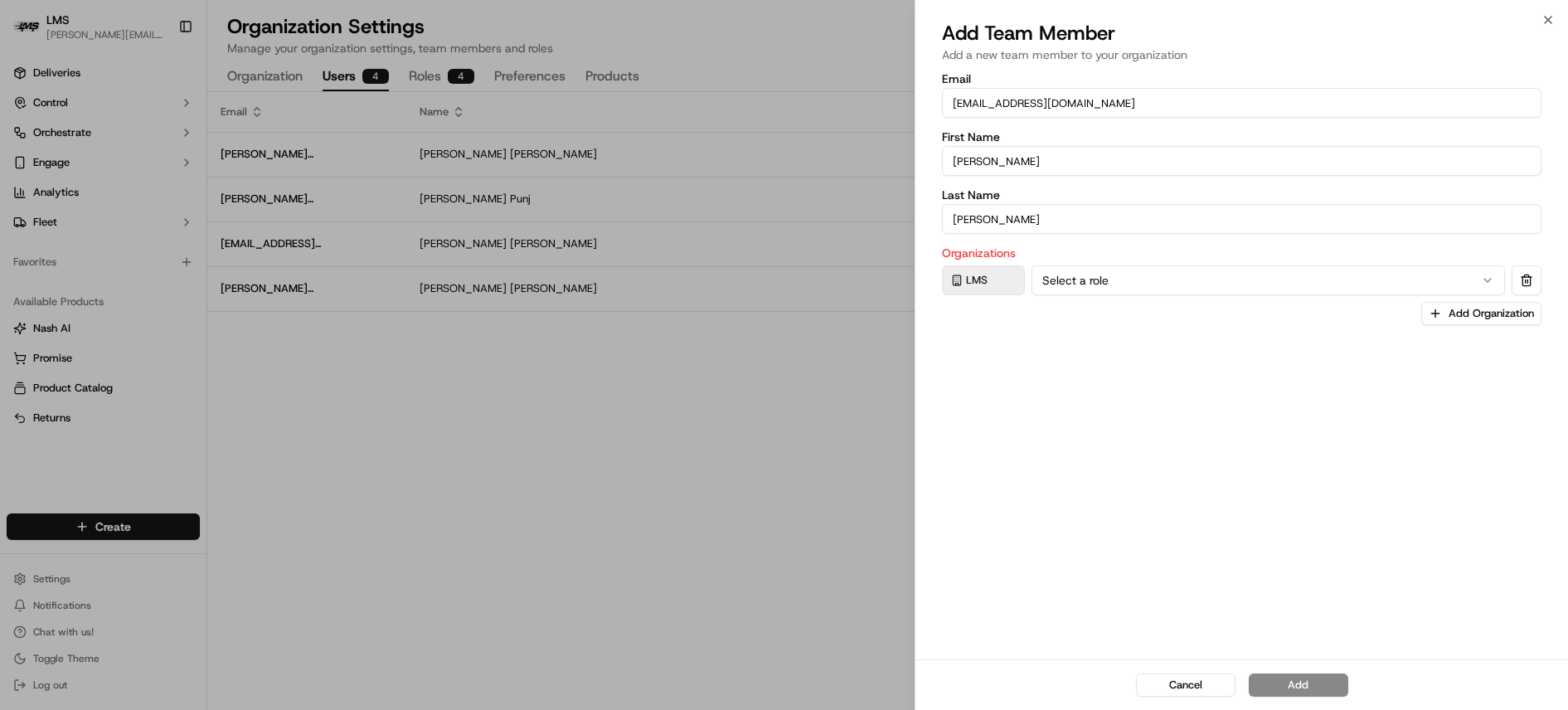
click at [1496, 282] on body "LMS doug@lastmile.us Toggle Sidebar Deliveries Control Orchestrate Engage Analy…" at bounding box center [784, 355] width 1568 height 710
click at [1489, 281] on icon "button" at bounding box center [1488, 280] width 14 height 14
click at [1299, 685] on button "Add" at bounding box center [1297, 685] width 100 height 23
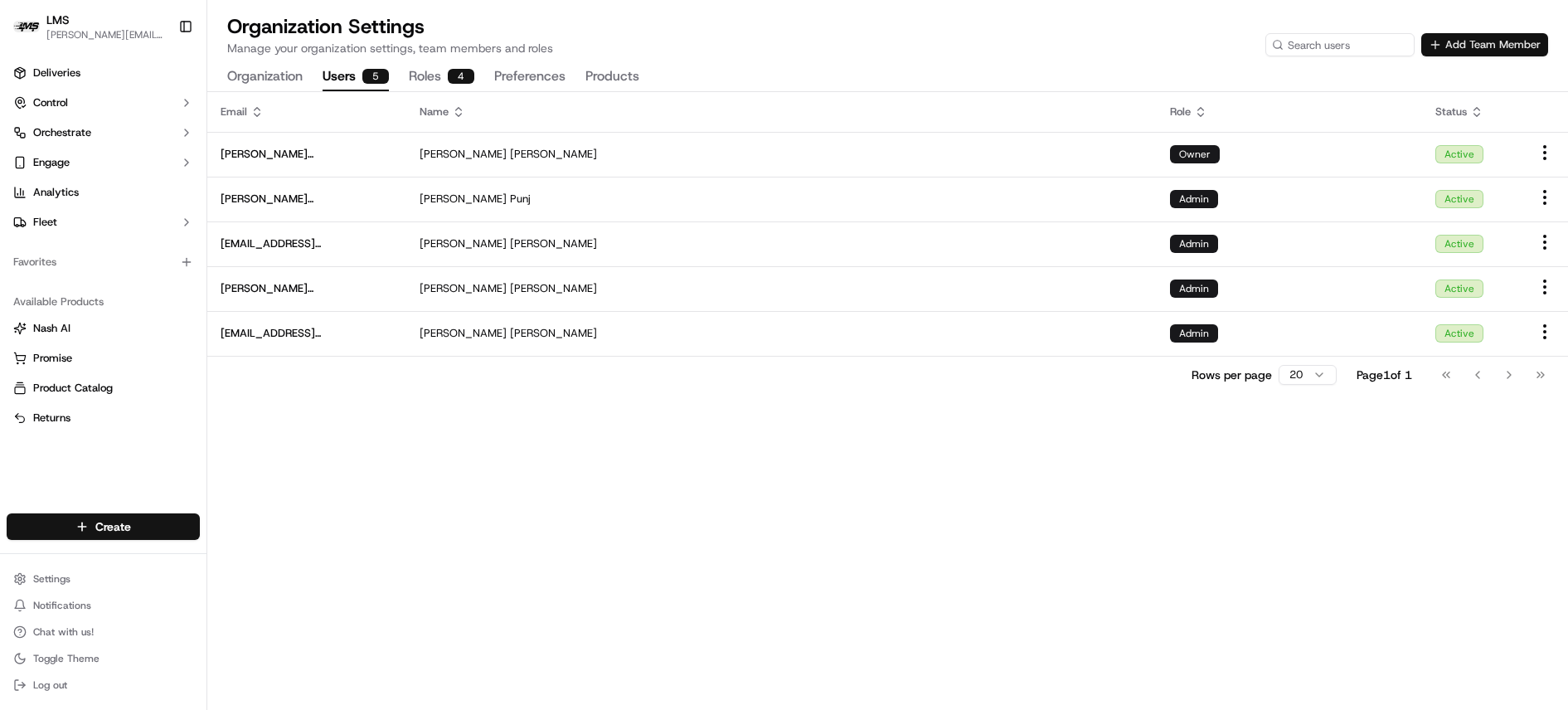
click at [1471, 43] on button "Add Team Member" at bounding box center [1484, 44] width 127 height 23
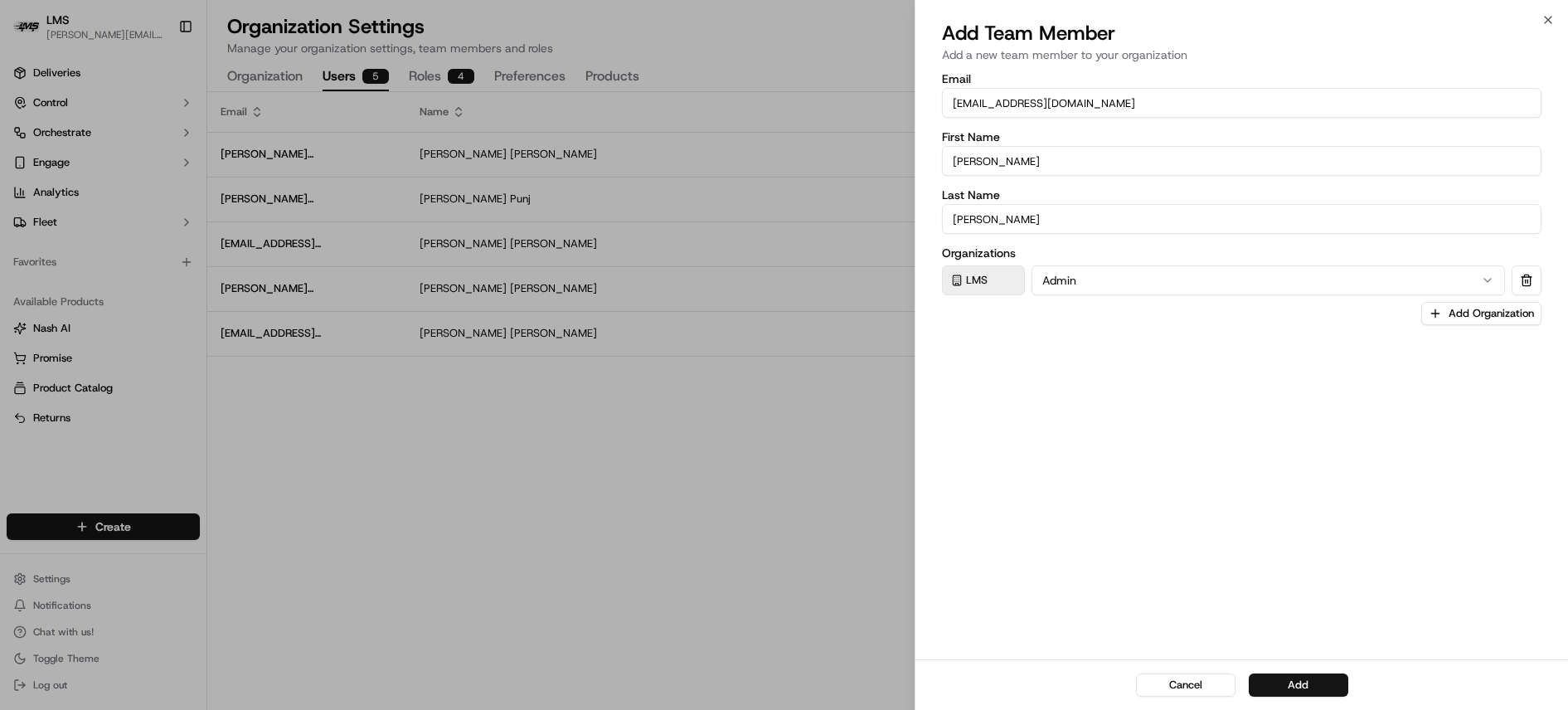
drag, startPoint x: 1059, startPoint y: 99, endPoint x: 530, endPoint y: 12, distance: 536.1
click at [1056, 98] on input "[EMAIL_ADDRESS][DOMAIN_NAME]" at bounding box center [1241, 102] width 599 height 30
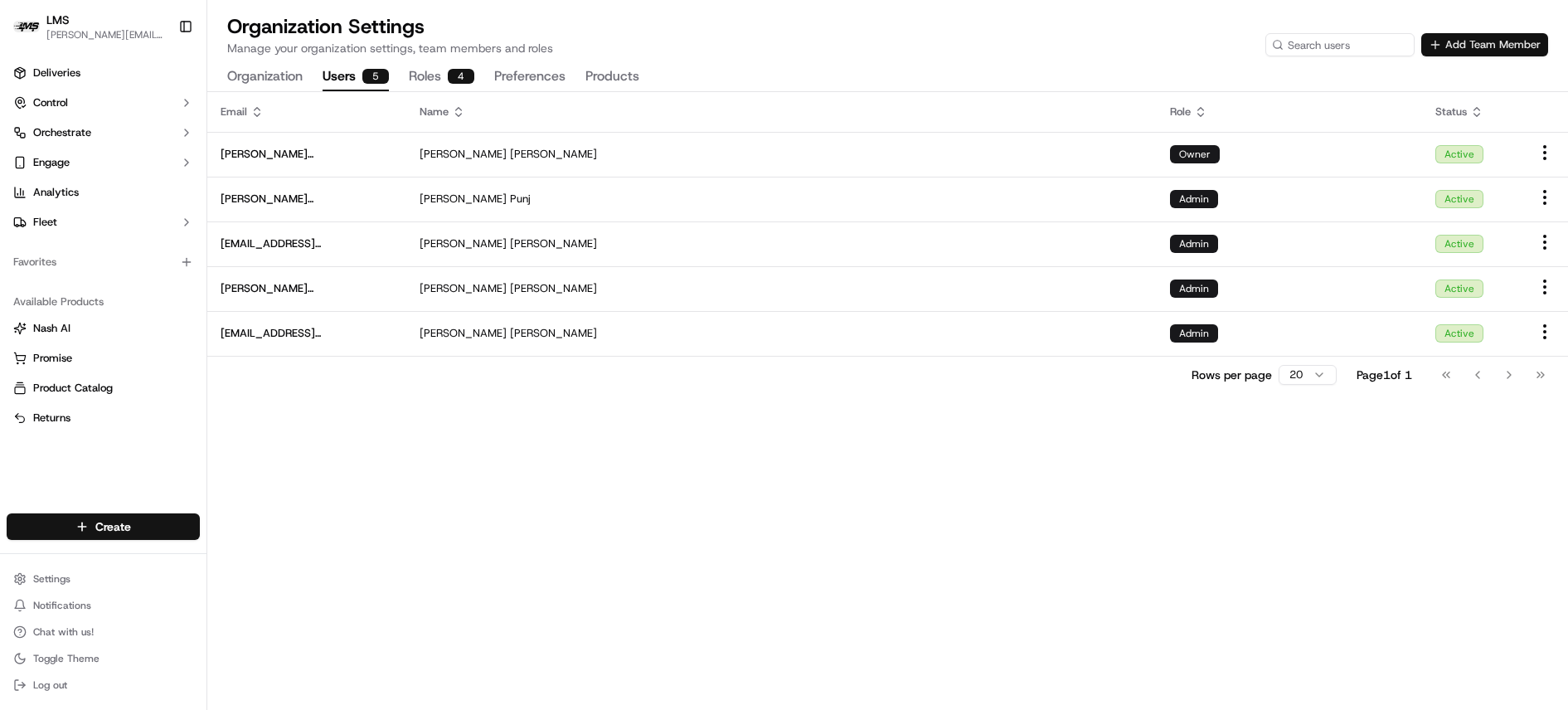
click at [1458, 43] on button "Add Team Member" at bounding box center [1484, 44] width 127 height 23
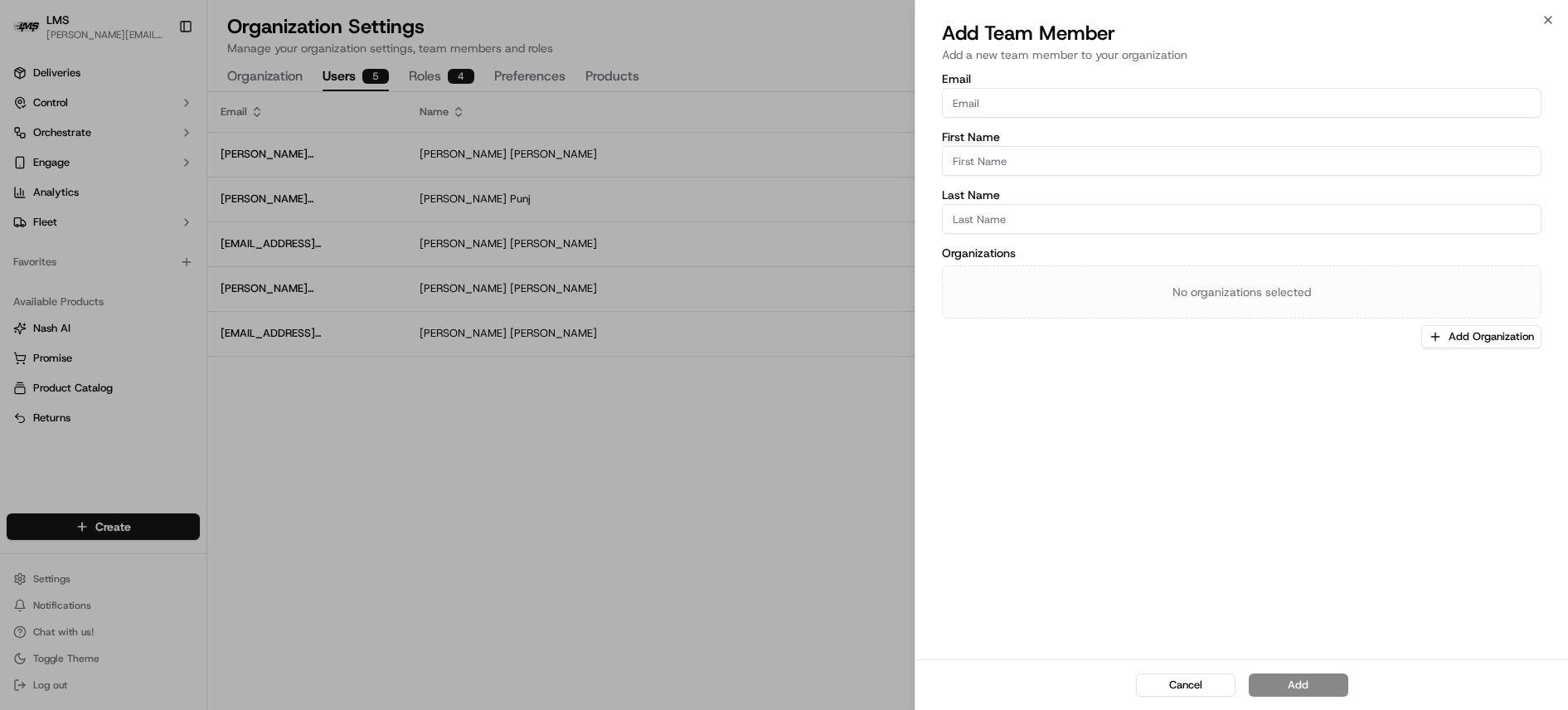
click at [1019, 99] on input "Email" at bounding box center [1241, 102] width 599 height 30
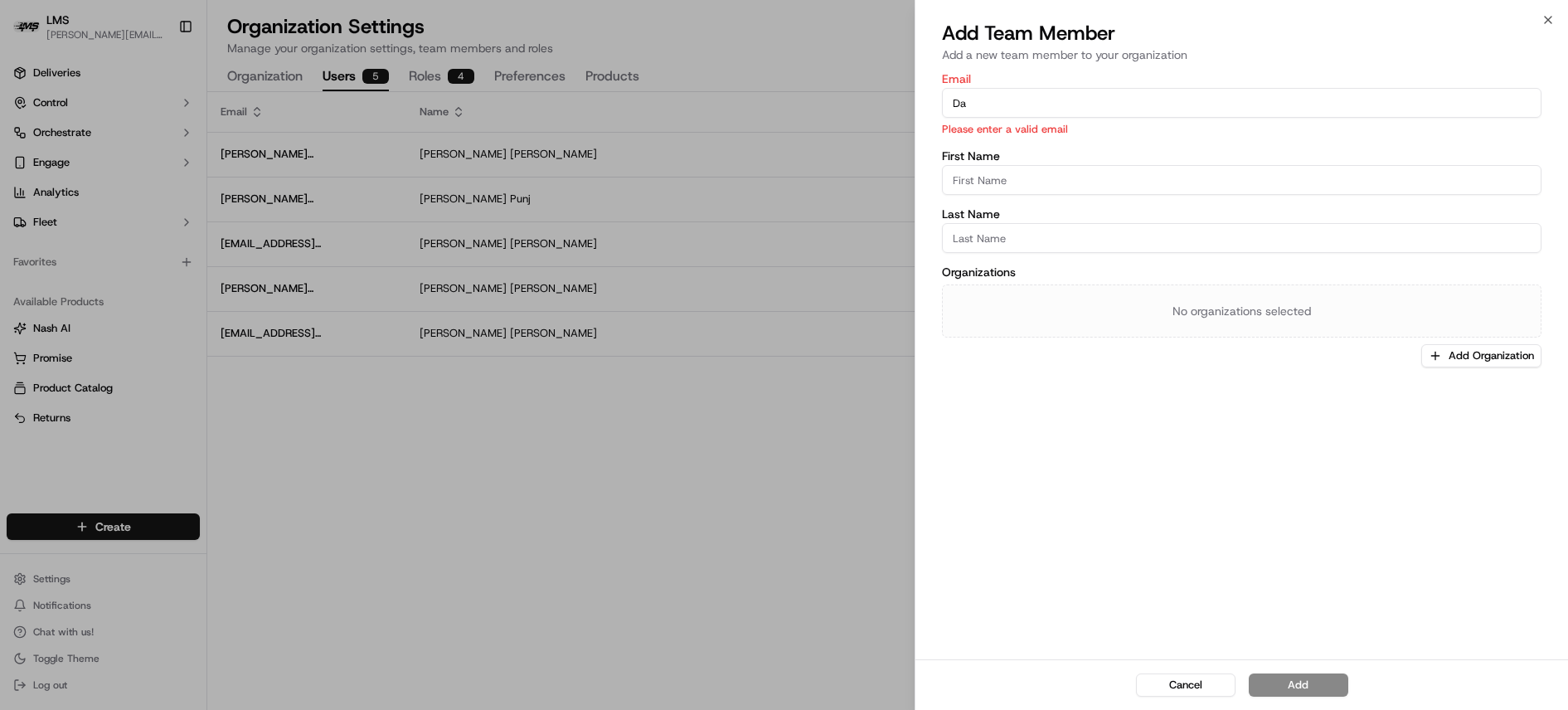
type input "[PERSON_NAME][EMAIL_ADDRESS][DOMAIN_NAME]"
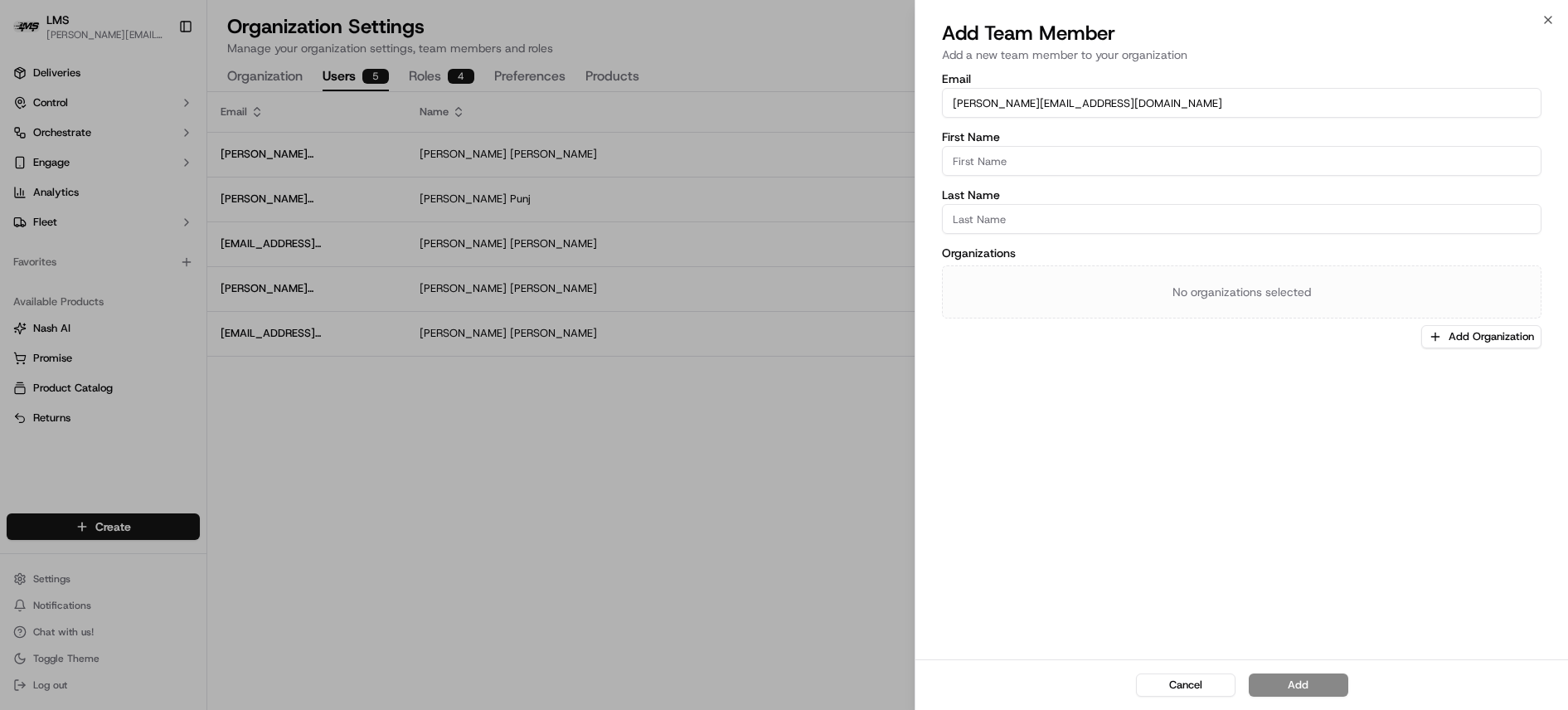
click at [984, 158] on input "First Name" at bounding box center [1241, 160] width 599 height 30
type input "[PERSON_NAME]"
click at [994, 215] on input "Last Name" at bounding box center [1241, 218] width 599 height 30
type input "[PERSON_NAME]"
click at [1474, 339] on button "Add Organization" at bounding box center [1481, 336] width 120 height 23
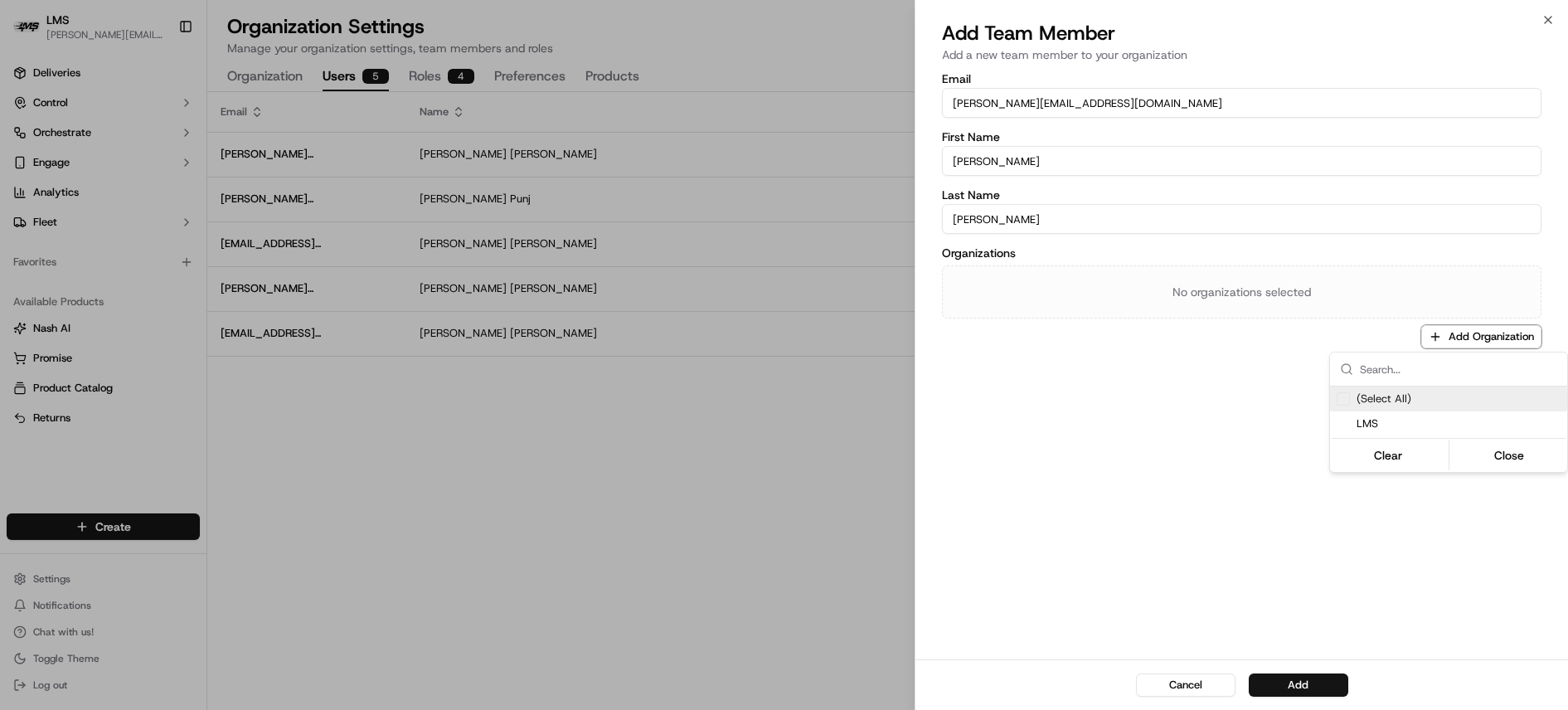
drag, startPoint x: 1339, startPoint y: 401, endPoint x: 1329, endPoint y: 399, distance: 10.2
click at [1339, 401] on div "Suggestions" at bounding box center [1343, 399] width 14 height 14
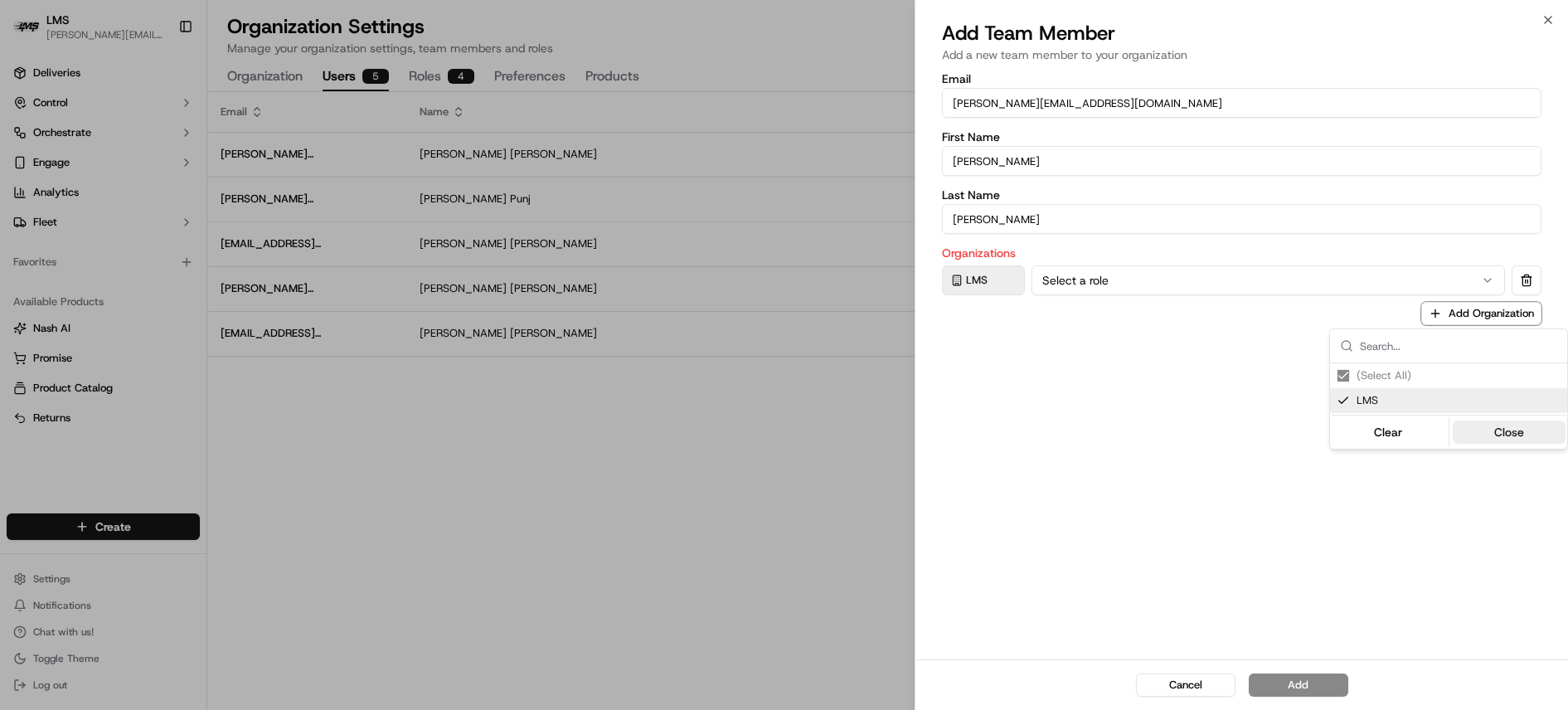
click at [1510, 431] on button "Close" at bounding box center [1509, 432] width 114 height 23
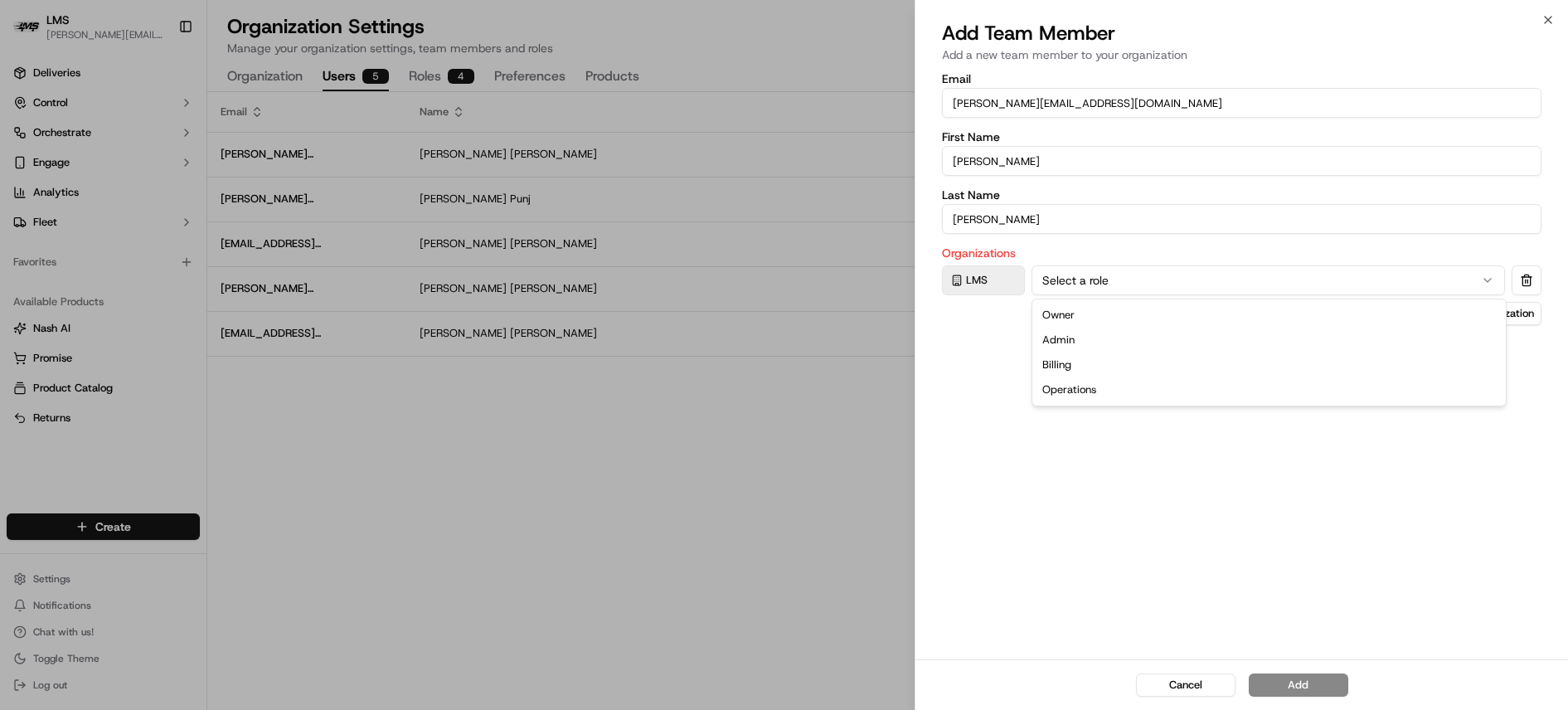
click at [1101, 280] on button "Select a role" at bounding box center [1268, 280] width 473 height 30
drag, startPoint x: 1065, startPoint y: 389, endPoint x: 1067, endPoint y: 338, distance: 51.0
click at [1299, 685] on button "Add" at bounding box center [1297, 685] width 100 height 23
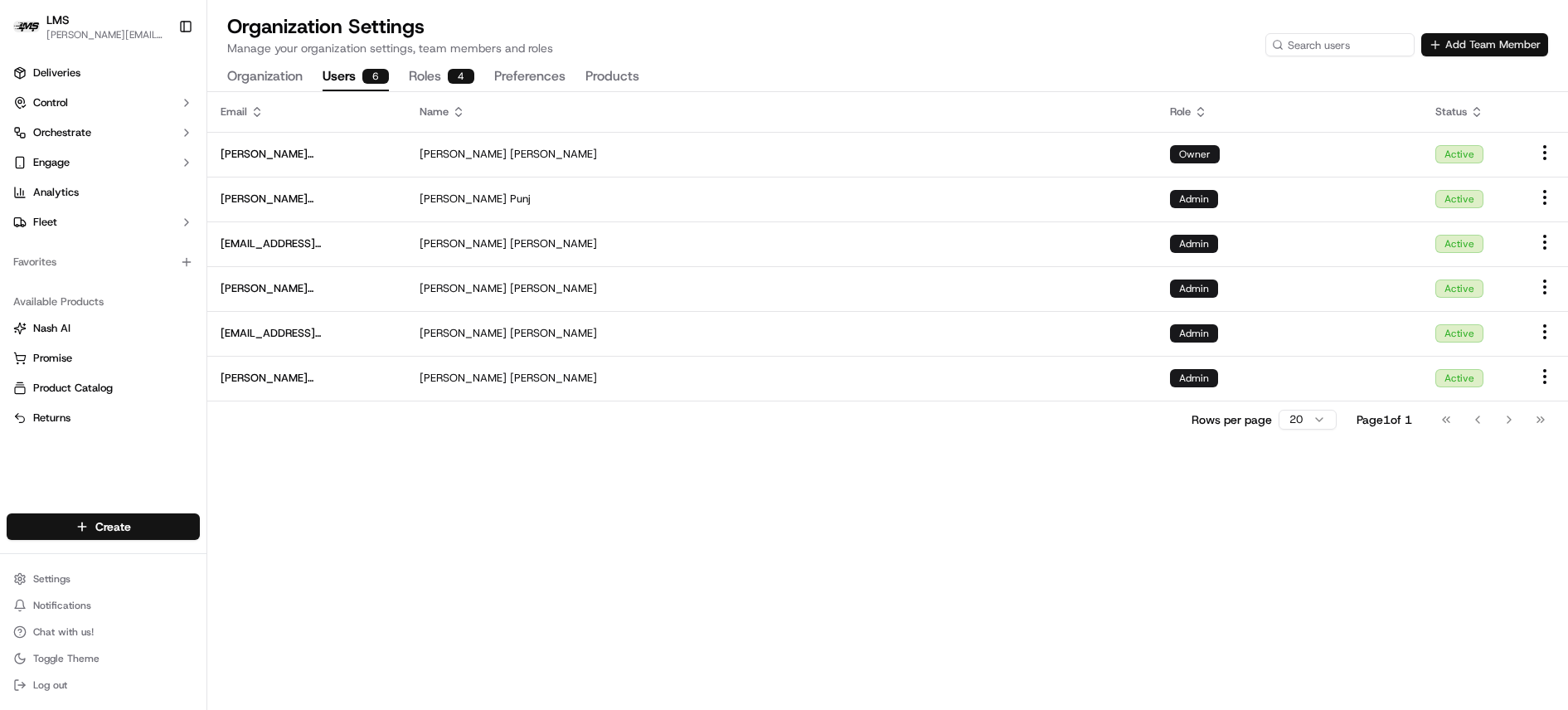
click at [1485, 43] on button "Add Team Member" at bounding box center [1484, 44] width 127 height 23
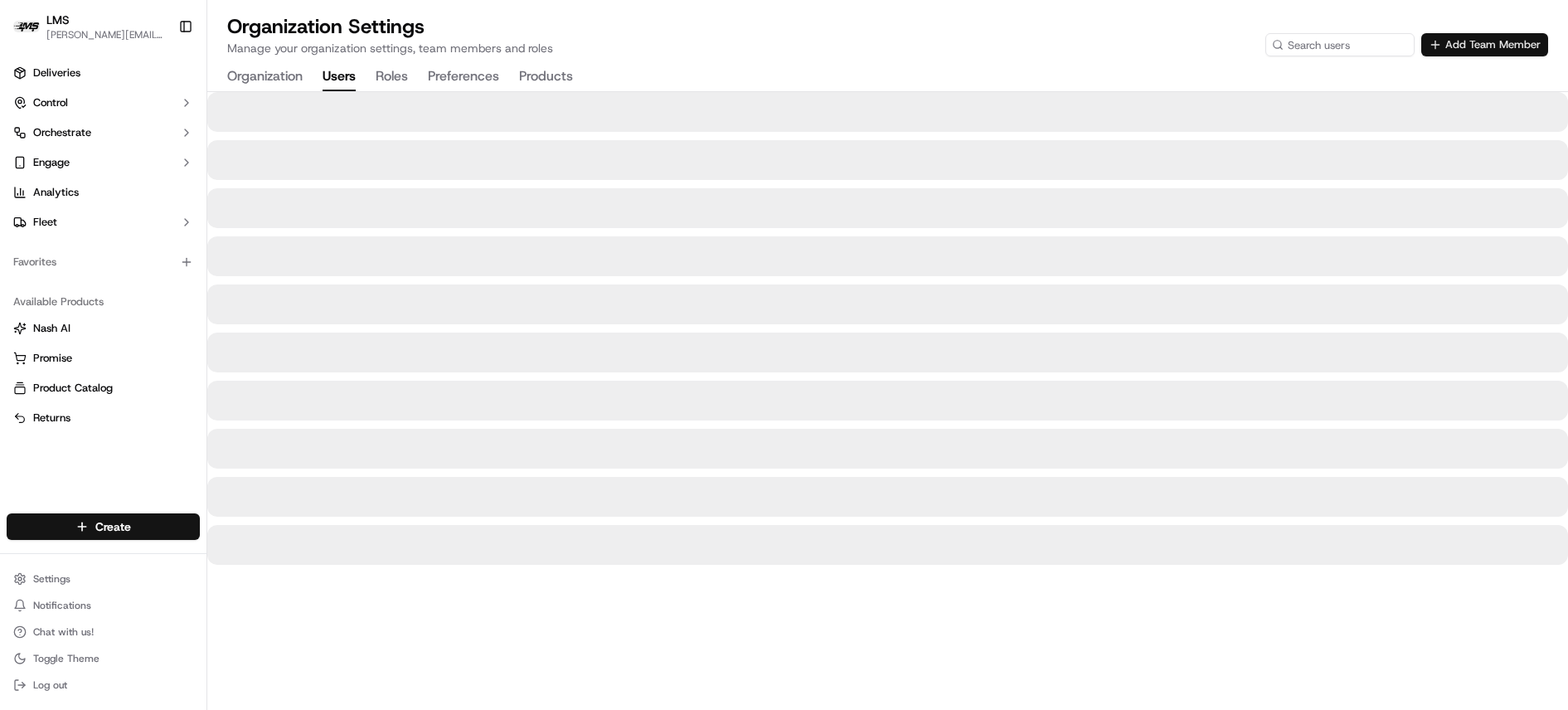
click at [1476, 43] on button "Add Team Member" at bounding box center [1484, 44] width 127 height 23
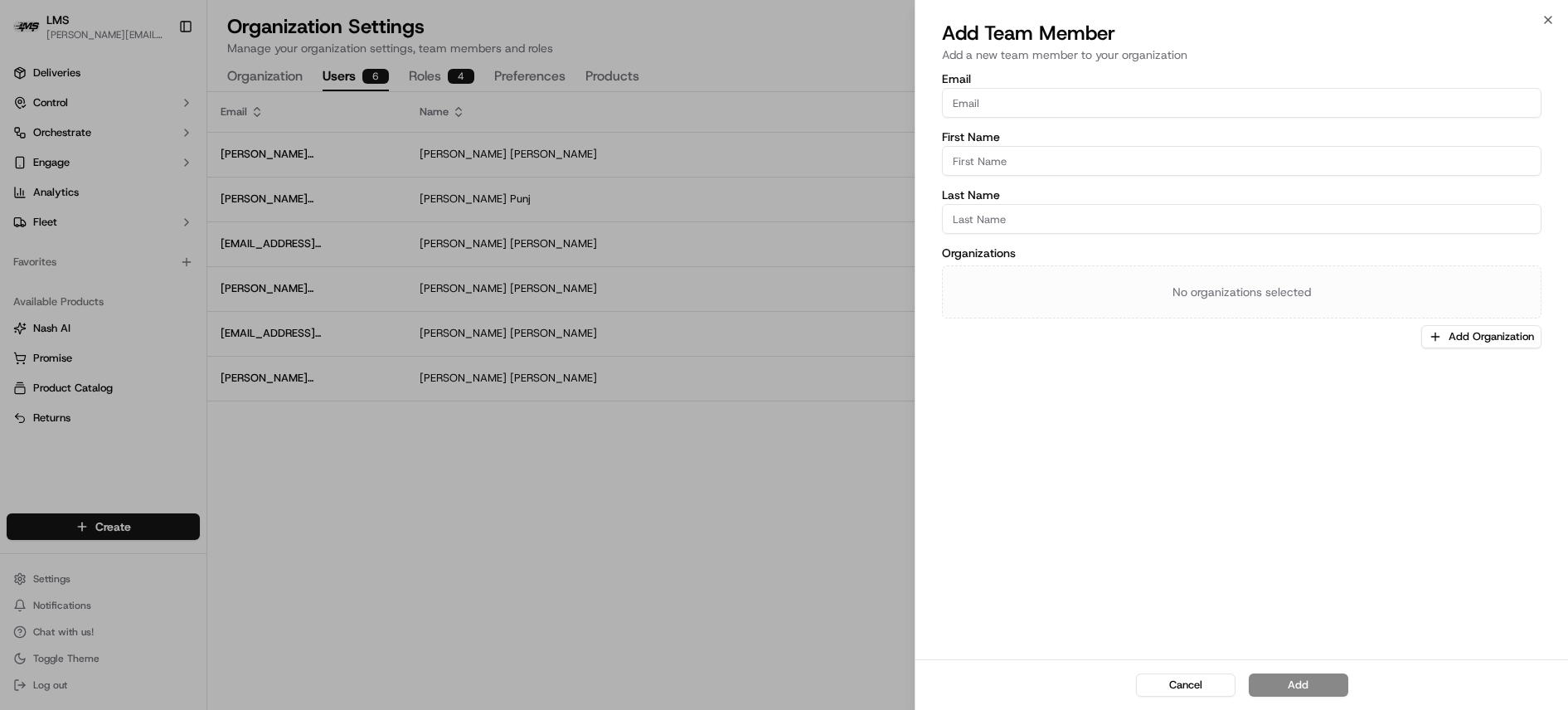
click at [1029, 102] on input "Email" at bounding box center [1241, 102] width 599 height 30
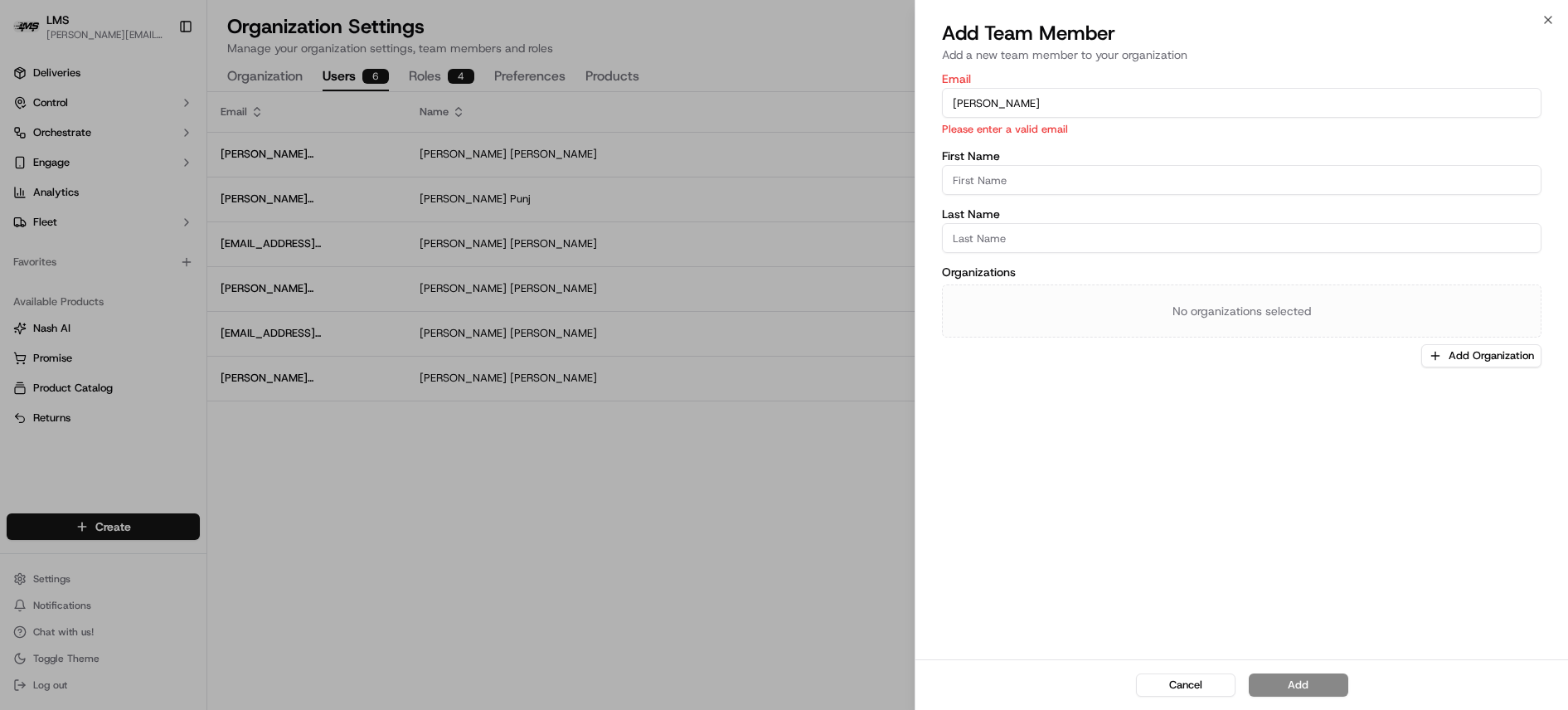
type input "[PERSON_NAME][EMAIL_ADDRESS][DOMAIN_NAME]"
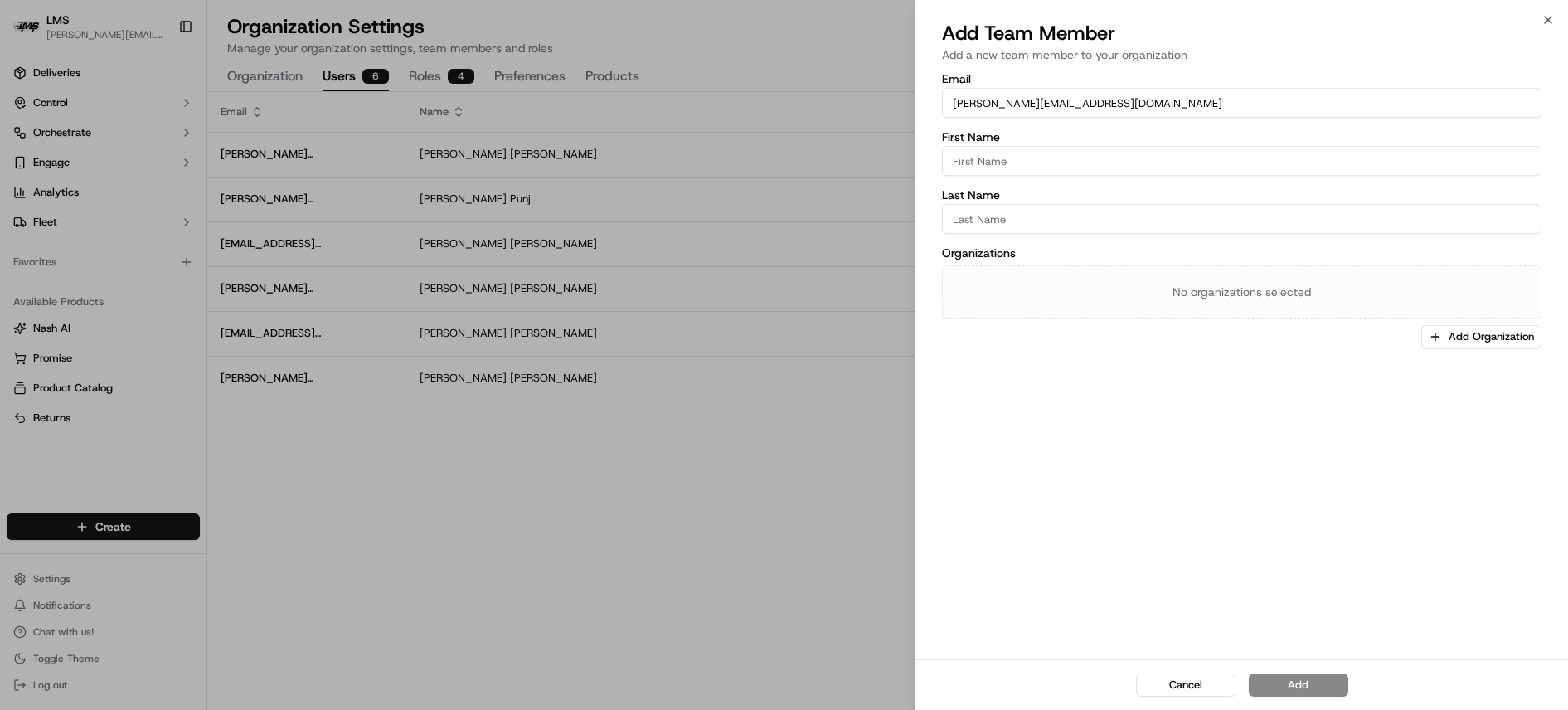
click at [982, 163] on input "First Name" at bounding box center [1241, 160] width 599 height 30
type input "[PERSON_NAME]"
click at [986, 221] on input "Last Name" at bounding box center [1241, 218] width 599 height 30
type input "[PERSON_NAME]"
click at [1450, 338] on button "Add Organization" at bounding box center [1481, 336] width 120 height 23
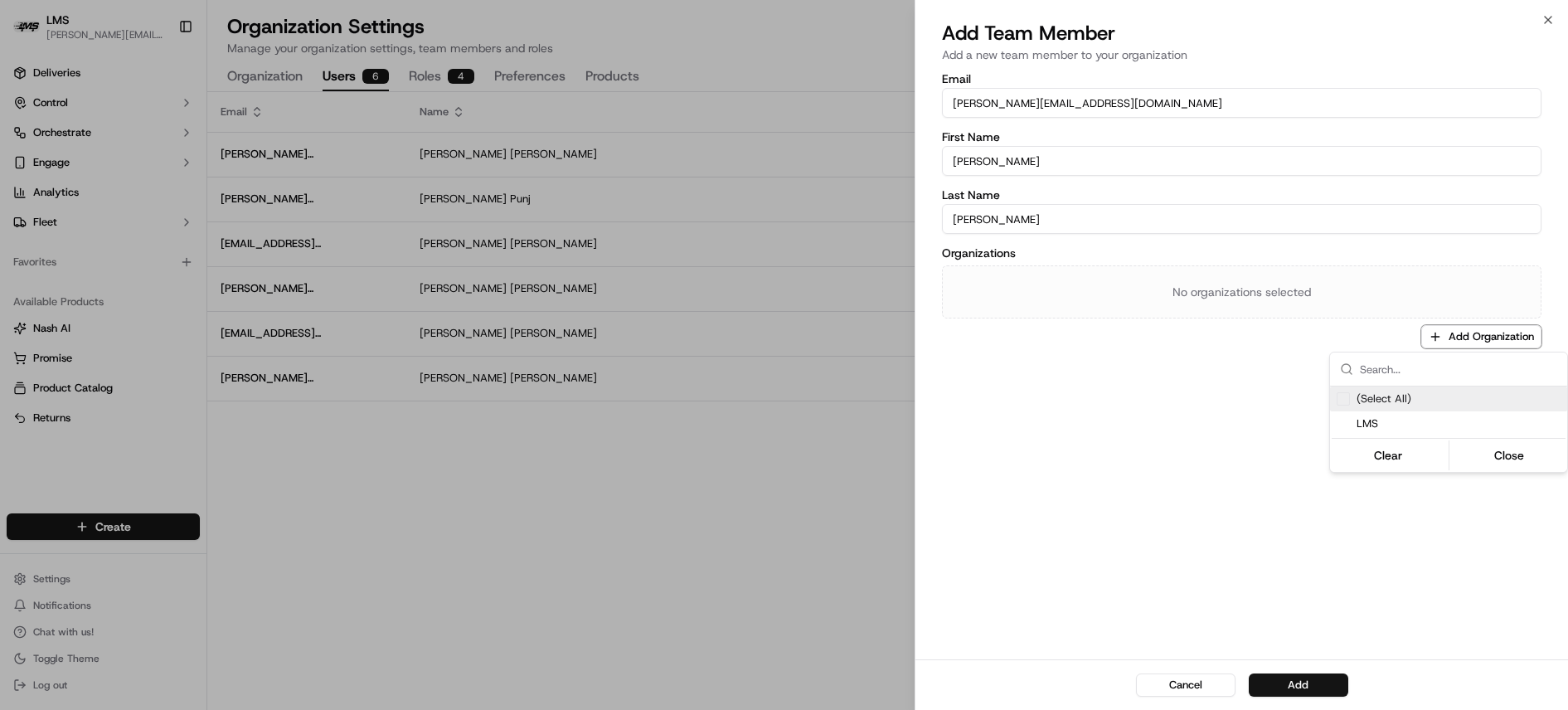
click at [1352, 400] on div "(Select All)" at bounding box center [1447, 399] width 237 height 25
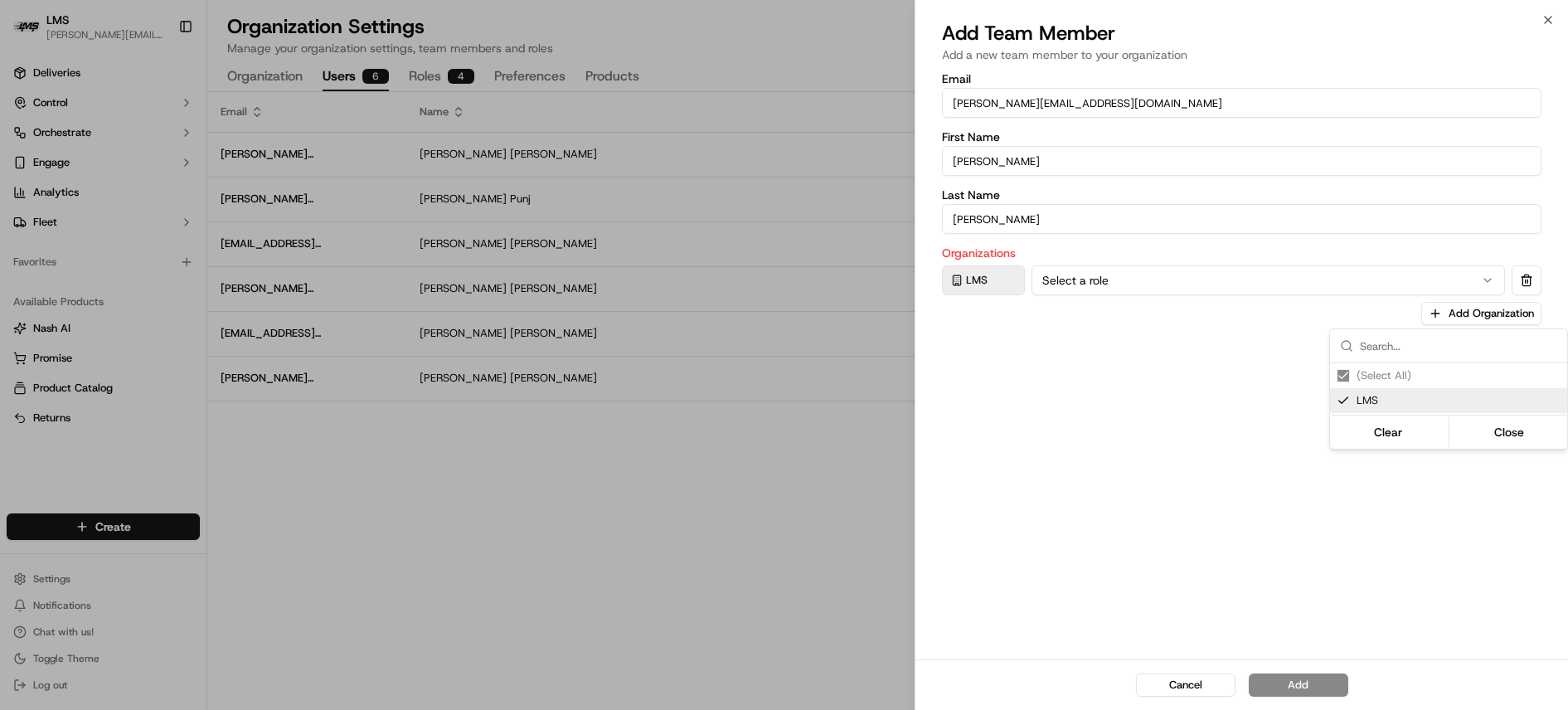
click at [1191, 277] on div at bounding box center [784, 355] width 1568 height 710
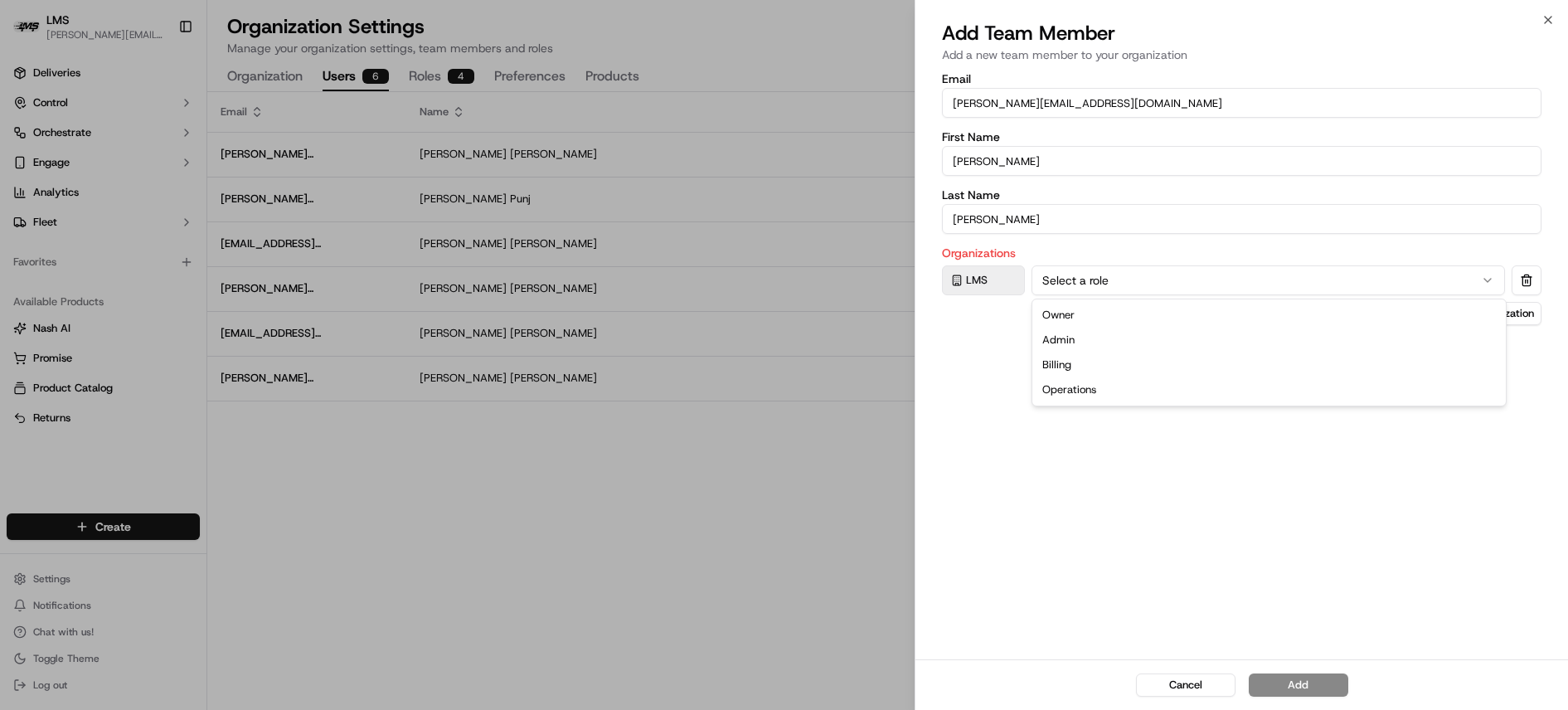
click at [1493, 278] on icon "button" at bounding box center [1488, 280] width 14 height 14
click at [1314, 681] on button "Add" at bounding box center [1297, 685] width 100 height 23
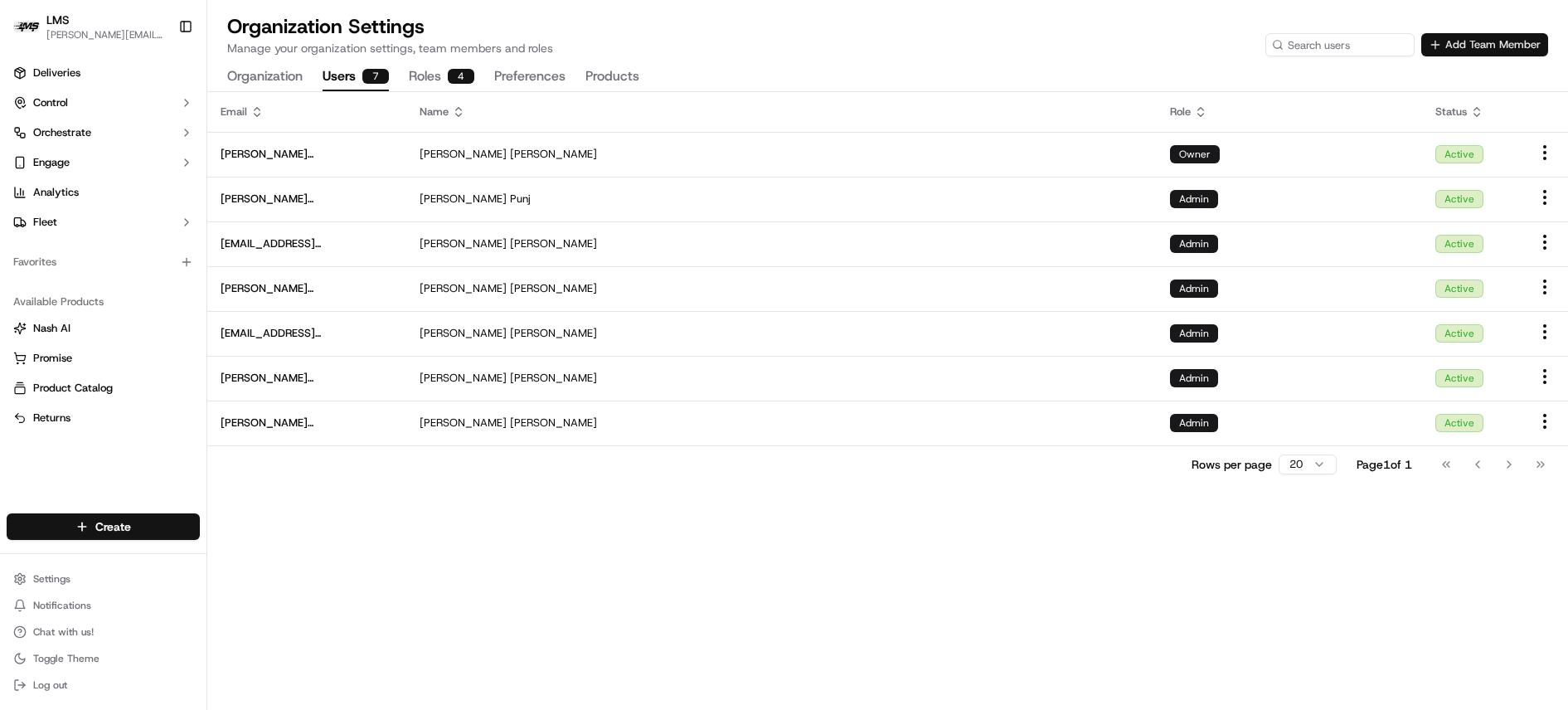
click at [1467, 45] on button "Add Team Member" at bounding box center [1484, 44] width 127 height 23
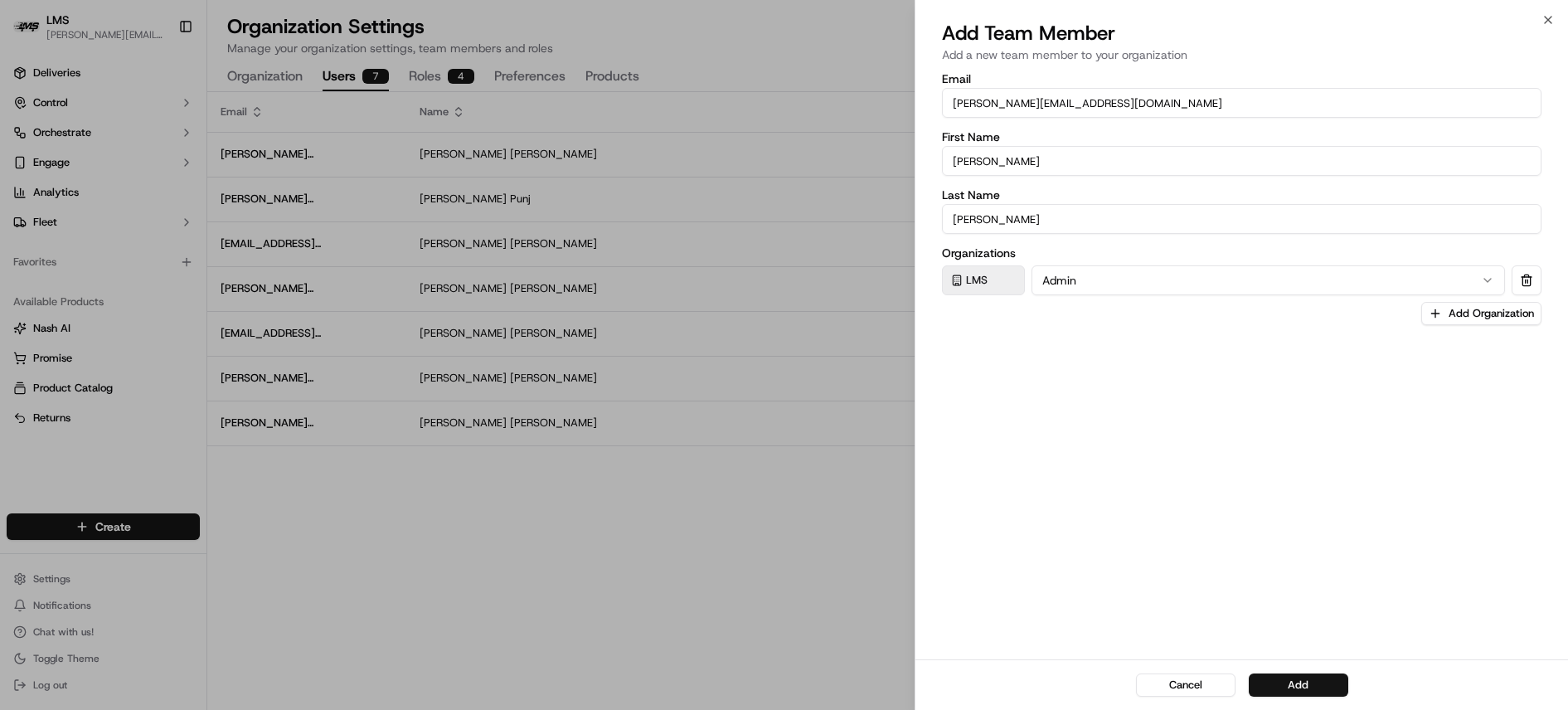
drag, startPoint x: 990, startPoint y: 103, endPoint x: 947, endPoint y: 97, distance: 43.4
click at [946, 98] on input "[PERSON_NAME][EMAIL_ADDRESS][DOMAIN_NAME]" at bounding box center [1241, 102] width 599 height 30
type input "[EMAIL_ADDRESS][DOMAIN_NAME]"
drag, startPoint x: 1000, startPoint y: 165, endPoint x: 899, endPoint y: 150, distance: 102.1
click at [898, 151] on body "LMS [PERSON_NAME][EMAIL_ADDRESS][DOMAIN_NAME] Toggle Sidebar Deliveries Control…" at bounding box center [784, 355] width 1568 height 710
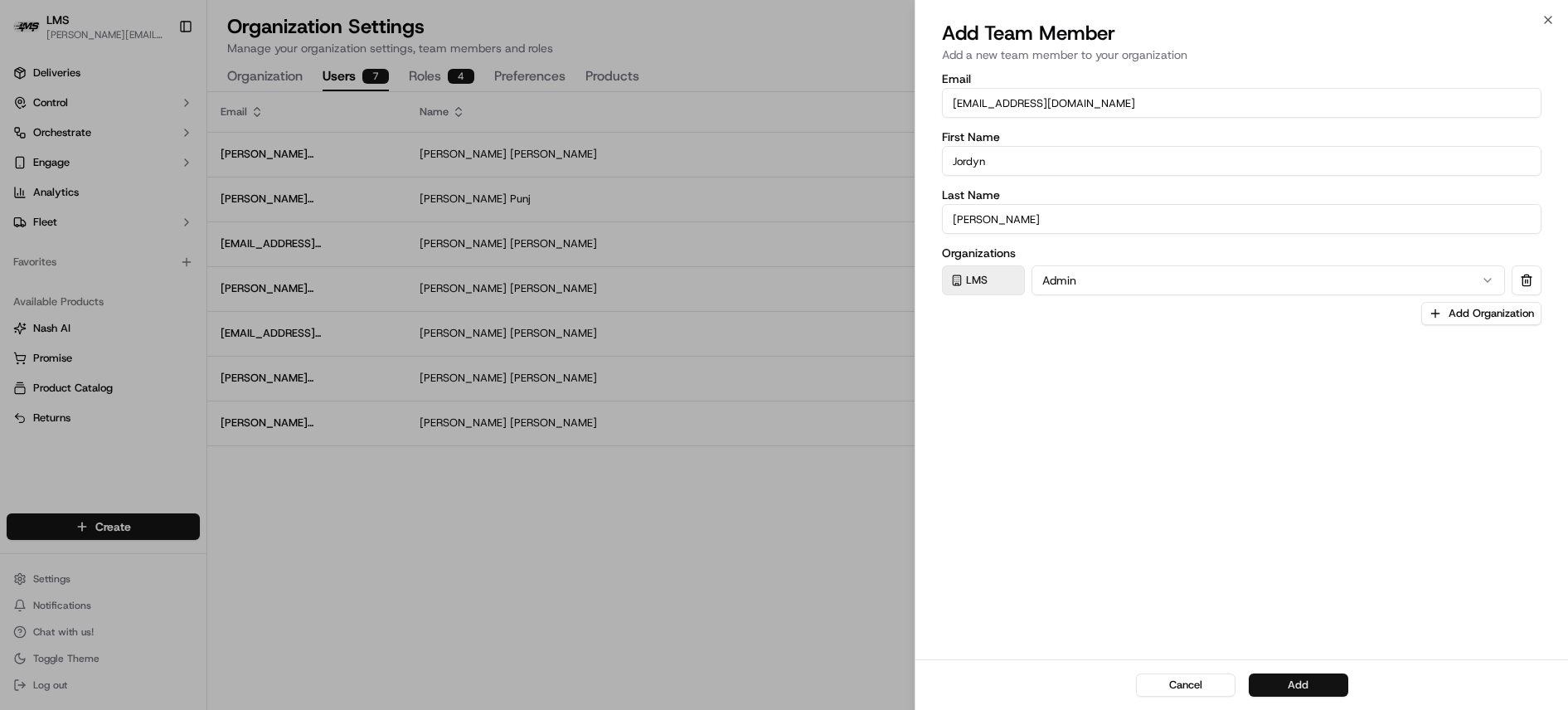
type input "Jordyn"
click at [1295, 680] on button "Add" at bounding box center [1297, 685] width 100 height 23
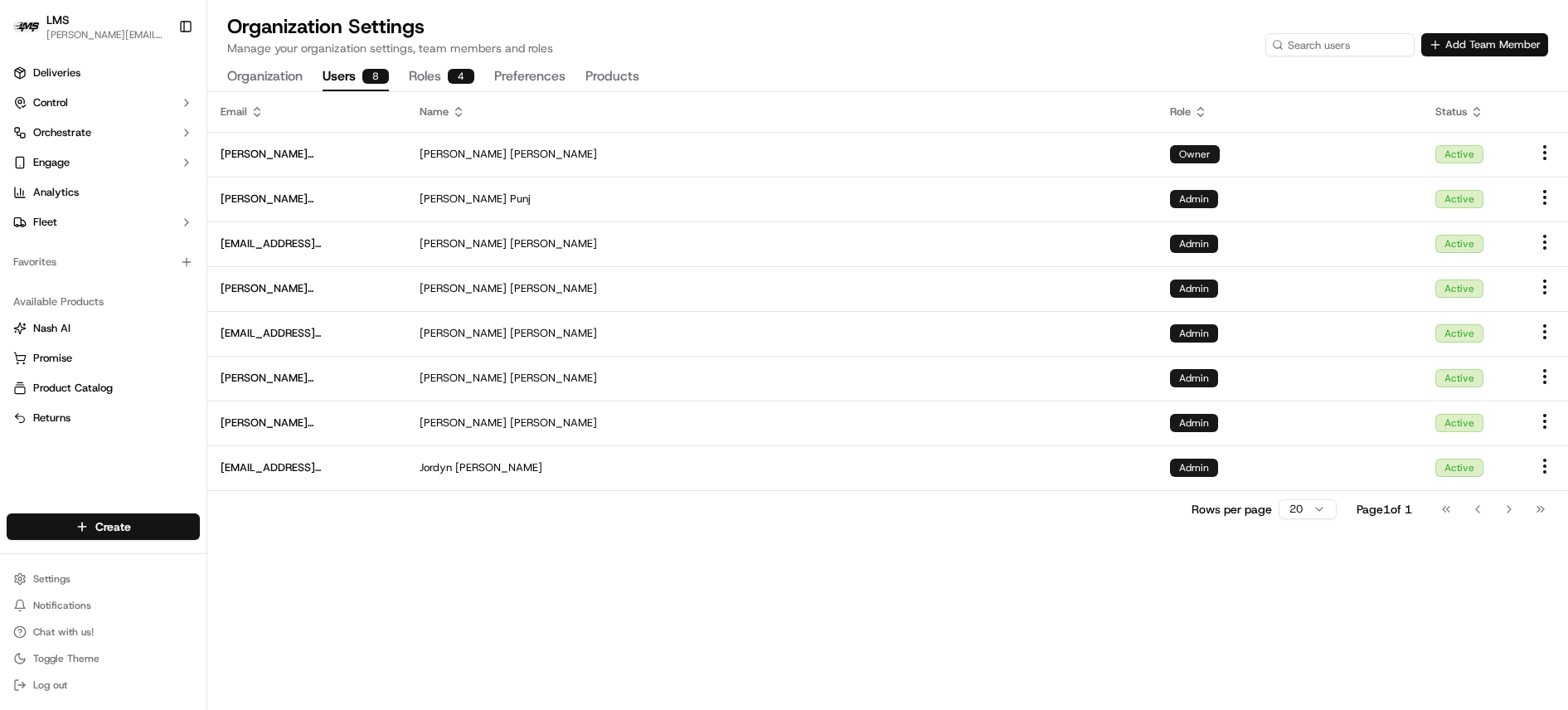
click at [1448, 43] on button "Add Team Member" at bounding box center [1484, 44] width 127 height 23
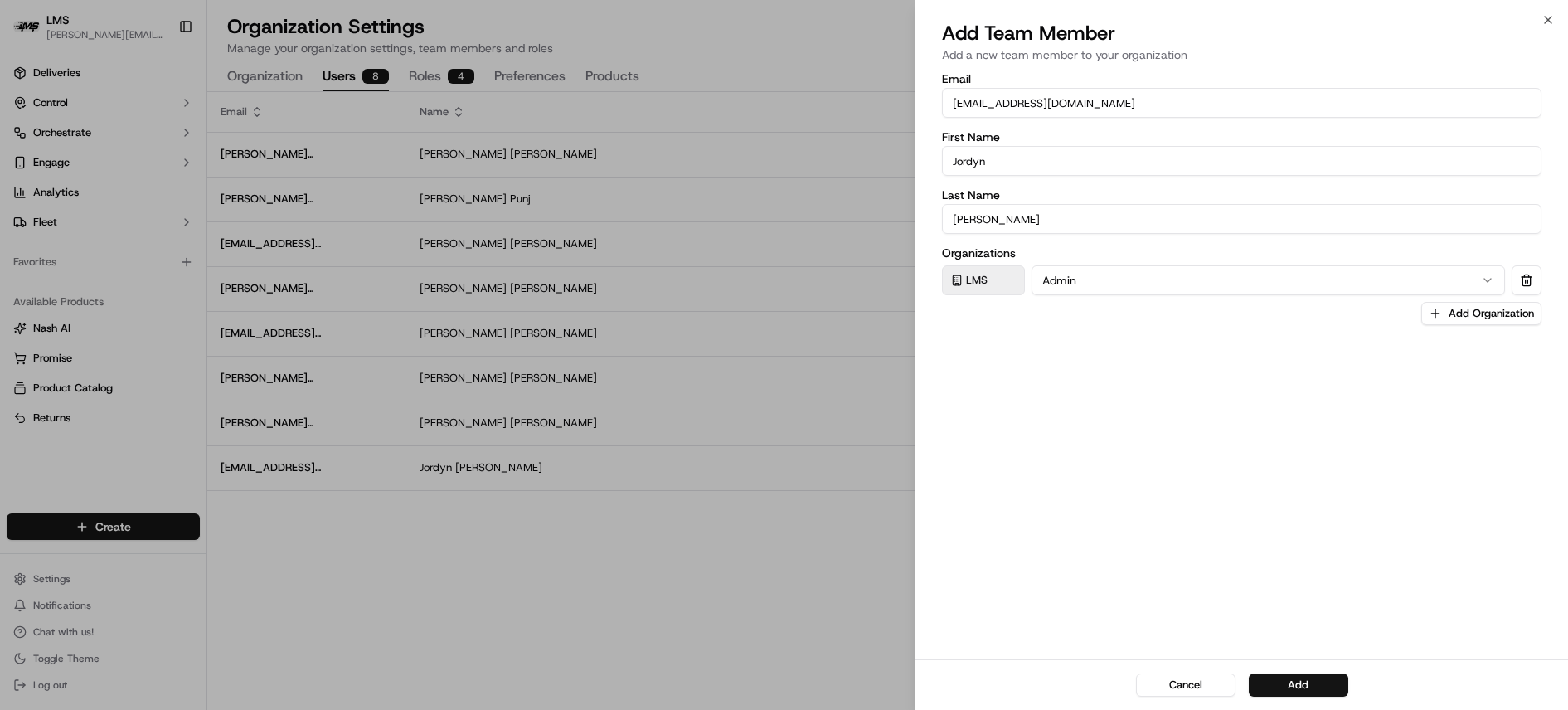
drag, startPoint x: 983, startPoint y: 103, endPoint x: 907, endPoint y: 97, distance: 76.2
click at [905, 99] on body "LMS [PERSON_NAME][EMAIL_ADDRESS][DOMAIN_NAME] Toggle Sidebar Deliveries Control…" at bounding box center [784, 355] width 1568 height 710
type input "[PERSON_NAME][EMAIL_ADDRESS][DOMAIN_NAME]"
drag, startPoint x: 1013, startPoint y: 161, endPoint x: 1390, endPoint y: 176, distance: 377.3
click at [897, 148] on body "LMS [PERSON_NAME][EMAIL_ADDRESS][DOMAIN_NAME] Toggle Sidebar Deliveries Control…" at bounding box center [784, 355] width 1568 height 710
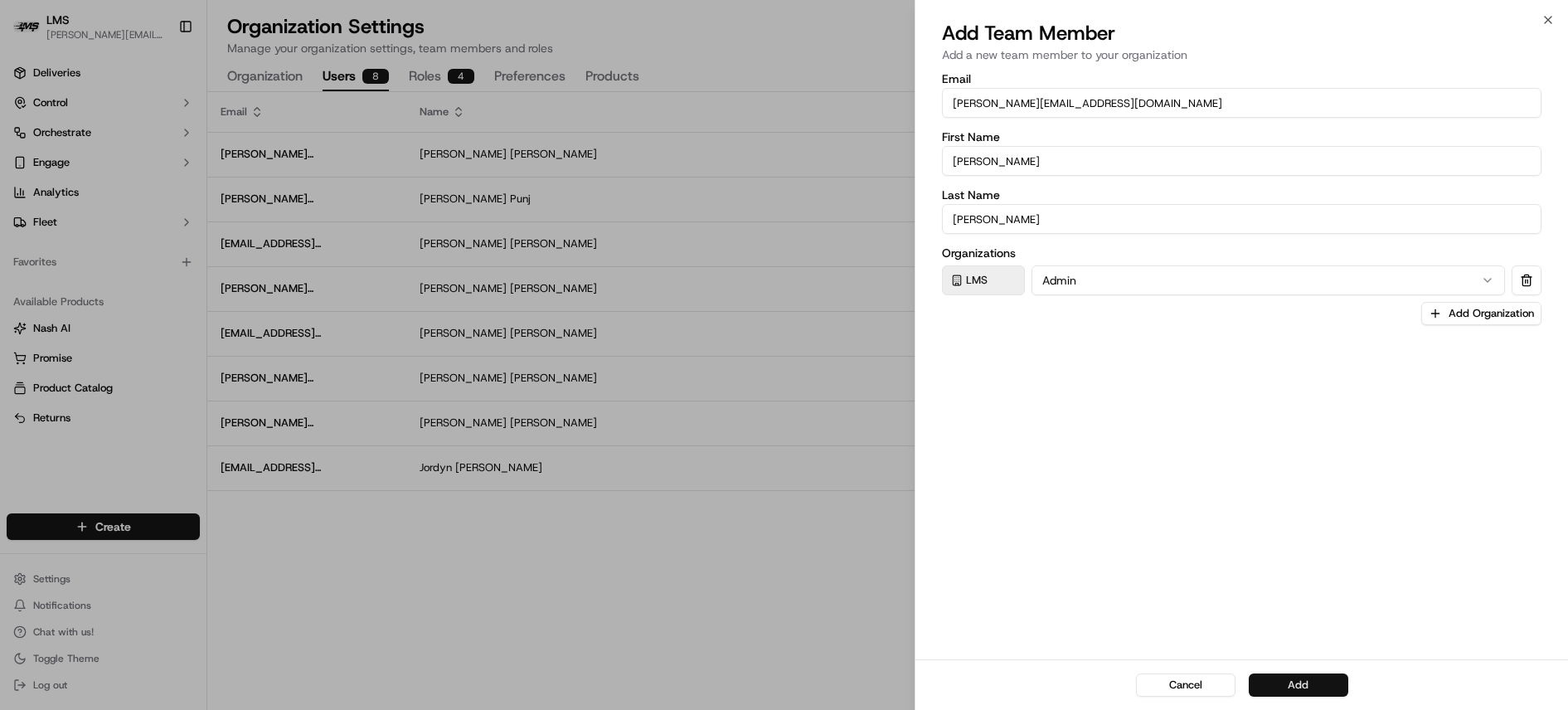
type input "[PERSON_NAME]"
click at [1296, 680] on button "Add" at bounding box center [1297, 685] width 100 height 23
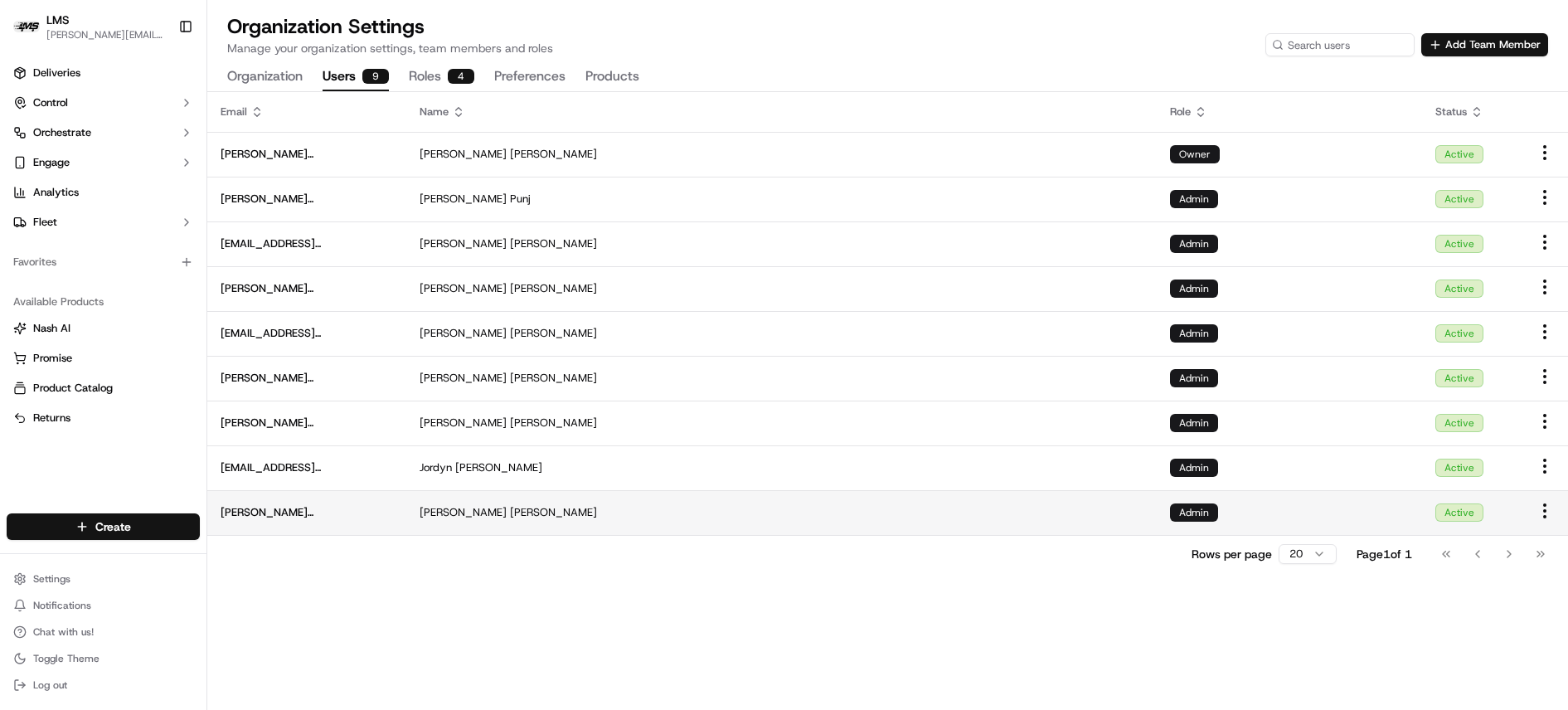
click at [266, 505] on span "[PERSON_NAME][EMAIL_ADDRESS][DOMAIN_NAME]" at bounding box center [306, 512] width 172 height 14
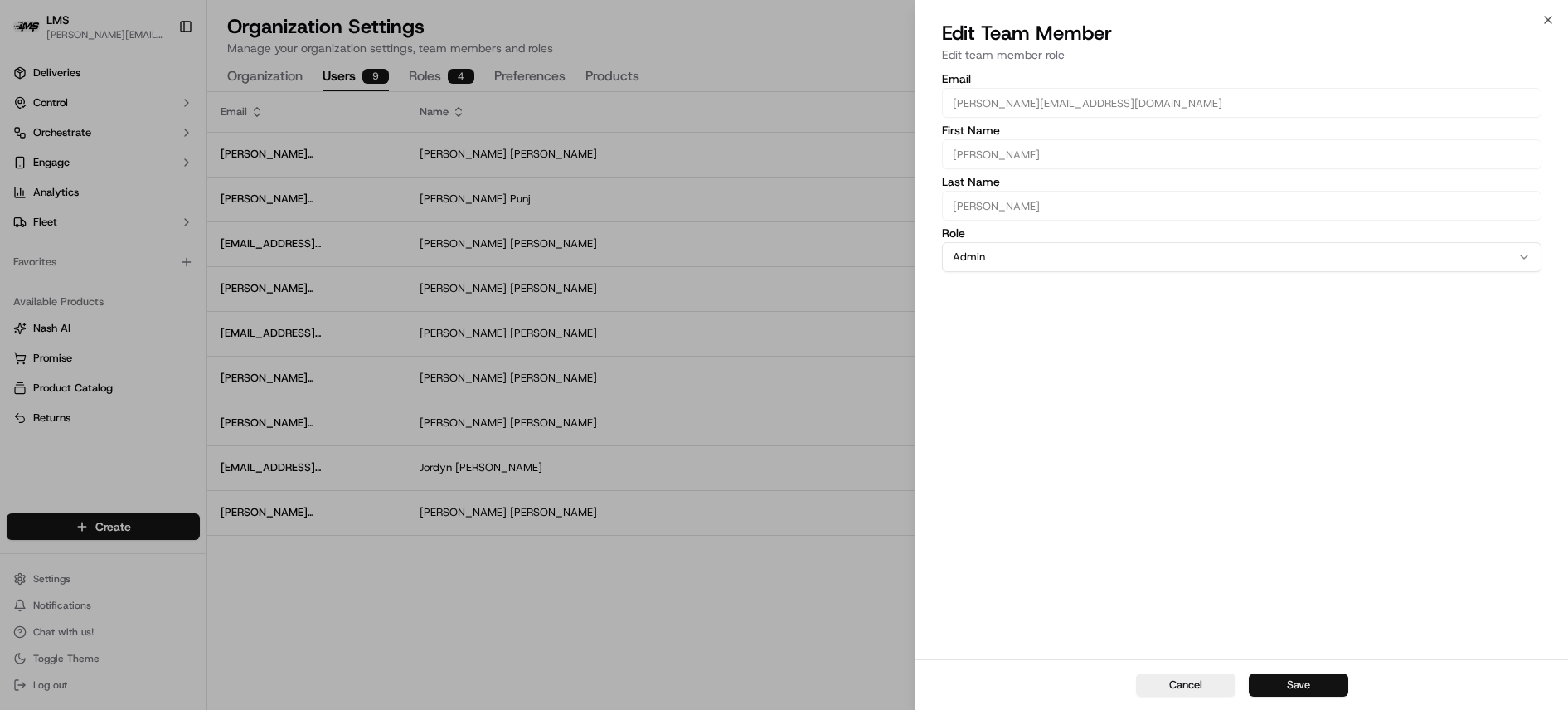
click at [1304, 682] on button "Save" at bounding box center [1297, 685] width 100 height 23
